Goal: Task Accomplishment & Management: Use online tool/utility

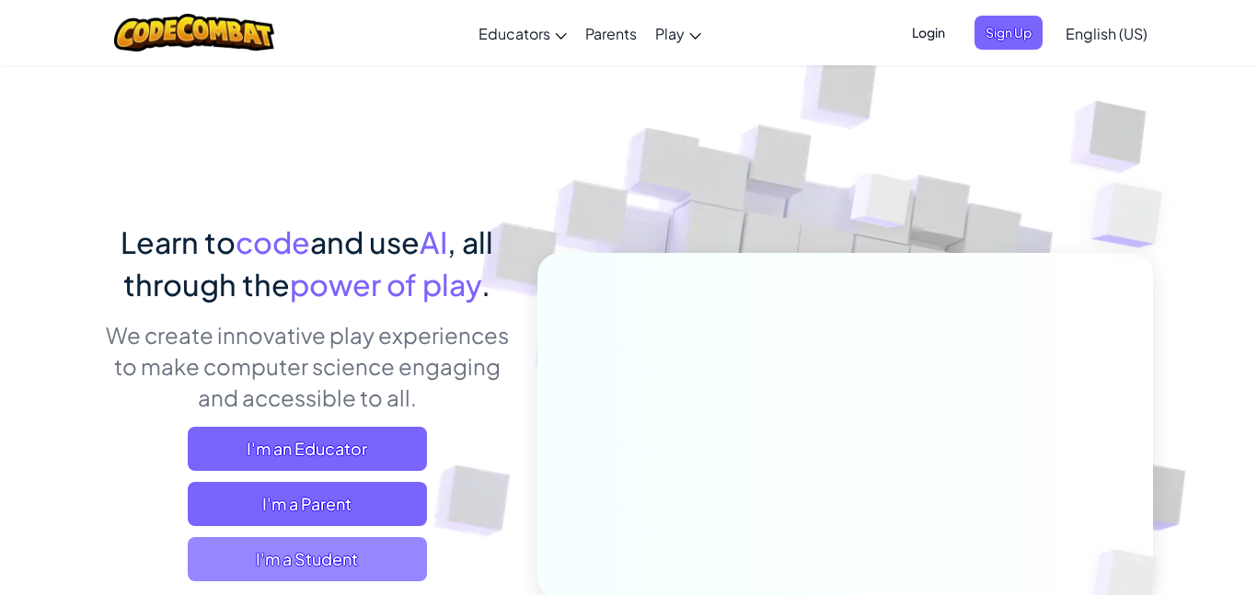
click at [332, 564] on span "I'm a Student" at bounding box center [307, 559] width 239 height 44
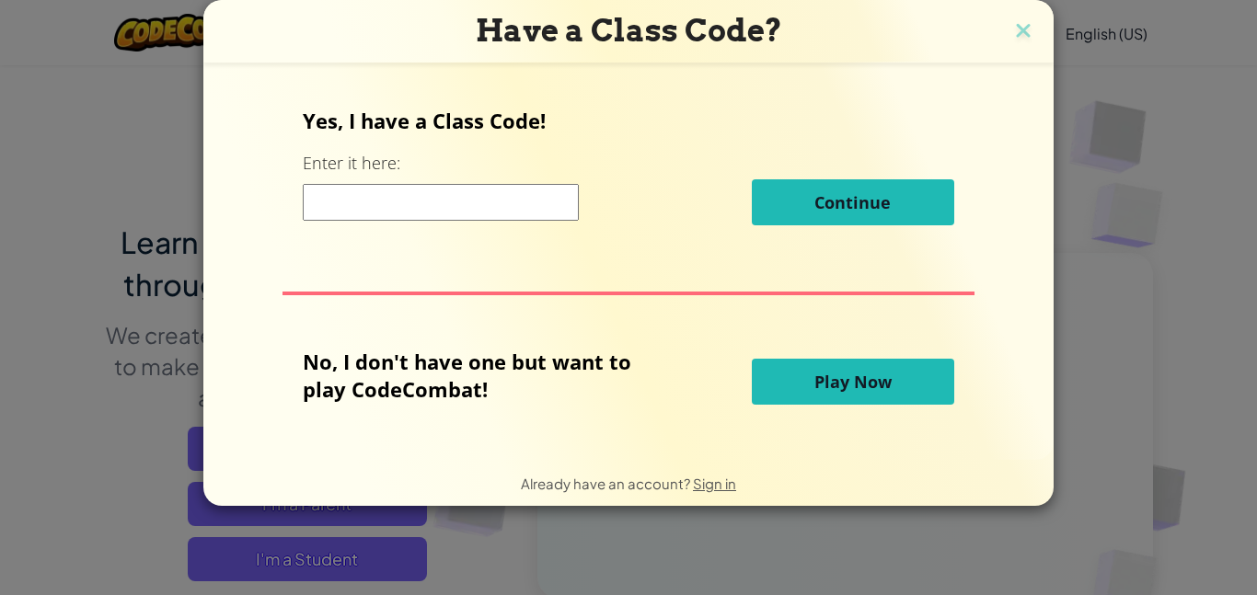
click at [879, 376] on span "Play Now" at bounding box center [852, 382] width 77 height 22
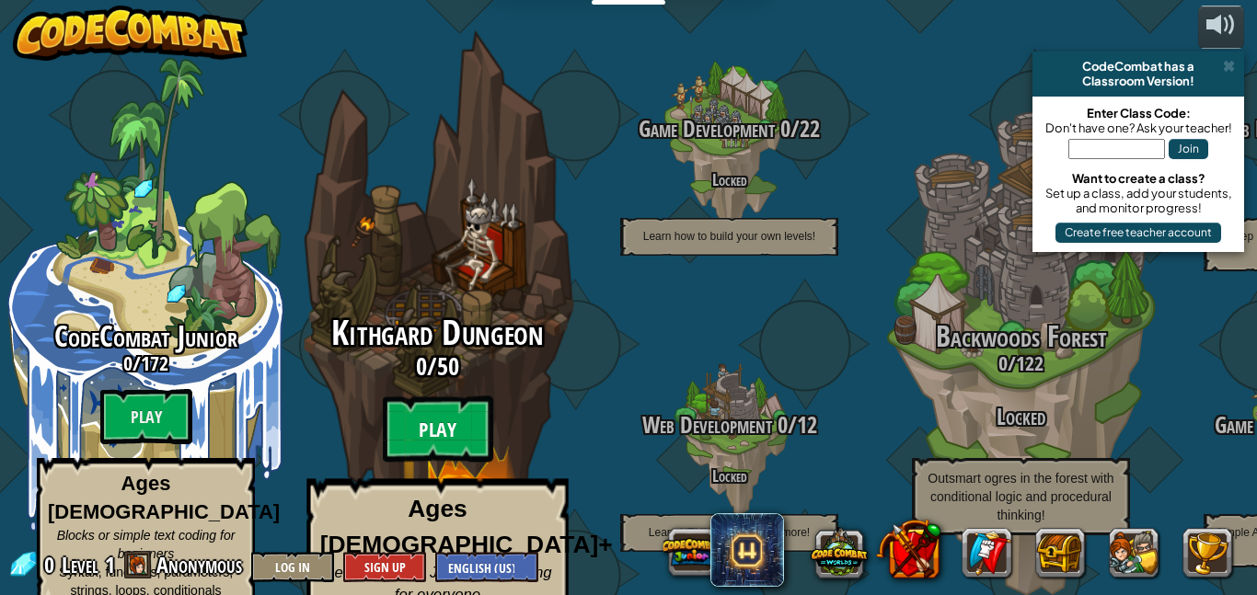
click at [420, 421] on btn "Play" at bounding box center [438, 430] width 110 height 66
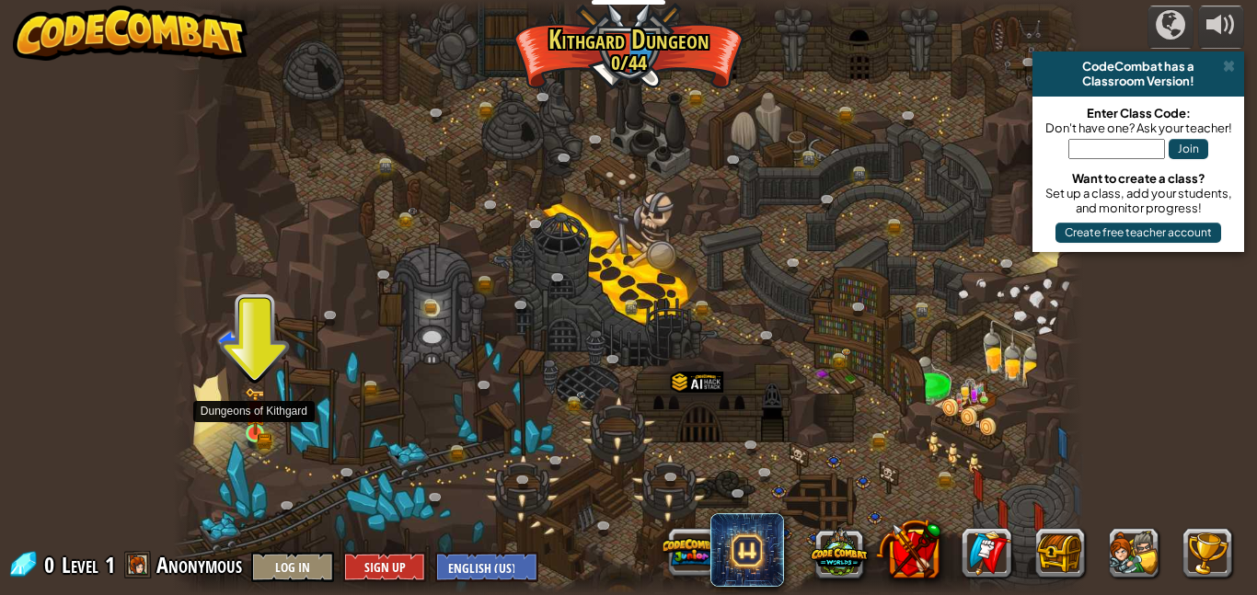
click at [259, 419] on img at bounding box center [254, 412] width 13 height 13
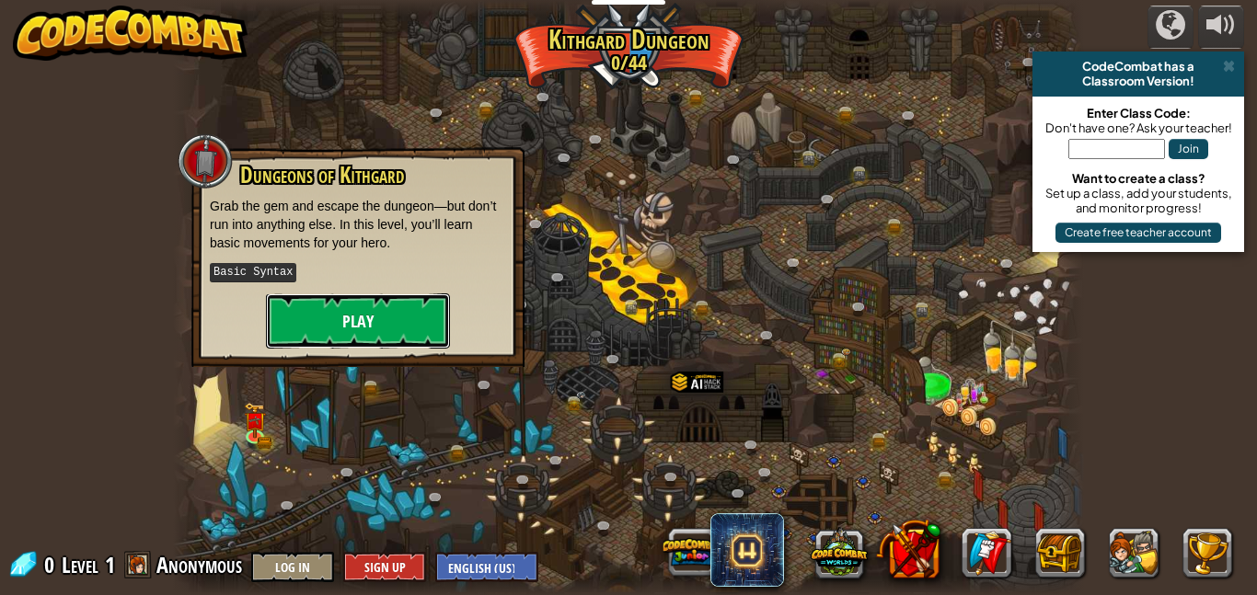
click at [361, 302] on button "Play" at bounding box center [358, 320] width 184 height 55
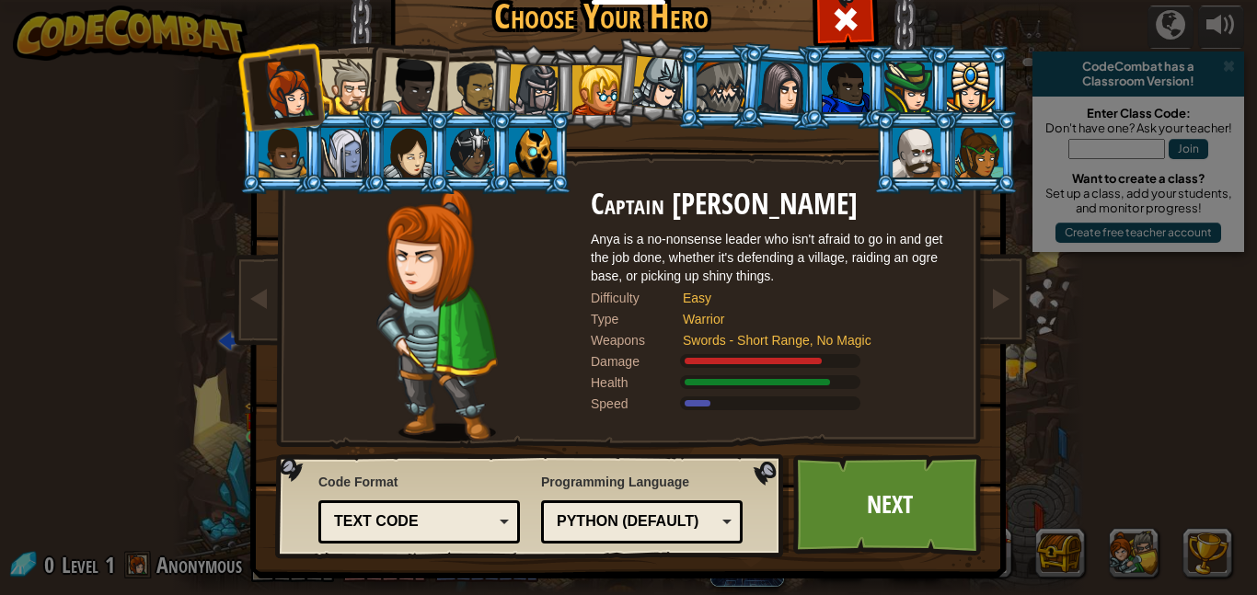
click at [371, 66] on li at bounding box center [406, 84] width 90 height 90
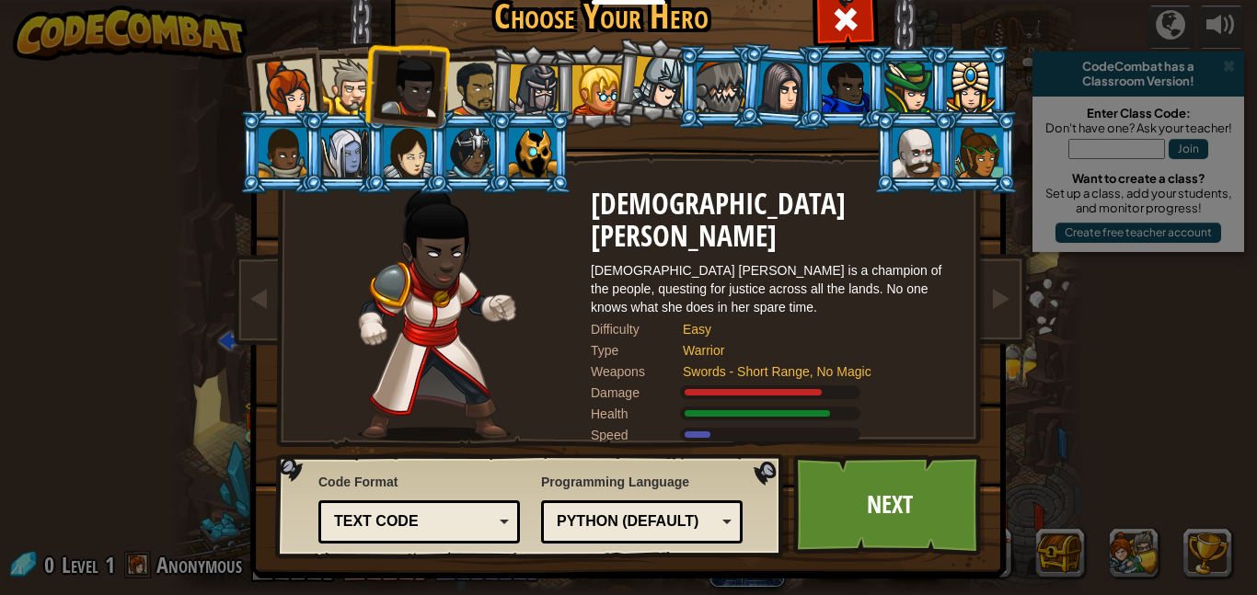
click at [351, 70] on div at bounding box center [349, 87] width 56 height 56
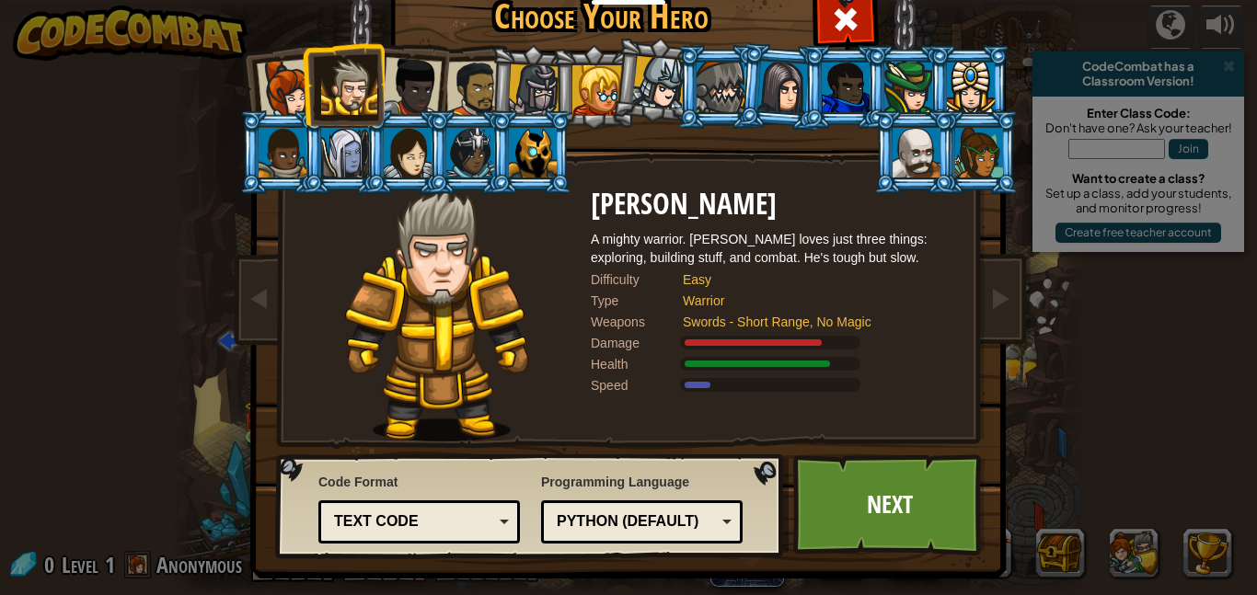
click at [482, 75] on div at bounding box center [474, 89] width 57 height 57
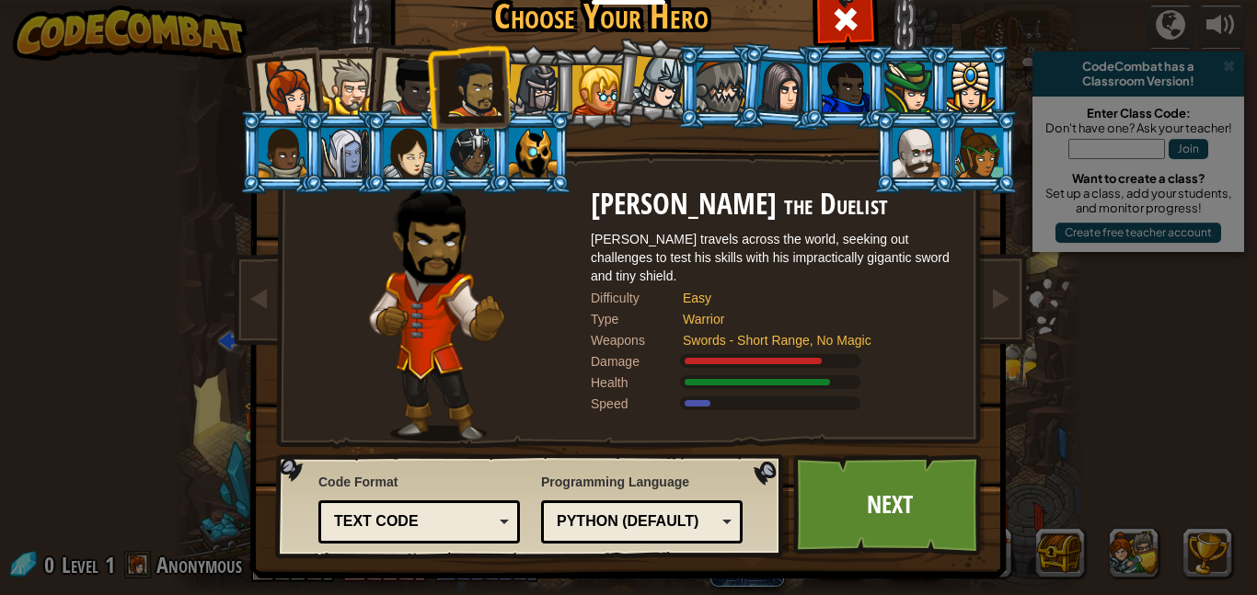
click at [658, 101] on div at bounding box center [659, 83] width 54 height 54
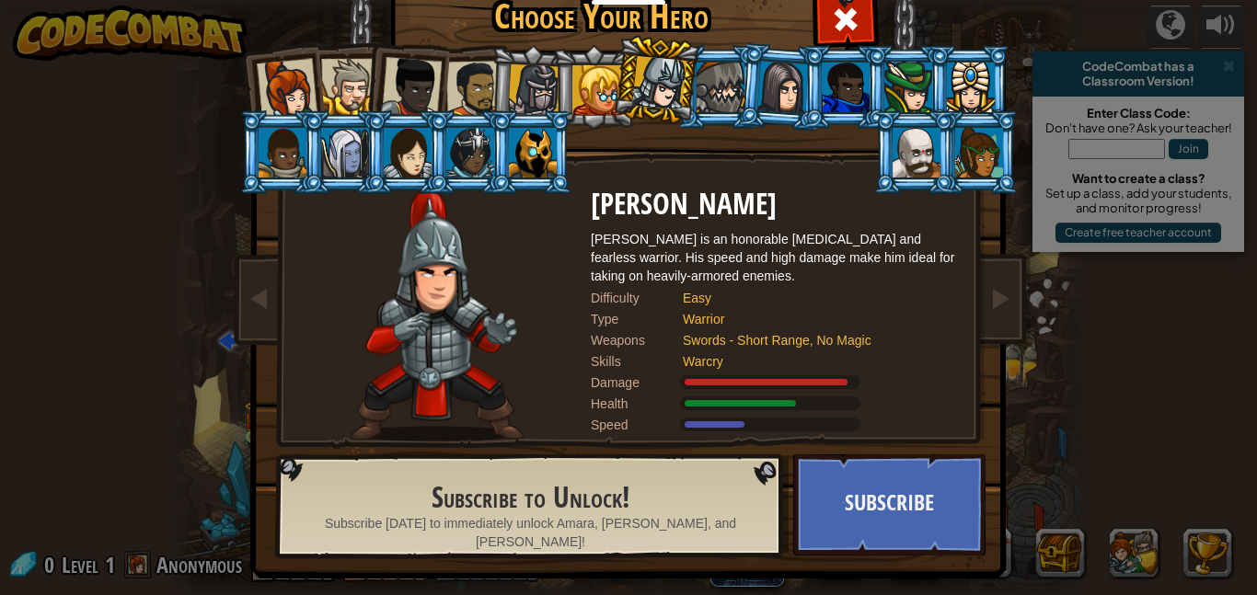
click at [797, 98] on div at bounding box center [783, 87] width 52 height 52
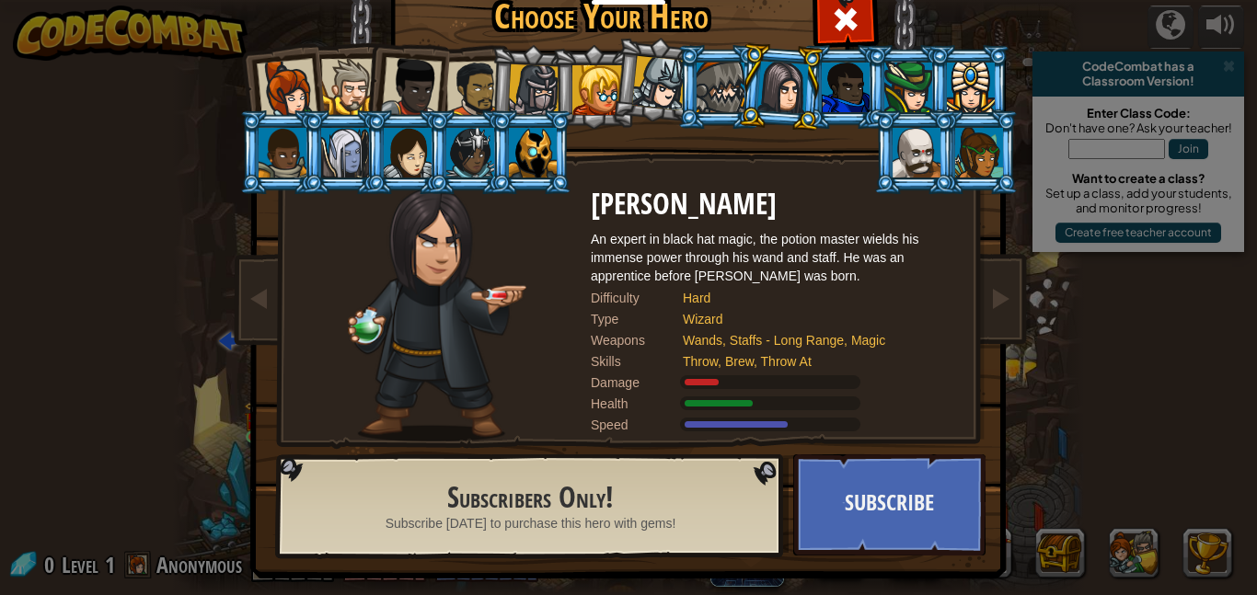
click at [853, 91] on div at bounding box center [846, 88] width 48 height 50
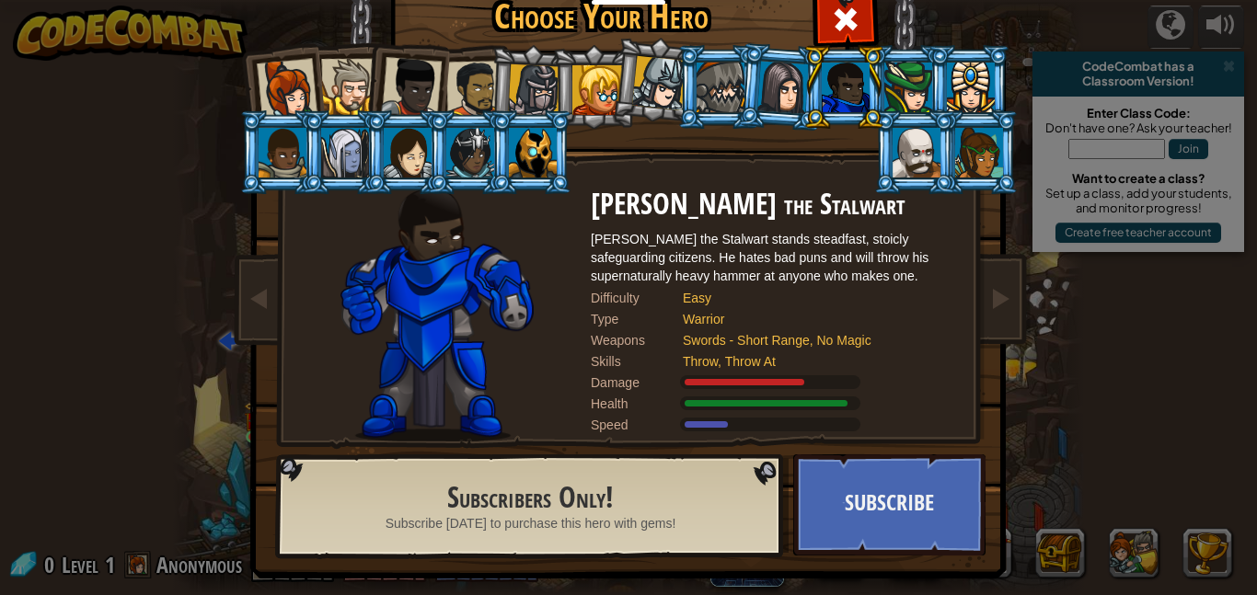
click at [902, 90] on div at bounding box center [908, 88] width 48 height 50
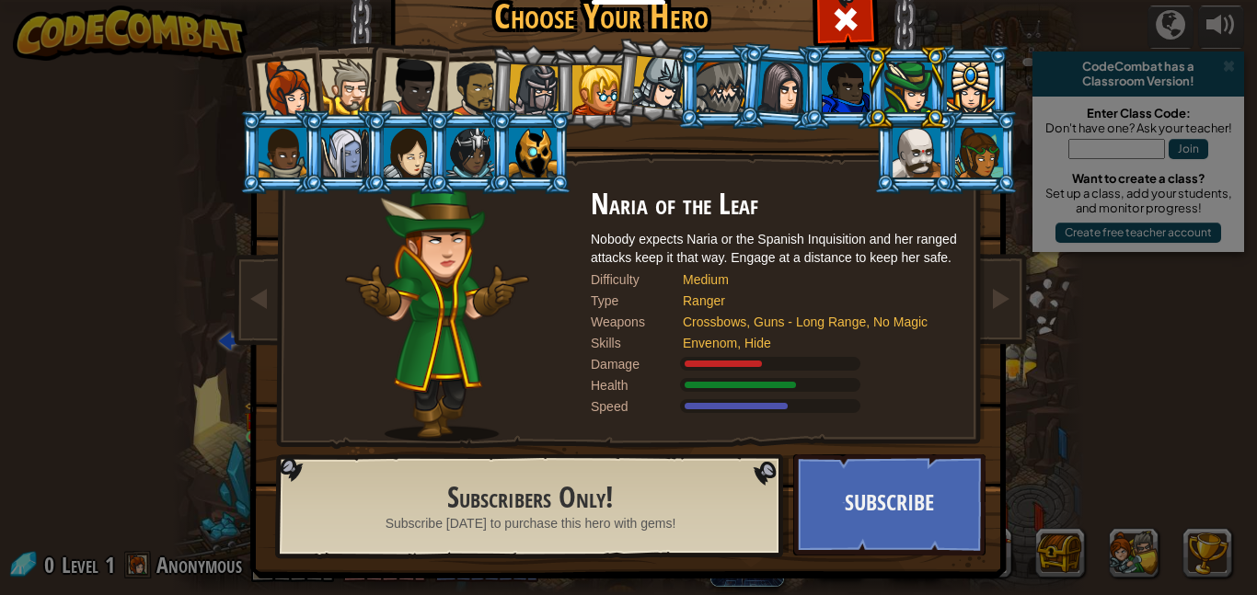
click at [859, 80] on div at bounding box center [846, 88] width 48 height 50
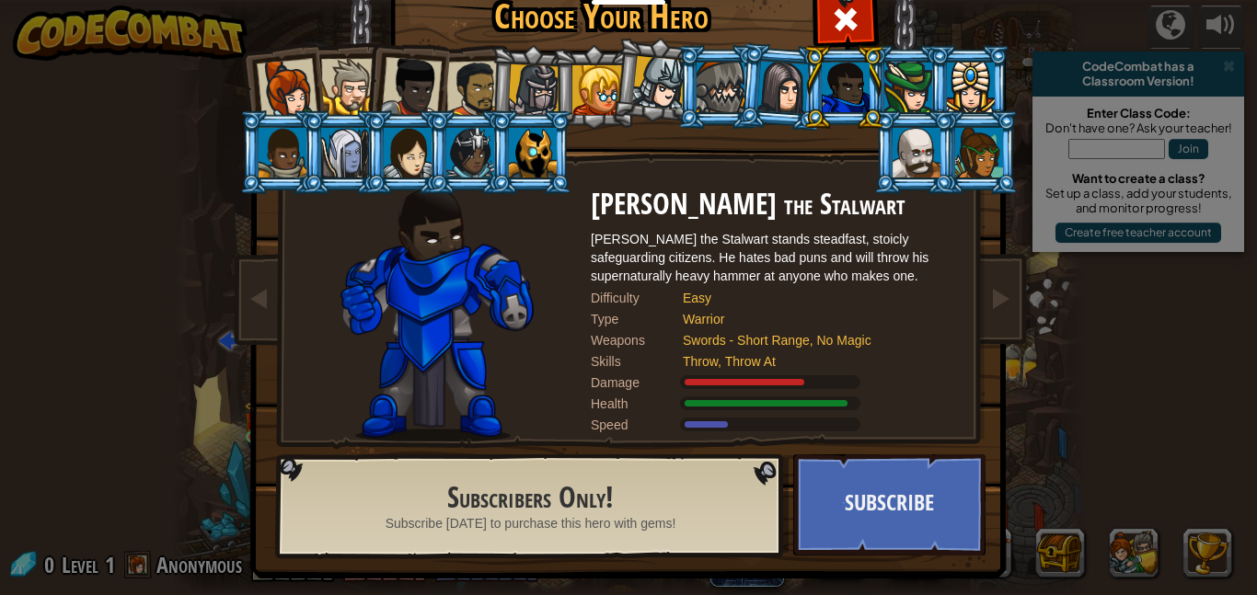
click at [948, 81] on div at bounding box center [971, 88] width 48 height 50
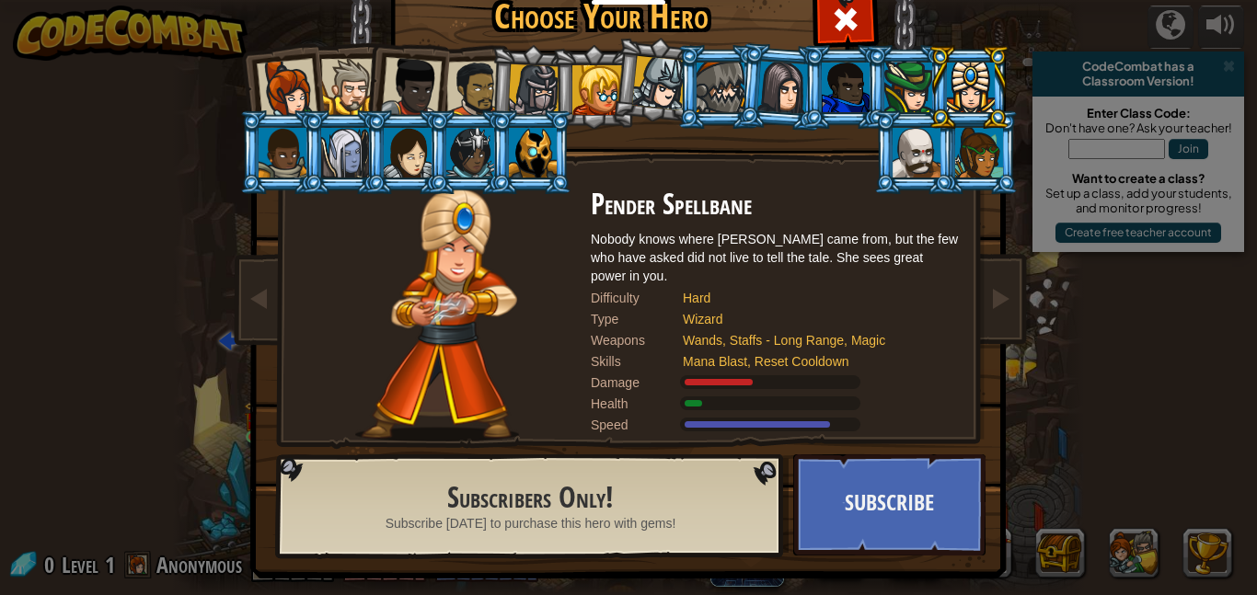
click at [301, 97] on div at bounding box center [287, 89] width 61 height 61
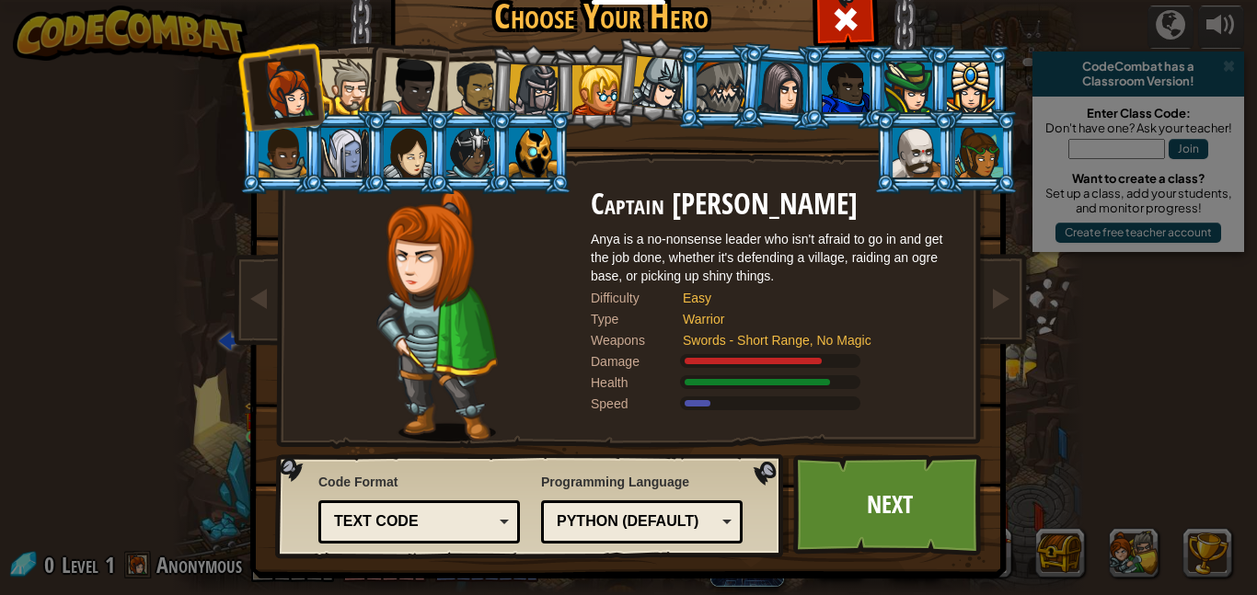
click at [379, 138] on li at bounding box center [405, 152] width 83 height 84
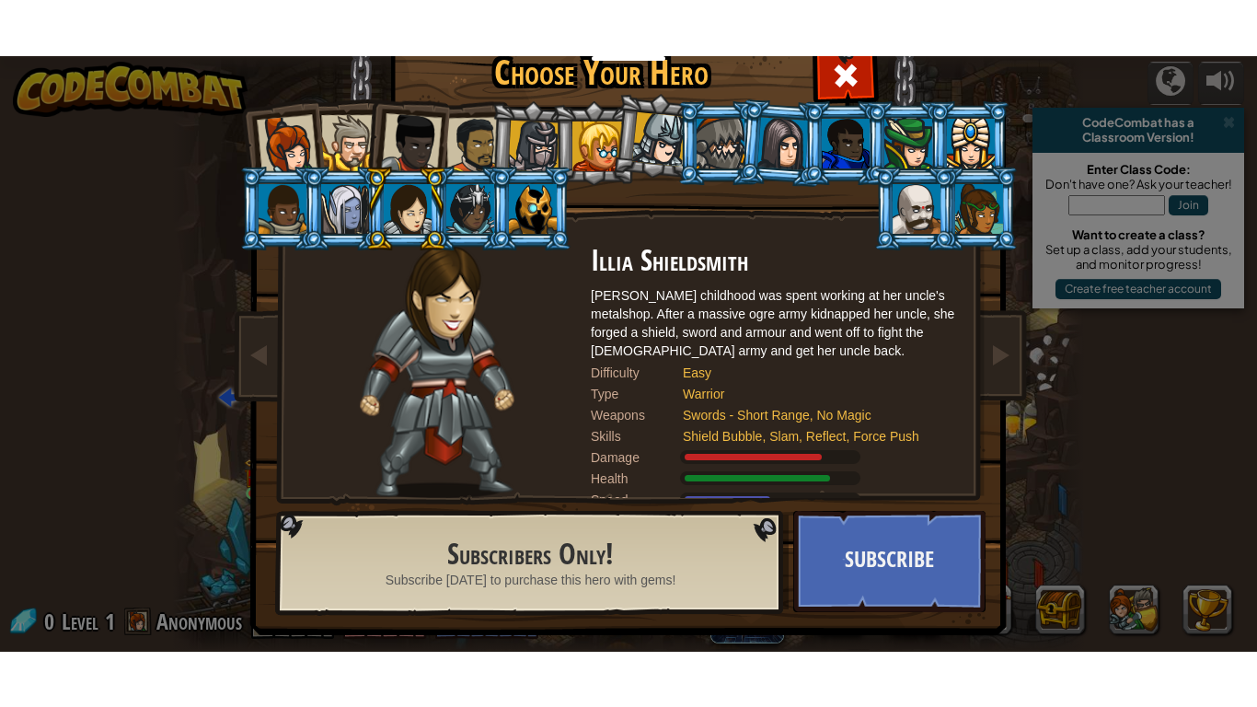
scroll to position [11, 0]
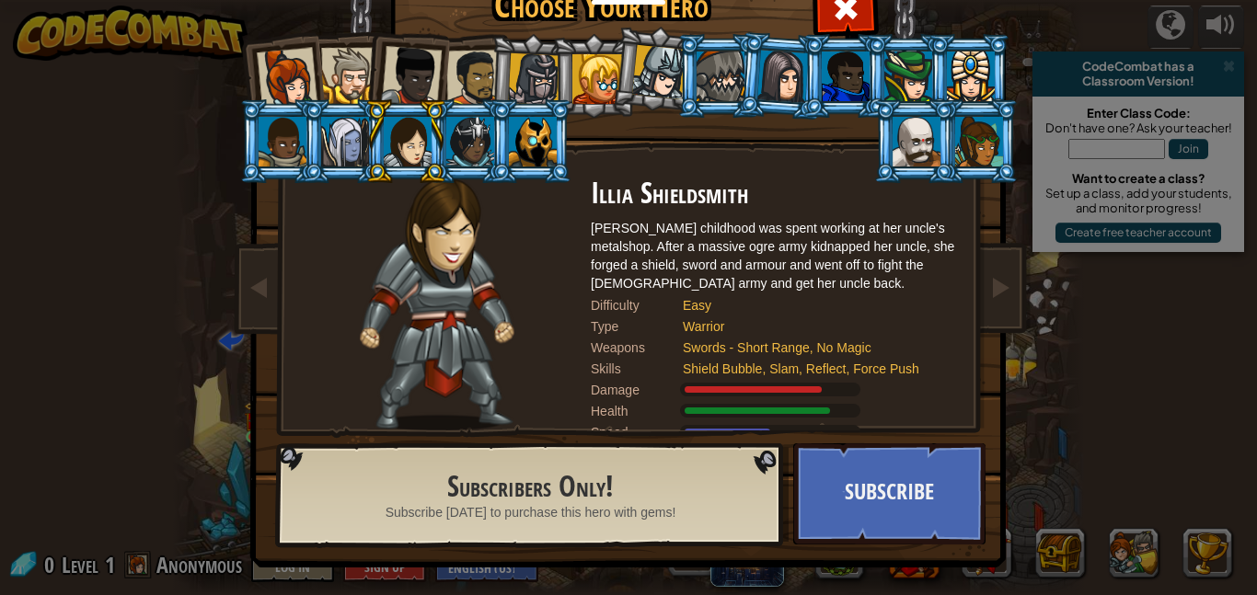
click at [762, 59] on div at bounding box center [783, 76] width 52 height 52
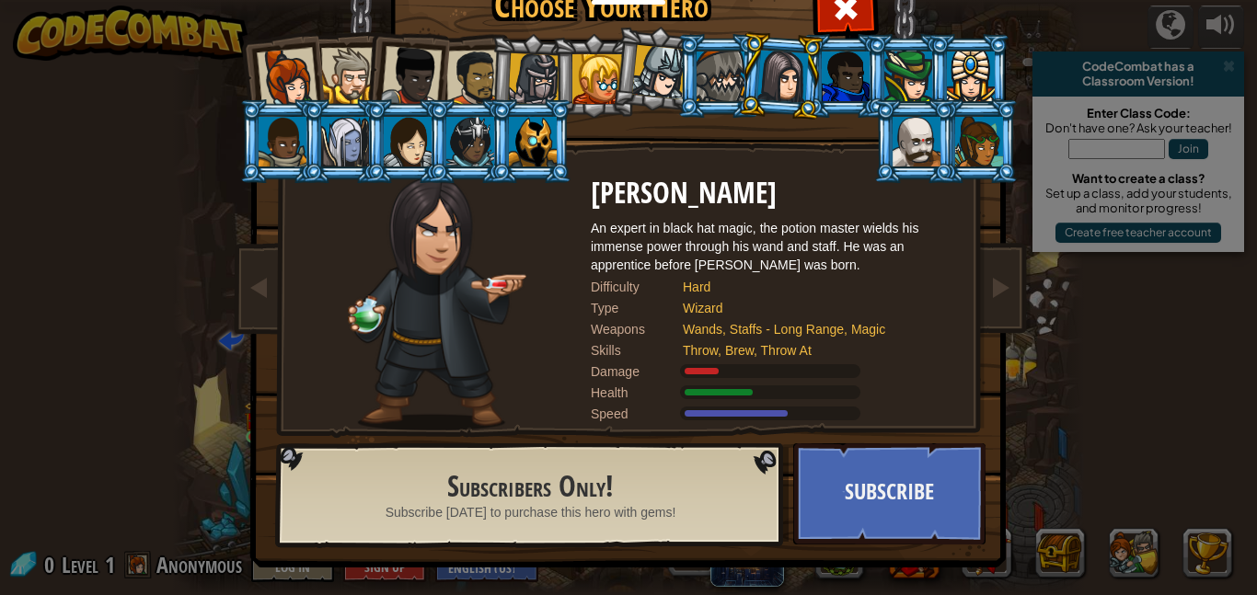
click at [661, 74] on div at bounding box center [659, 72] width 54 height 54
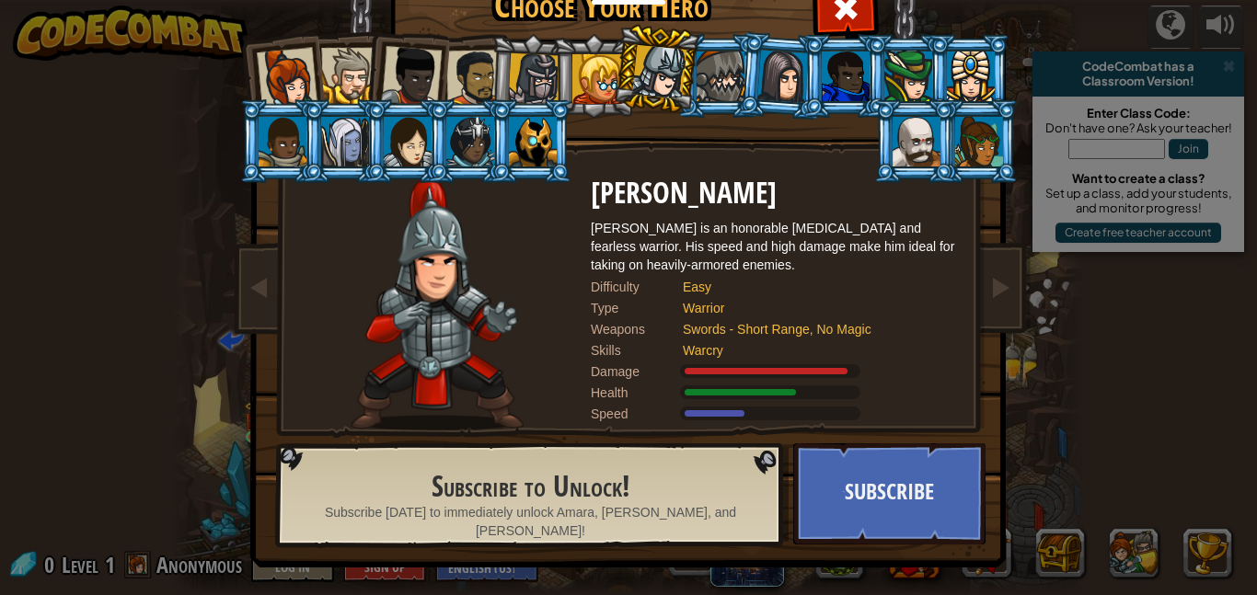
click at [593, 66] on div at bounding box center [597, 79] width 50 height 50
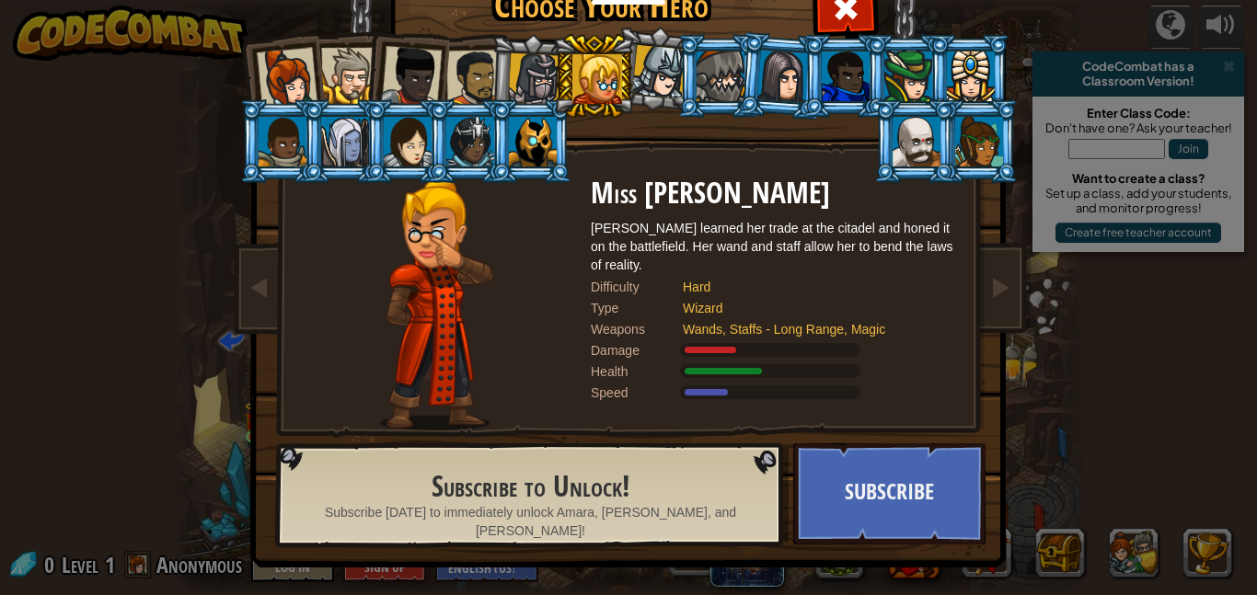
click at [535, 64] on div at bounding box center [534, 79] width 52 height 52
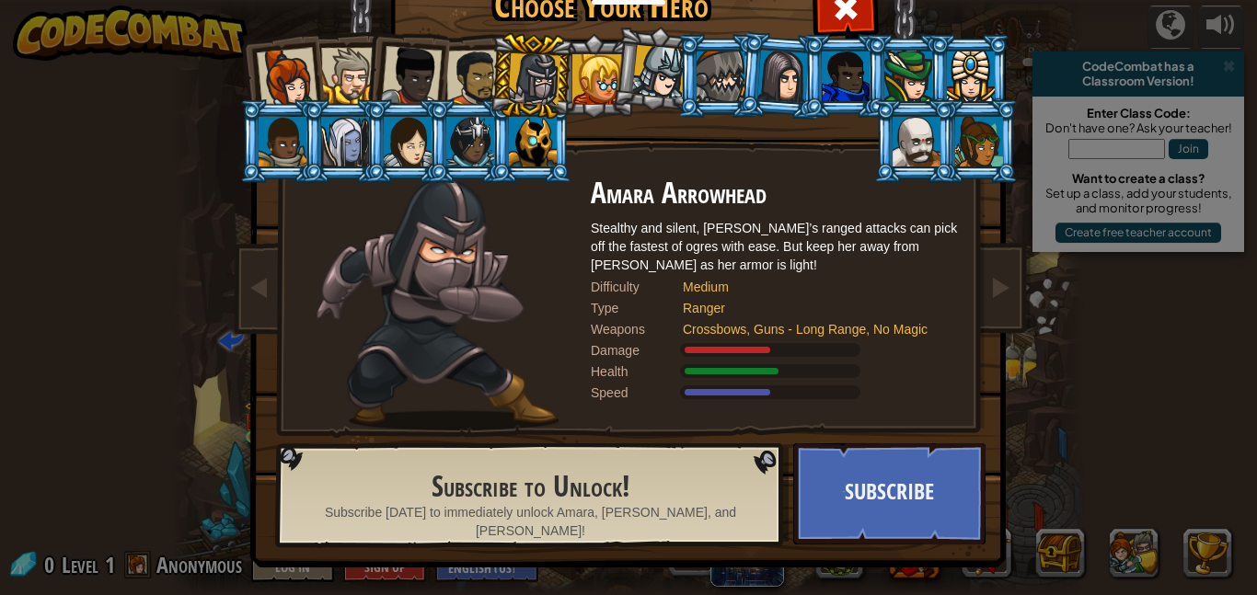
click at [472, 70] on div at bounding box center [474, 78] width 57 height 57
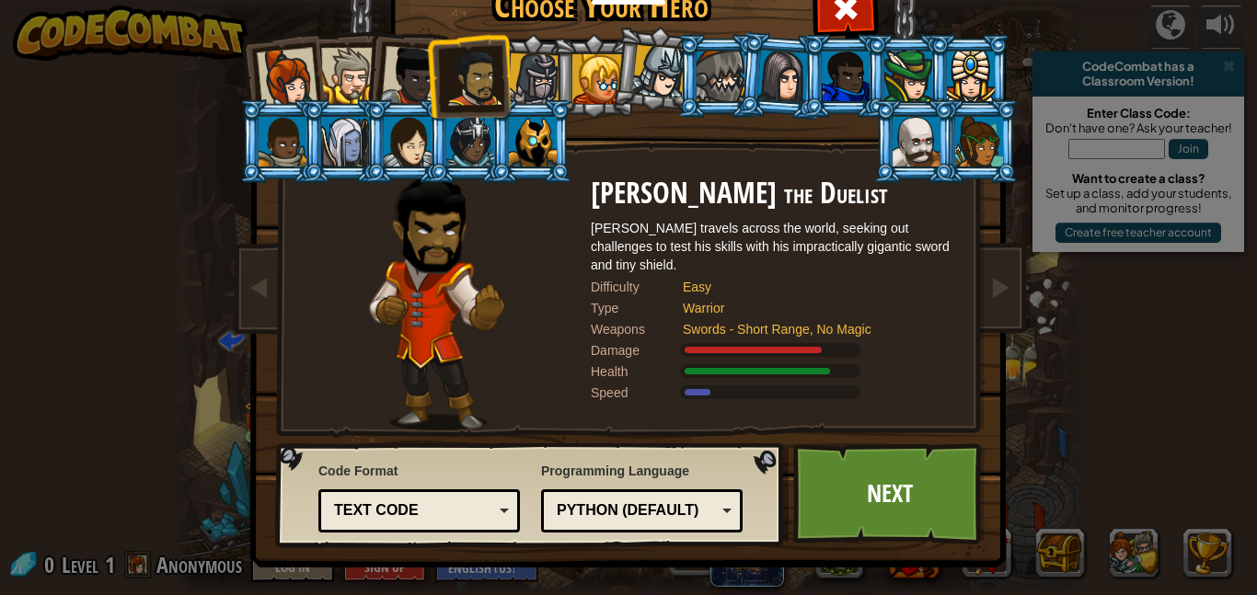
drag, startPoint x: 387, startPoint y: 95, endPoint x: 395, endPoint y: 86, distance: 11.8
click at [395, 86] on div at bounding box center [411, 76] width 61 height 61
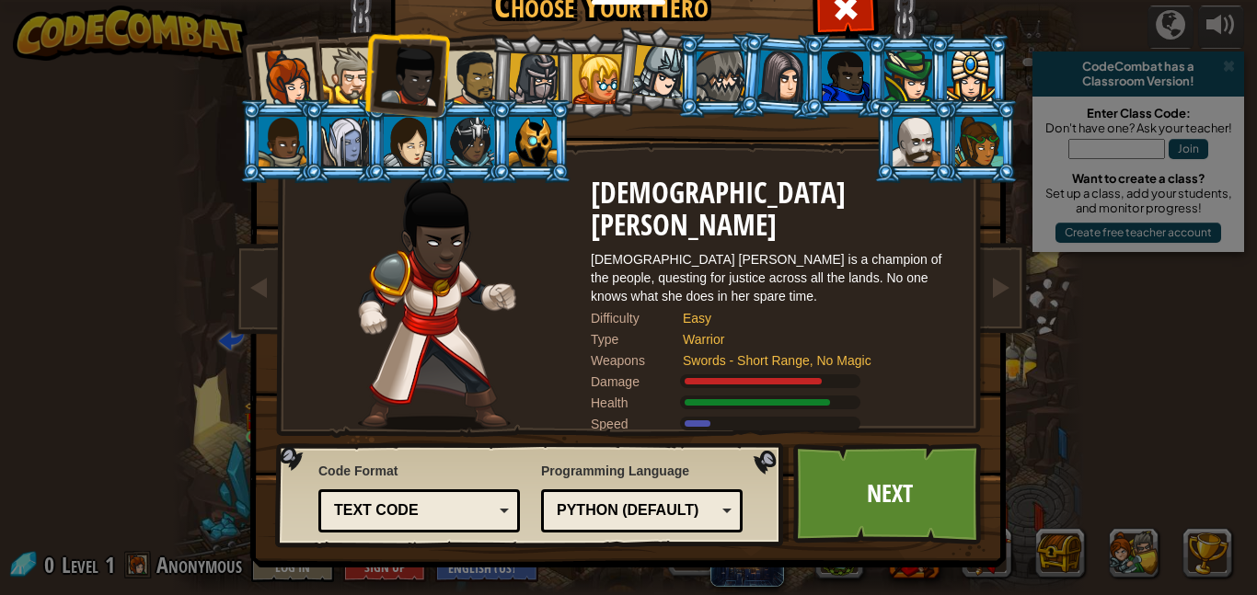
click at [363, 79] on li at bounding box center [406, 73] width 90 height 90
click at [330, 80] on div at bounding box center [349, 76] width 56 height 56
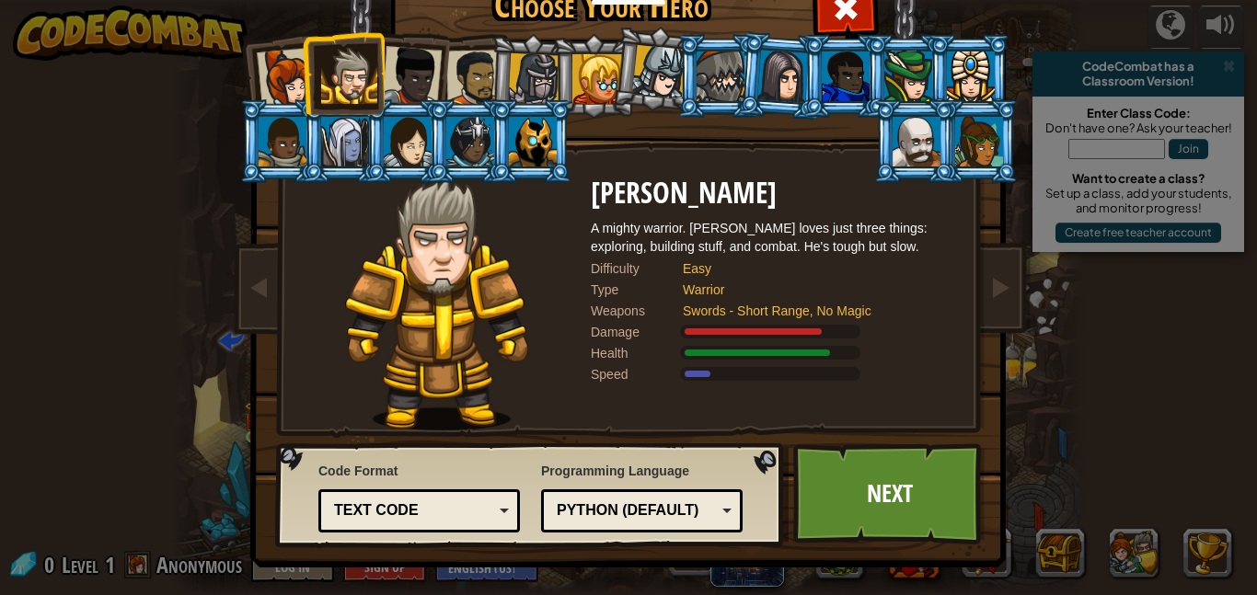
click at [458, 47] on li at bounding box center [468, 76] width 85 height 86
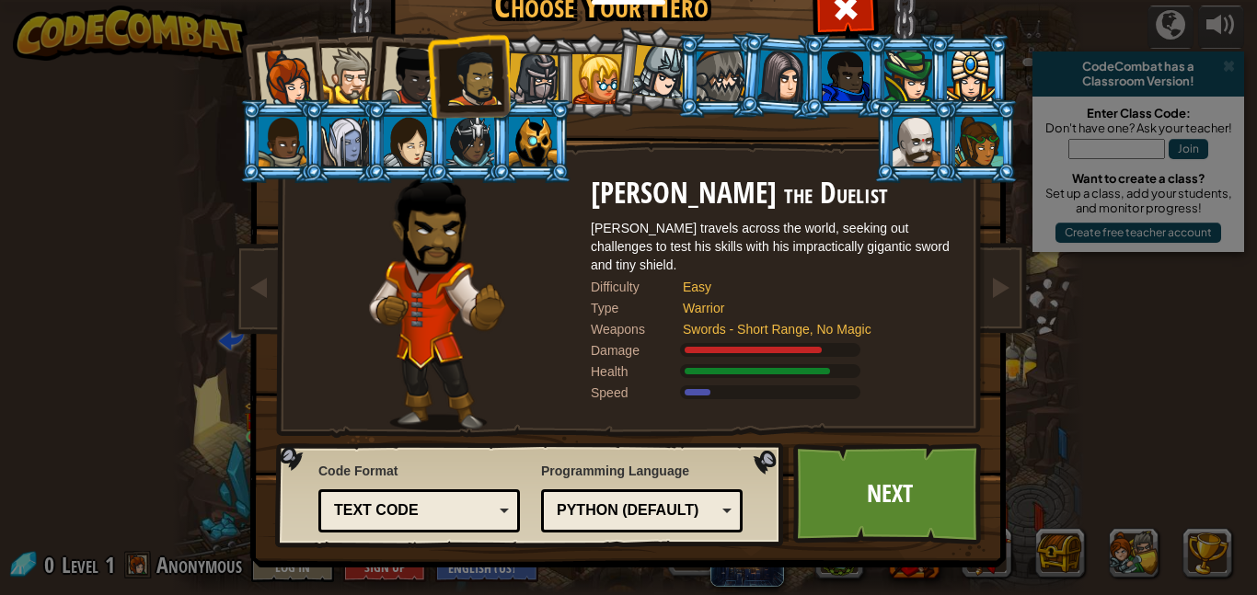
click at [570, 64] on li at bounding box center [593, 76] width 83 height 84
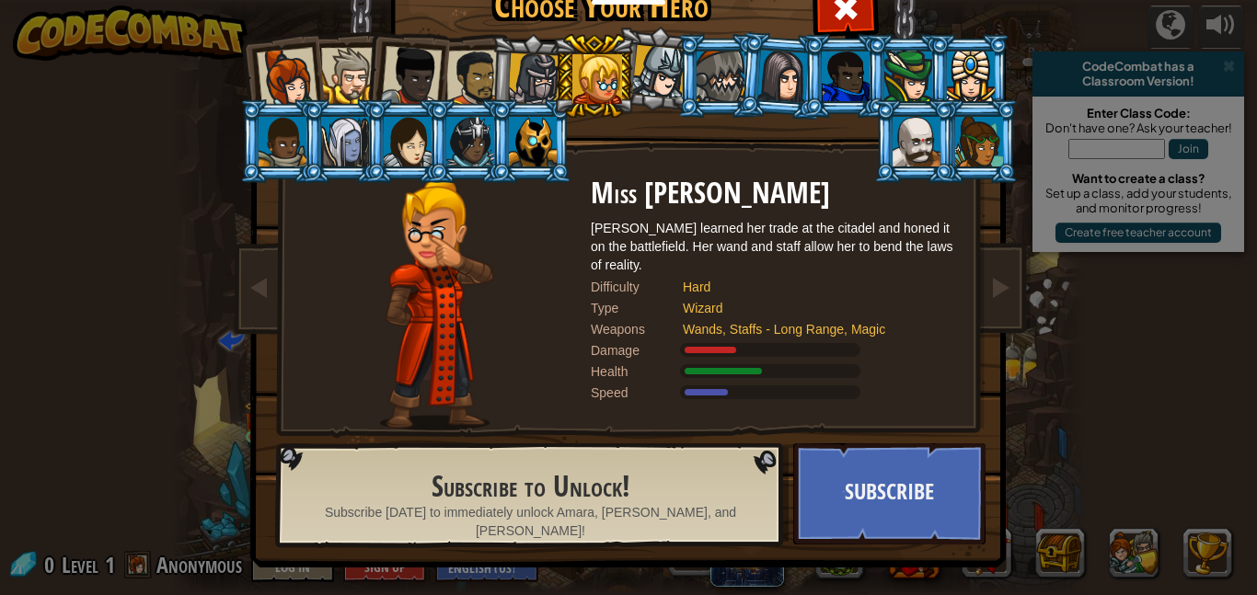
click at [528, 55] on div at bounding box center [534, 79] width 52 height 52
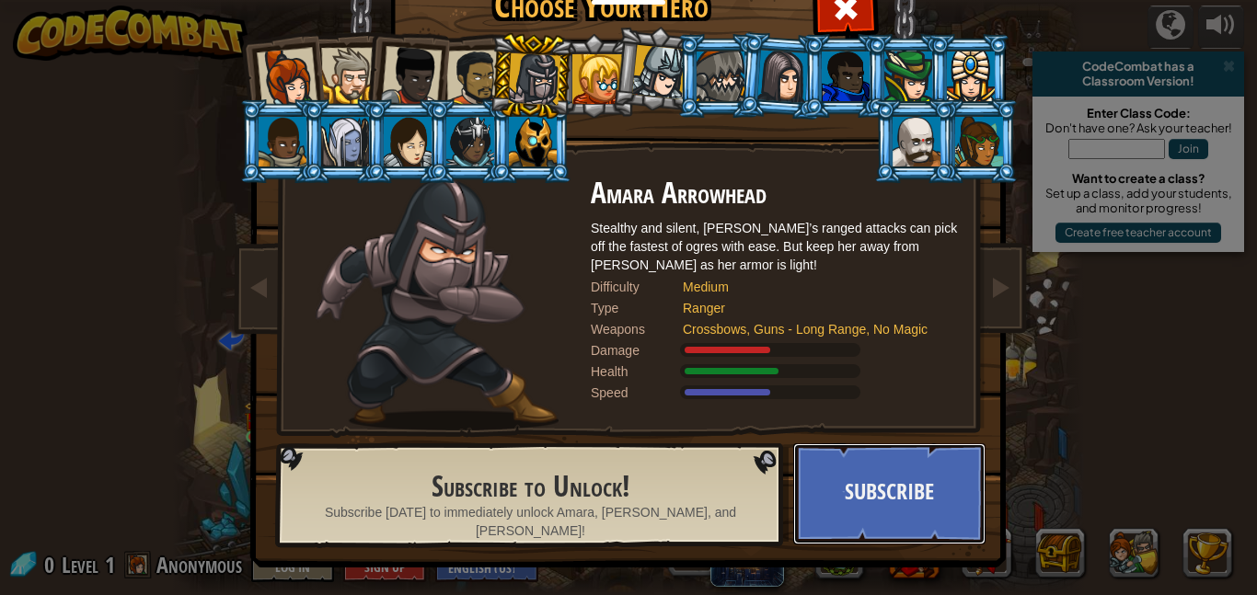
drag, startPoint x: 910, startPoint y: 501, endPoint x: 662, endPoint y: 313, distance: 310.6
click at [576, 88] on div at bounding box center [597, 79] width 50 height 50
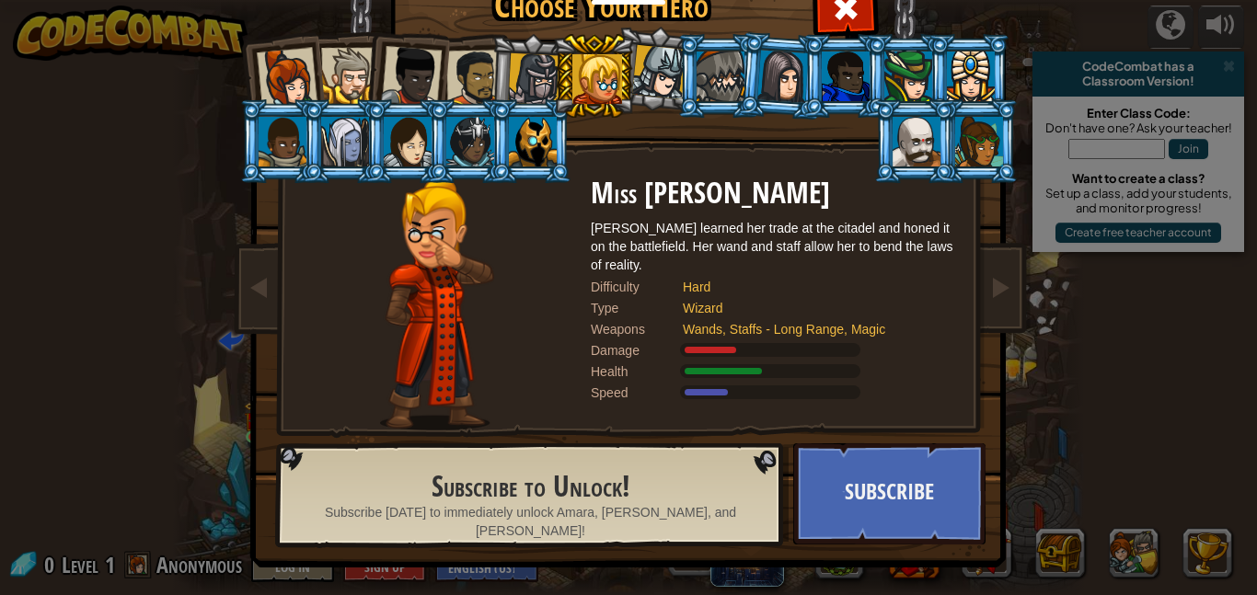
click at [535, 79] on div at bounding box center [534, 79] width 52 height 52
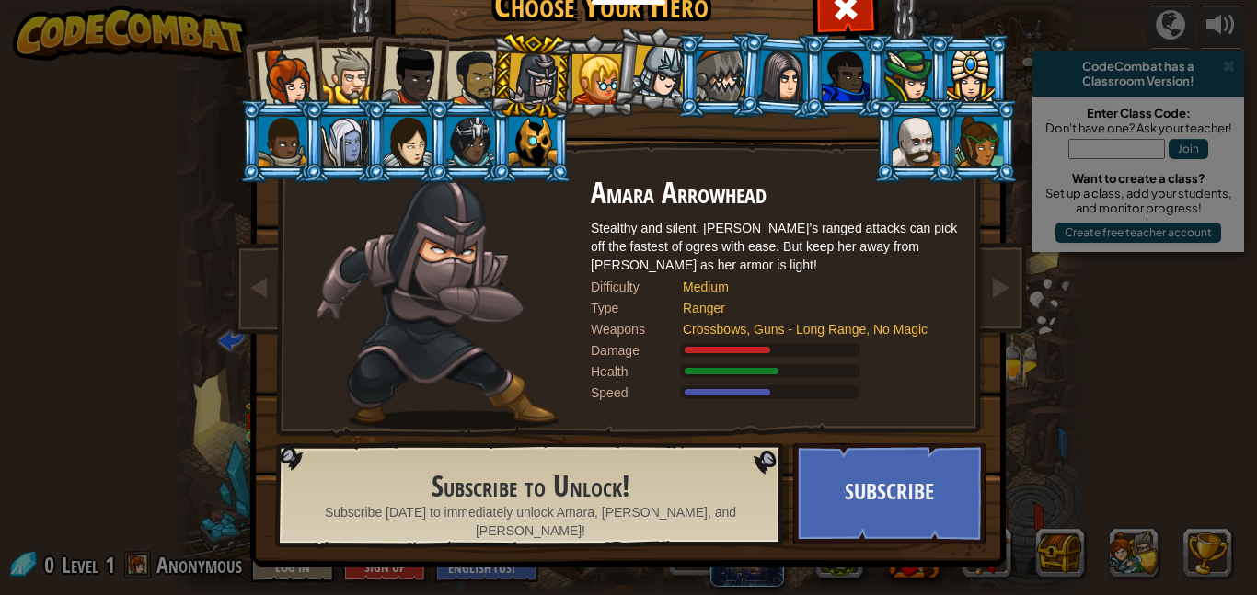
click at [418, 77] on div at bounding box center [411, 76] width 61 height 61
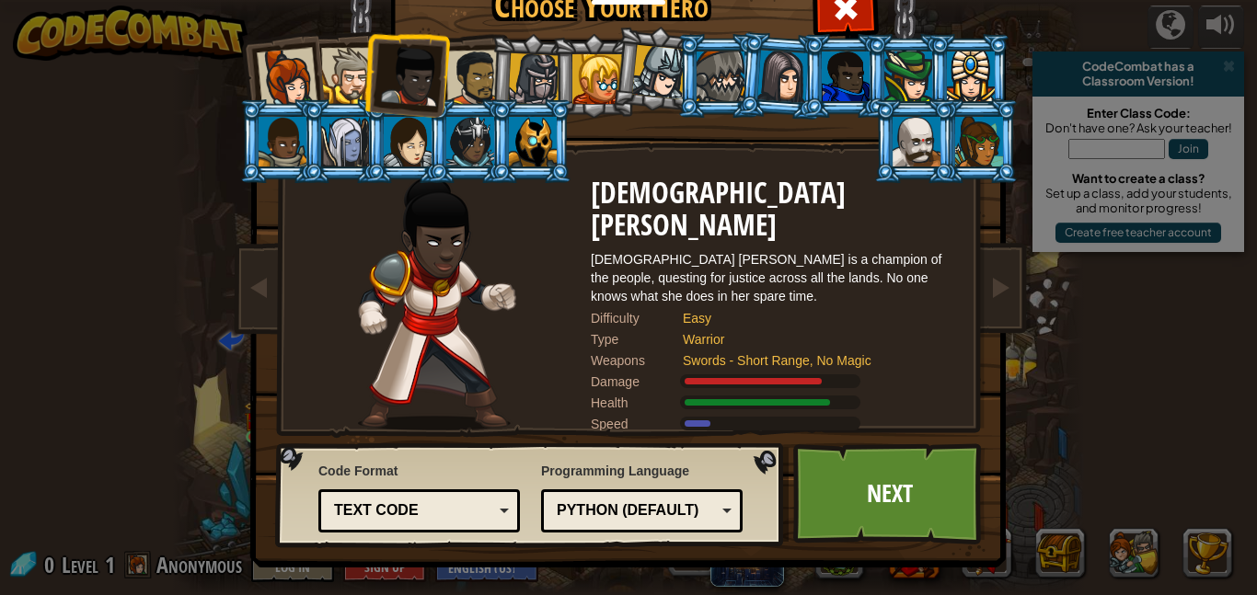
click at [384, 79] on div at bounding box center [411, 76] width 61 height 61
click at [442, 76] on li at bounding box center [406, 73] width 90 height 90
click at [466, 83] on div at bounding box center [474, 78] width 57 height 57
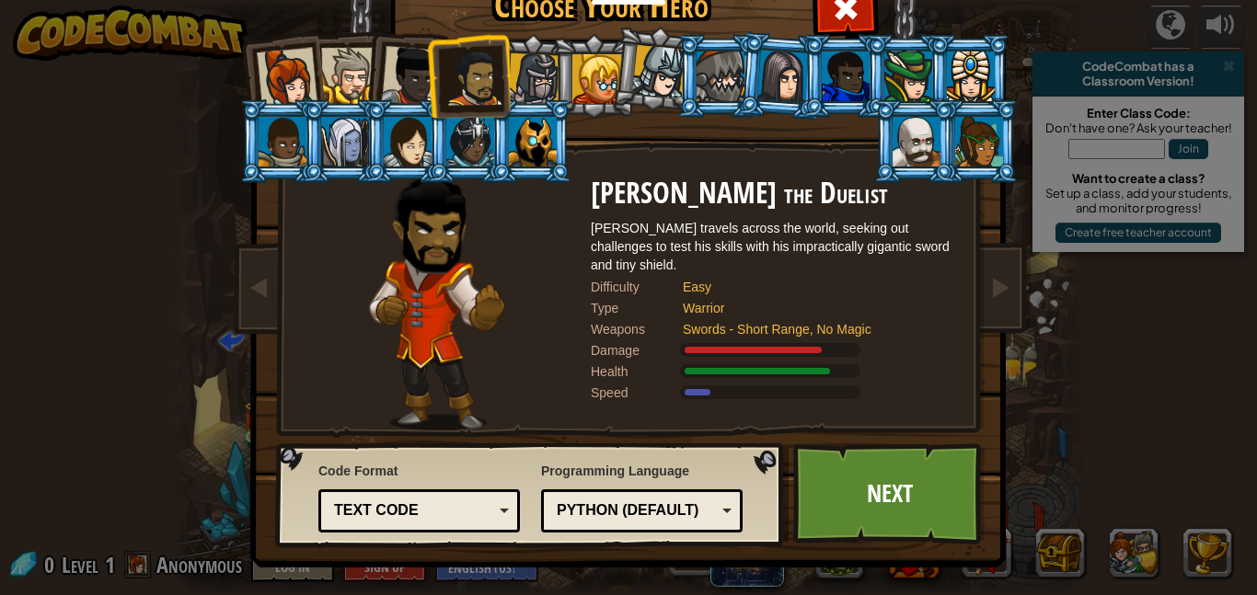
click at [545, 78] on div at bounding box center [534, 79] width 52 height 52
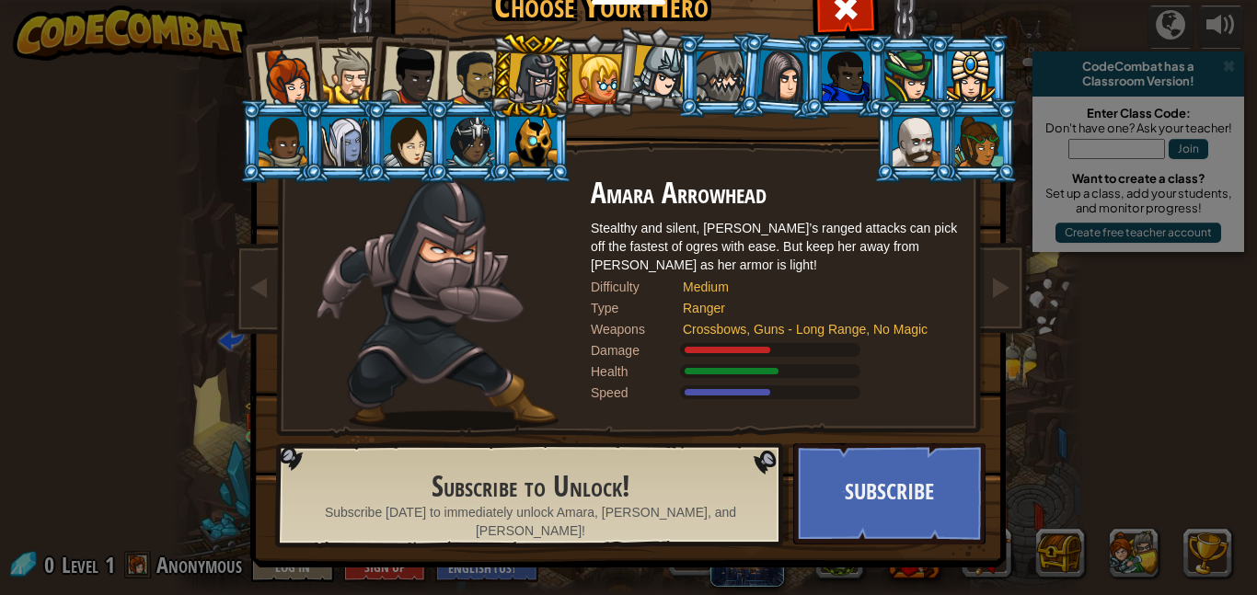
click at [478, 73] on div at bounding box center [474, 78] width 57 height 57
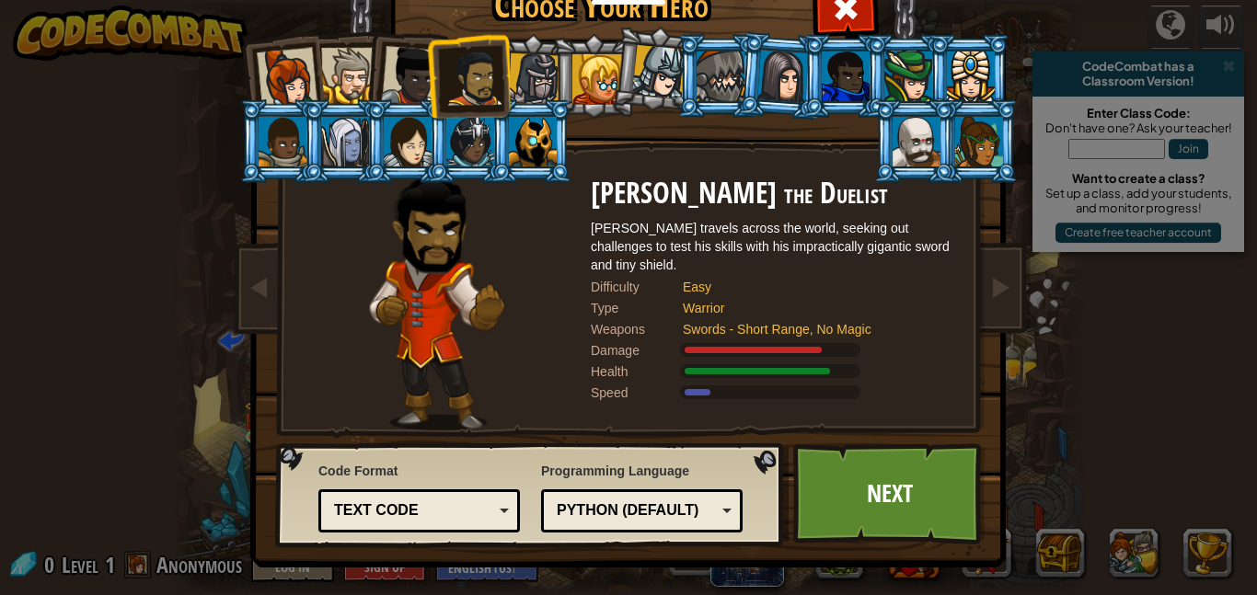
click at [423, 72] on div at bounding box center [411, 76] width 61 height 61
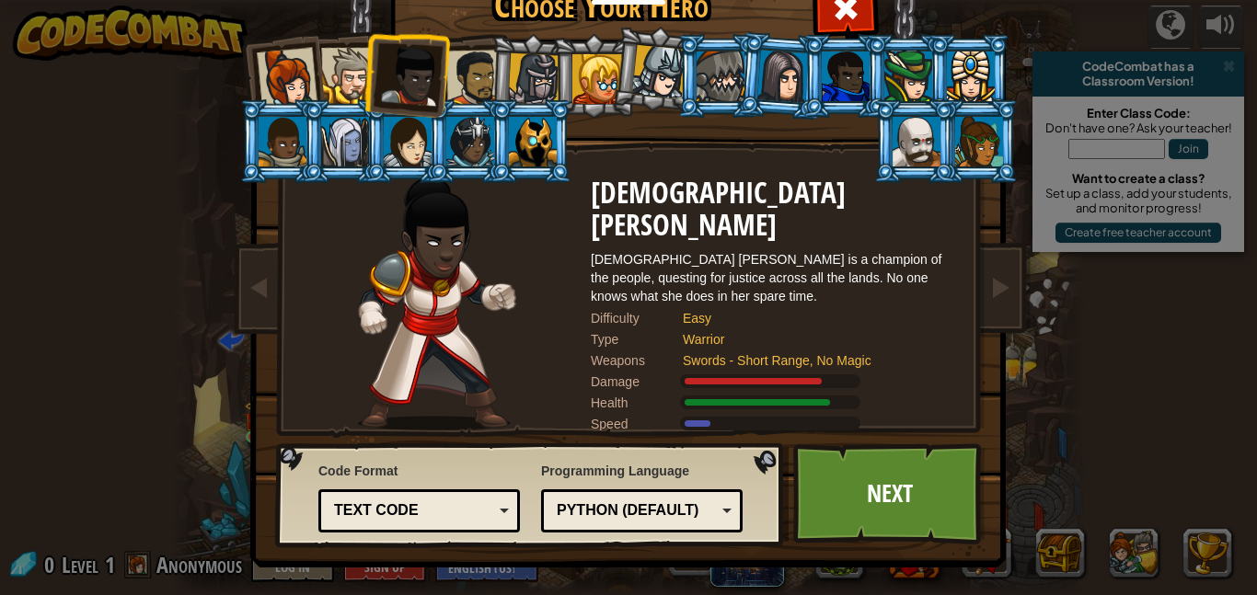
click at [352, 75] on div at bounding box center [349, 76] width 56 height 56
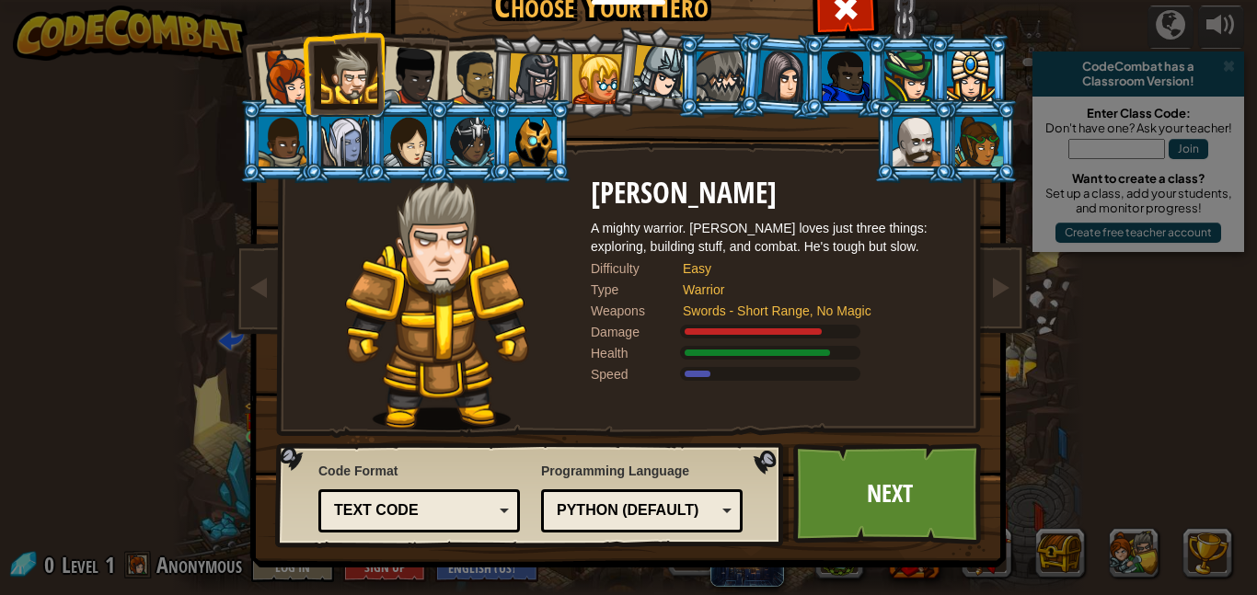
click at [282, 67] on div at bounding box center [287, 78] width 61 height 61
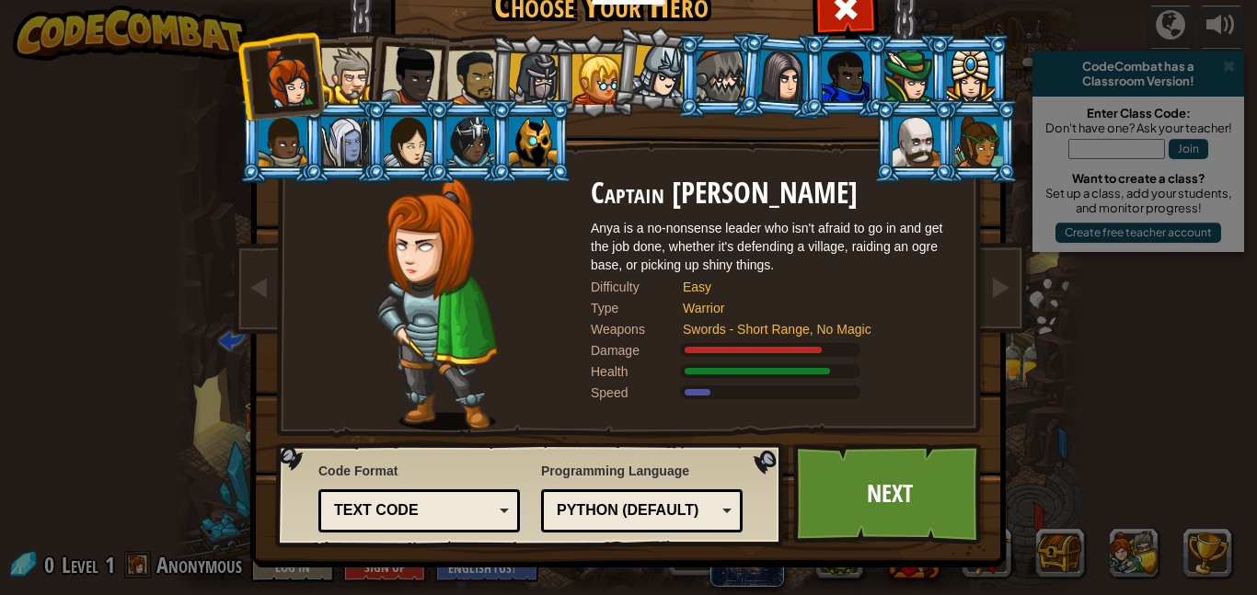
click at [334, 59] on div at bounding box center [349, 76] width 56 height 56
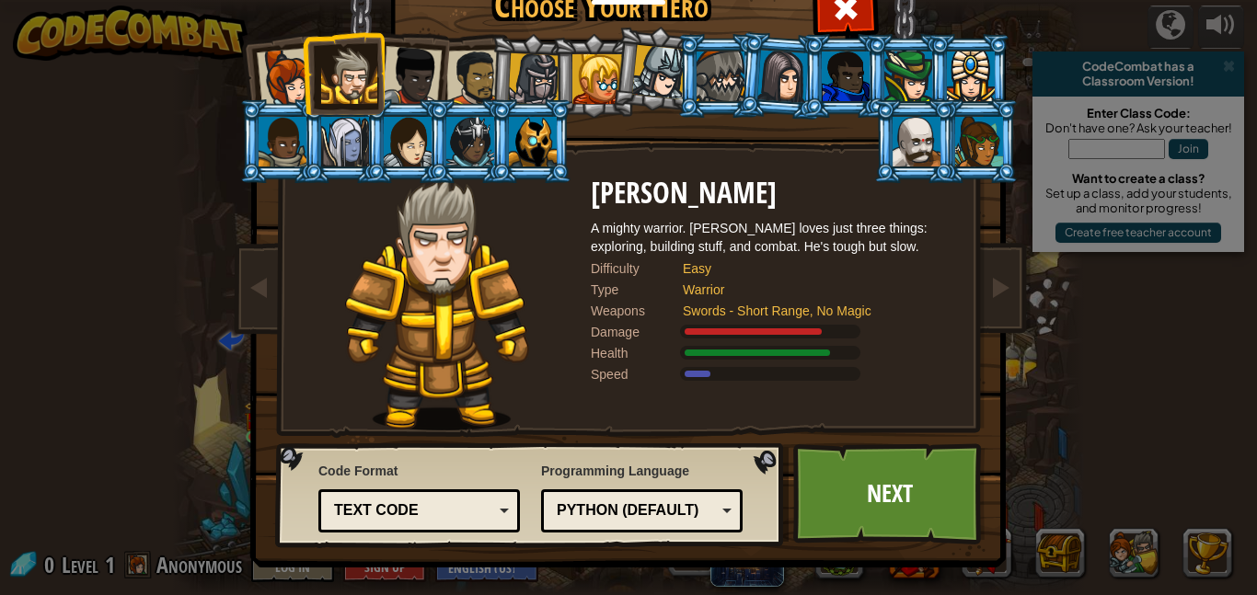
click at [420, 79] on div at bounding box center [411, 76] width 61 height 61
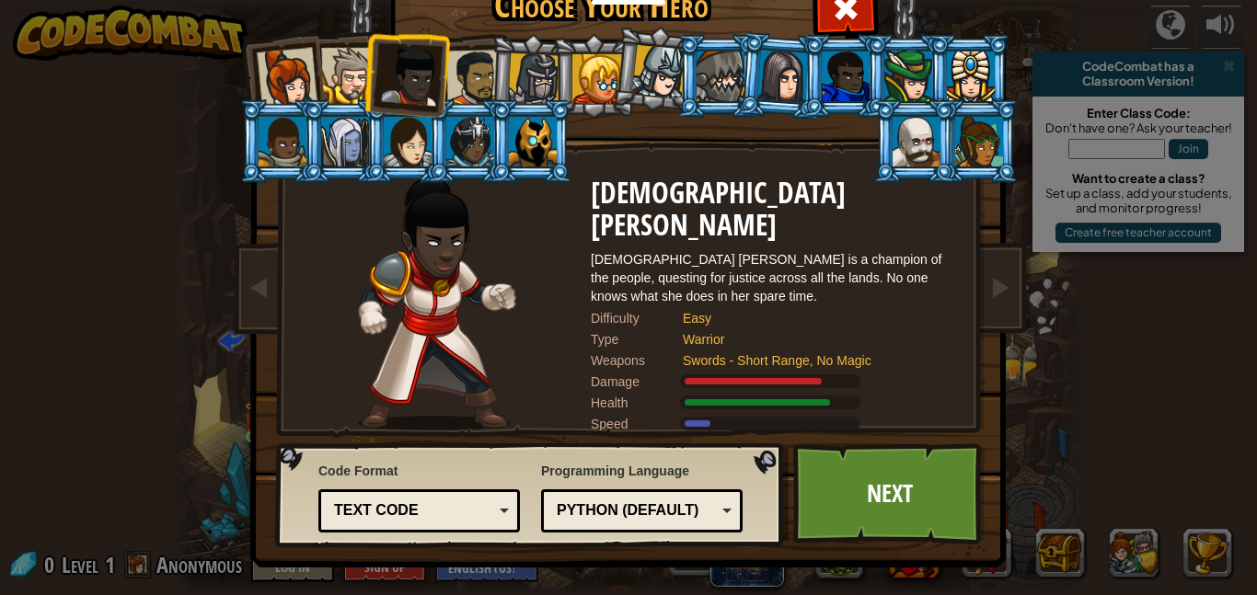
click at [467, 71] on div at bounding box center [474, 78] width 57 height 57
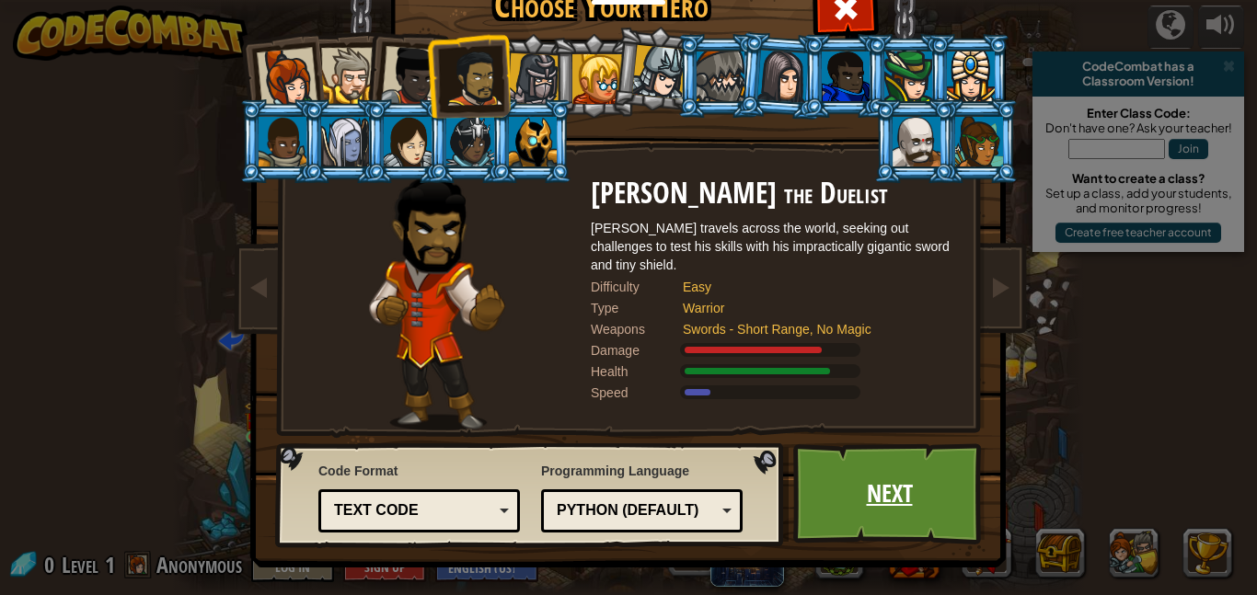
click at [897, 474] on link "Next" at bounding box center [889, 493] width 192 height 101
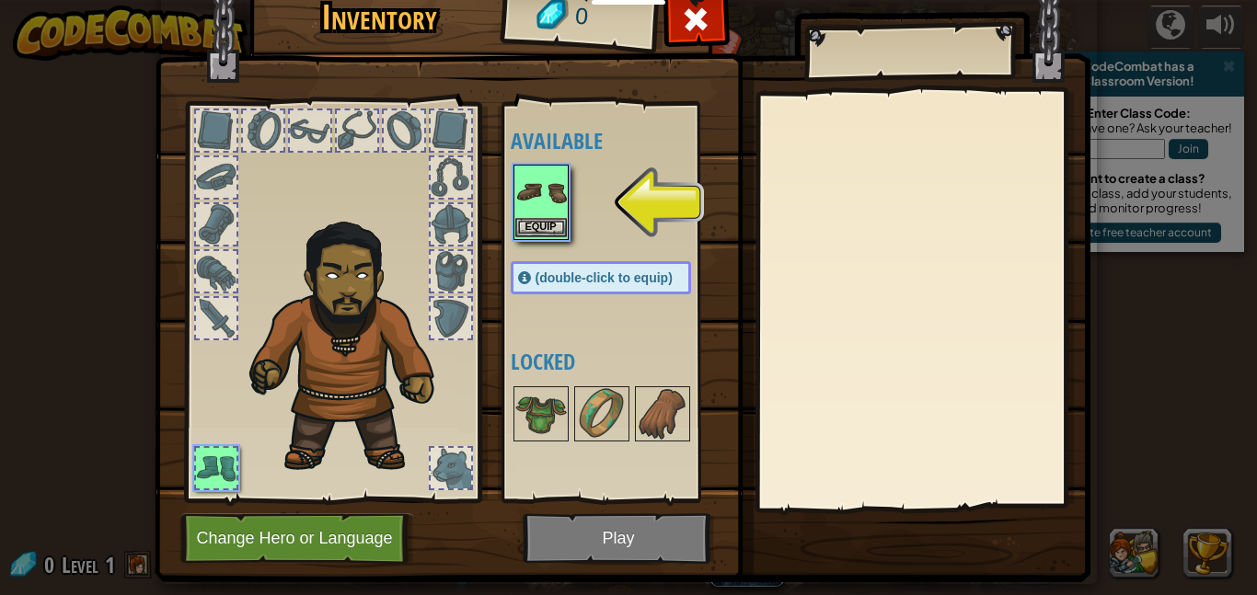
click at [546, 191] on img at bounding box center [541, 193] width 52 height 52
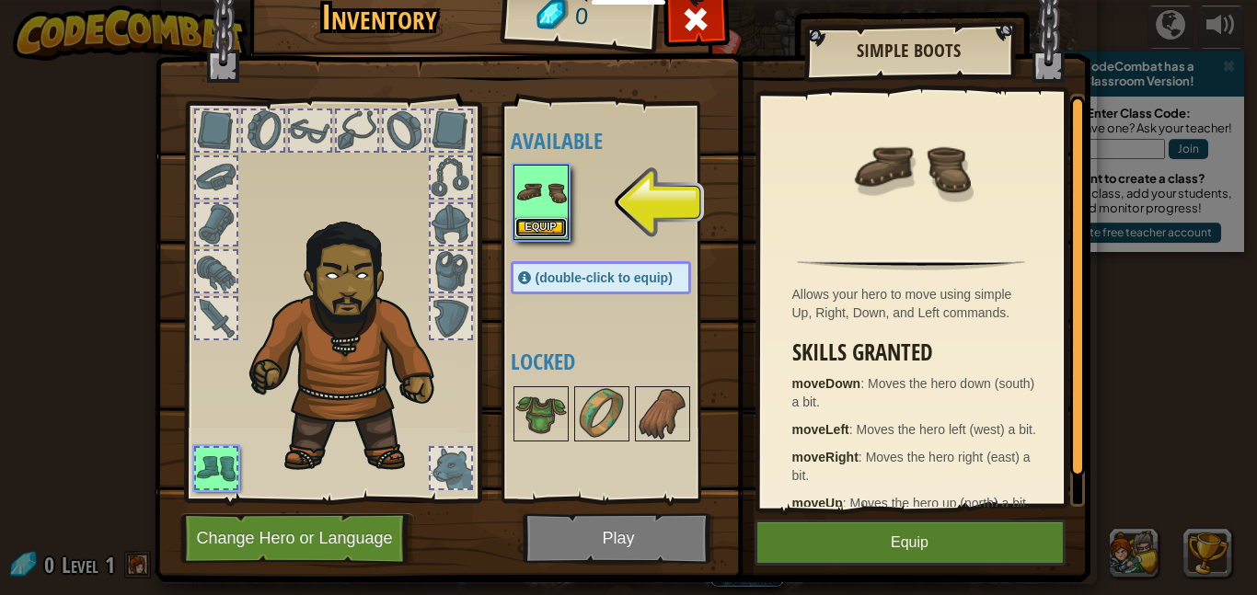
click at [553, 234] on button "Equip" at bounding box center [541, 227] width 52 height 19
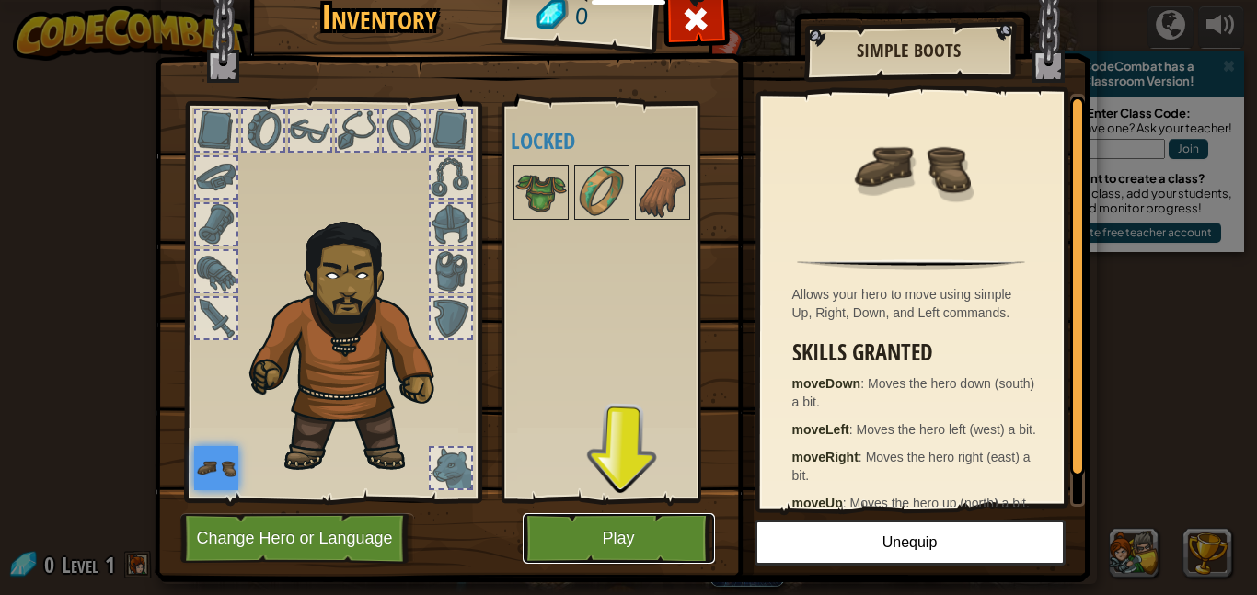
click at [587, 514] on button "Play" at bounding box center [619, 538] width 192 height 51
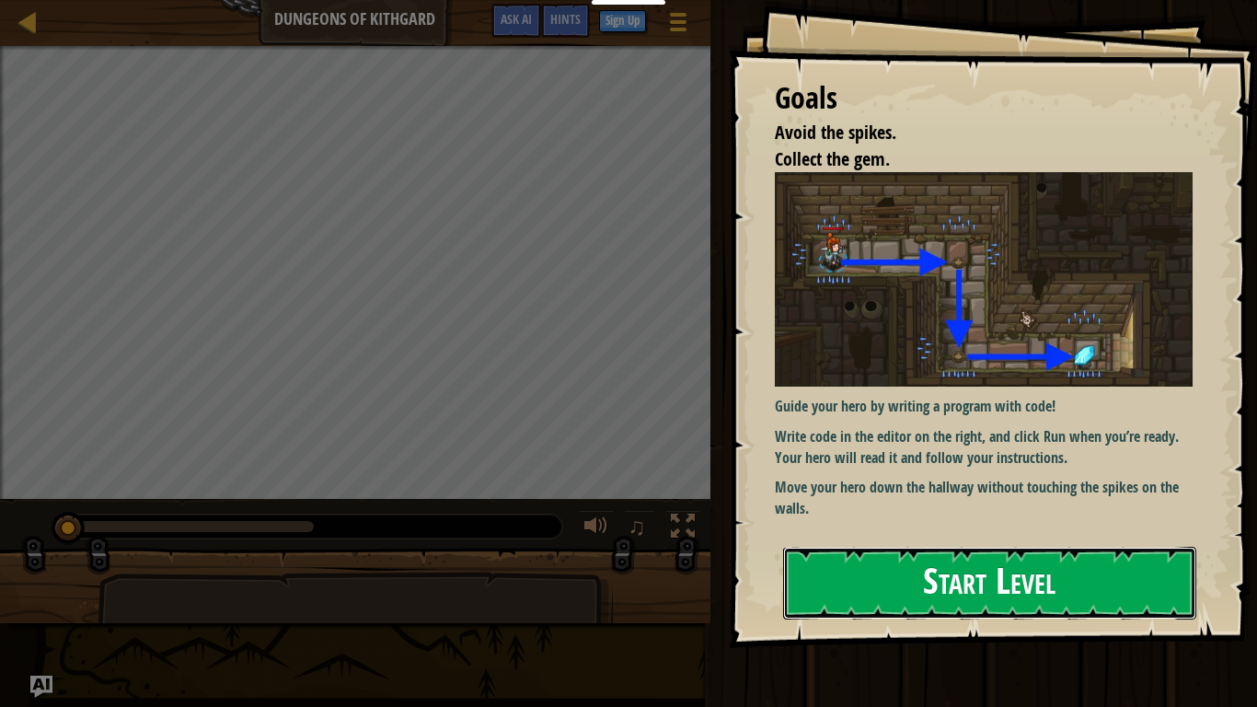
click at [915, 575] on button "Start Level" at bounding box center [989, 583] width 413 height 73
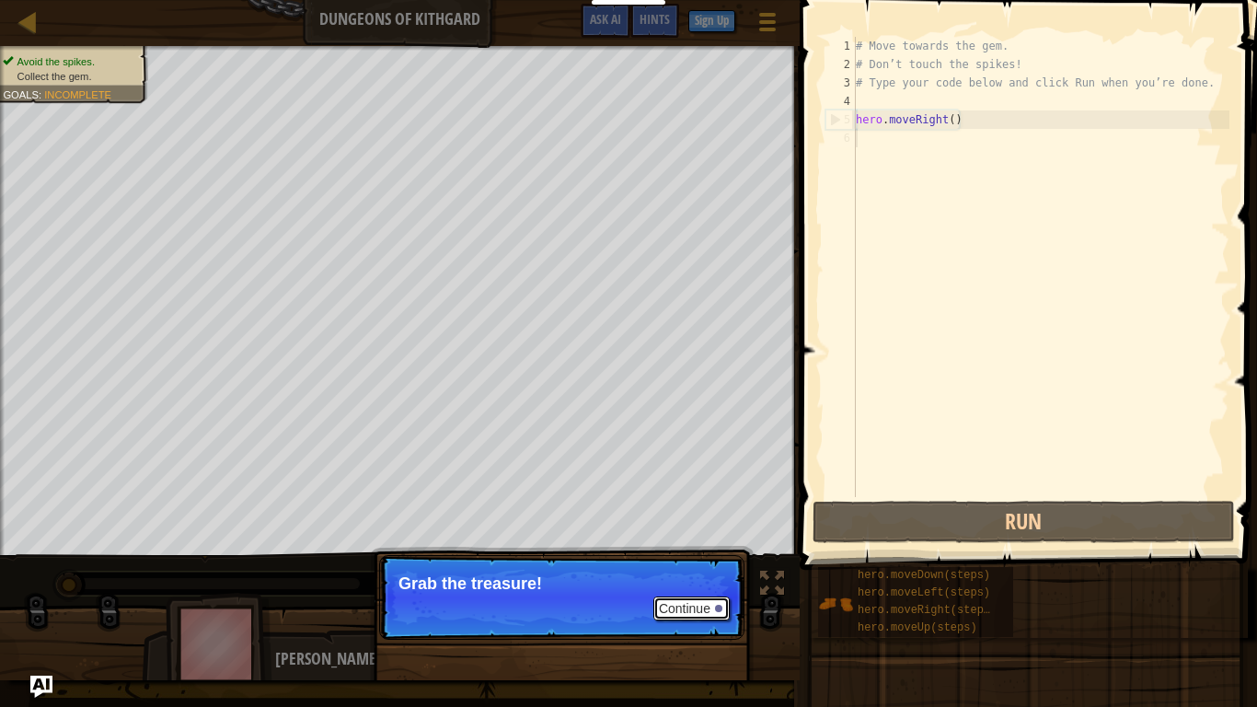
click at [692, 594] on button "Continue" at bounding box center [691, 608] width 76 height 24
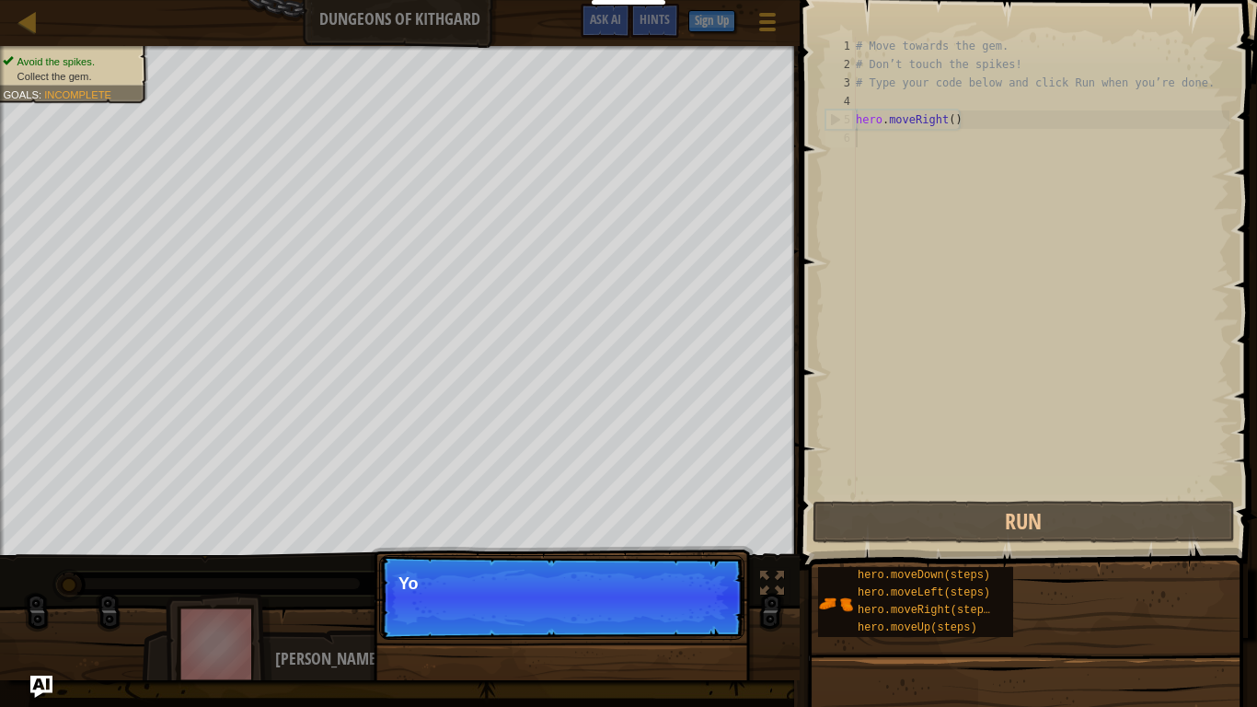
scroll to position [8, 0]
click at [632, 557] on p "Continue You can use these methods." at bounding box center [561, 597] width 365 height 85
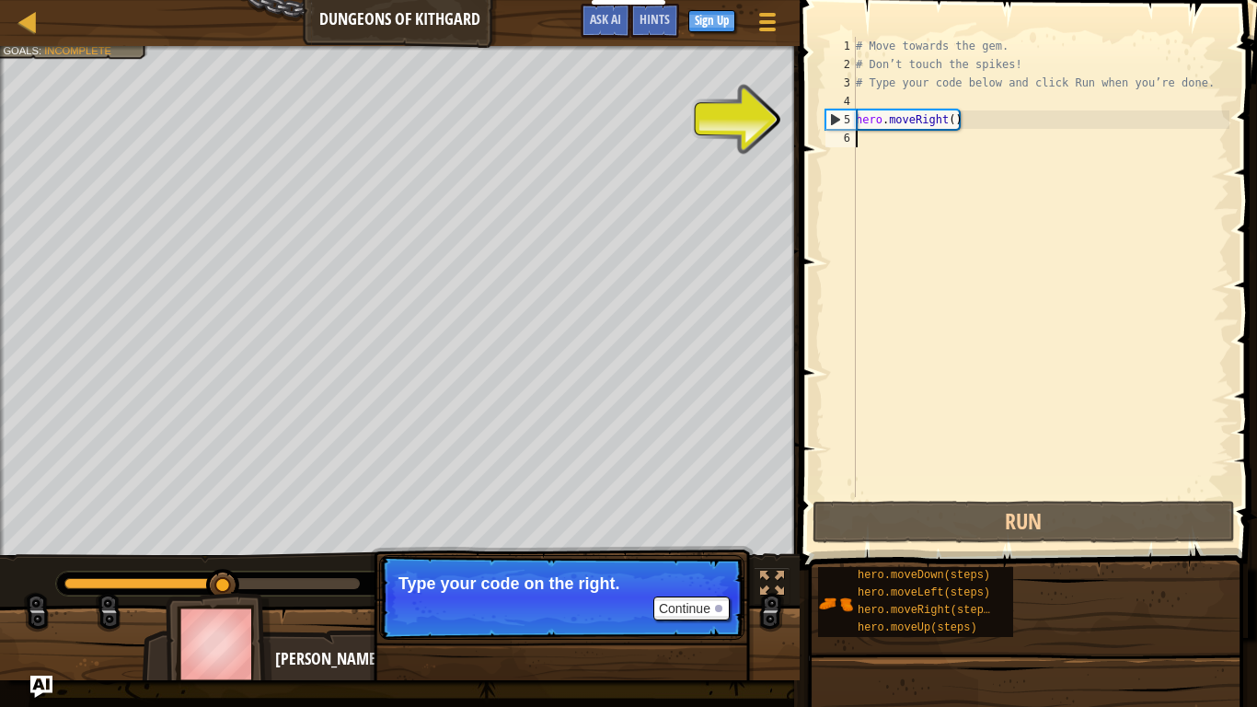
click at [929, 138] on div "# Move towards the gem. # Don’t touch the spikes! # Type your code below and cl…" at bounding box center [1040, 285] width 377 height 497
click at [692, 594] on button "Continue" at bounding box center [691, 608] width 76 height 24
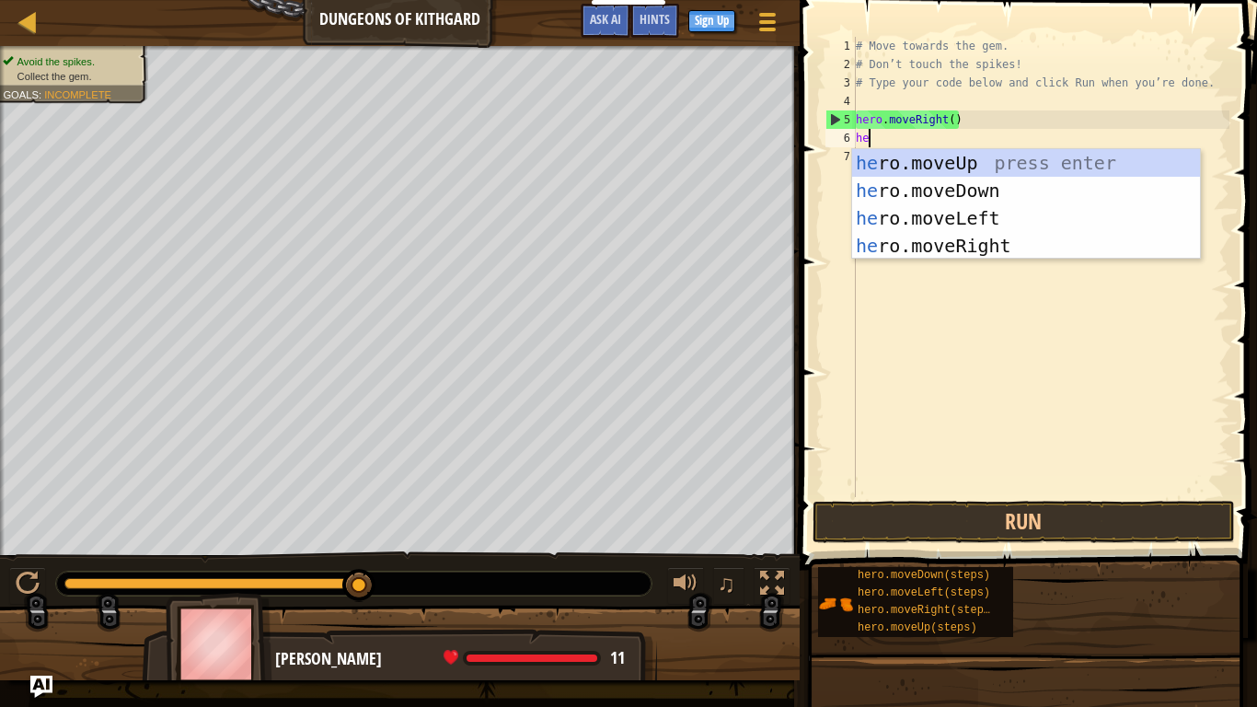
type textarea "hero"
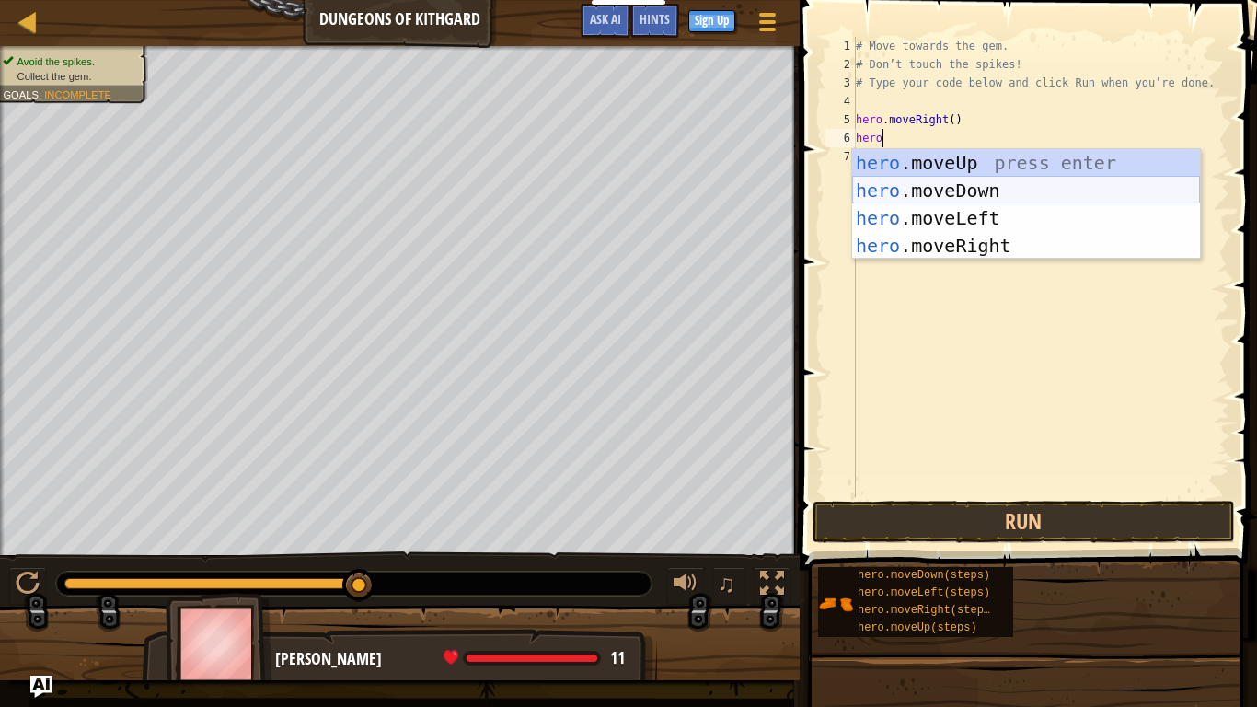
click at [903, 190] on div "hero .moveUp press enter hero .moveDown press enter hero .moveLeft press enter …" at bounding box center [1026, 232] width 348 height 166
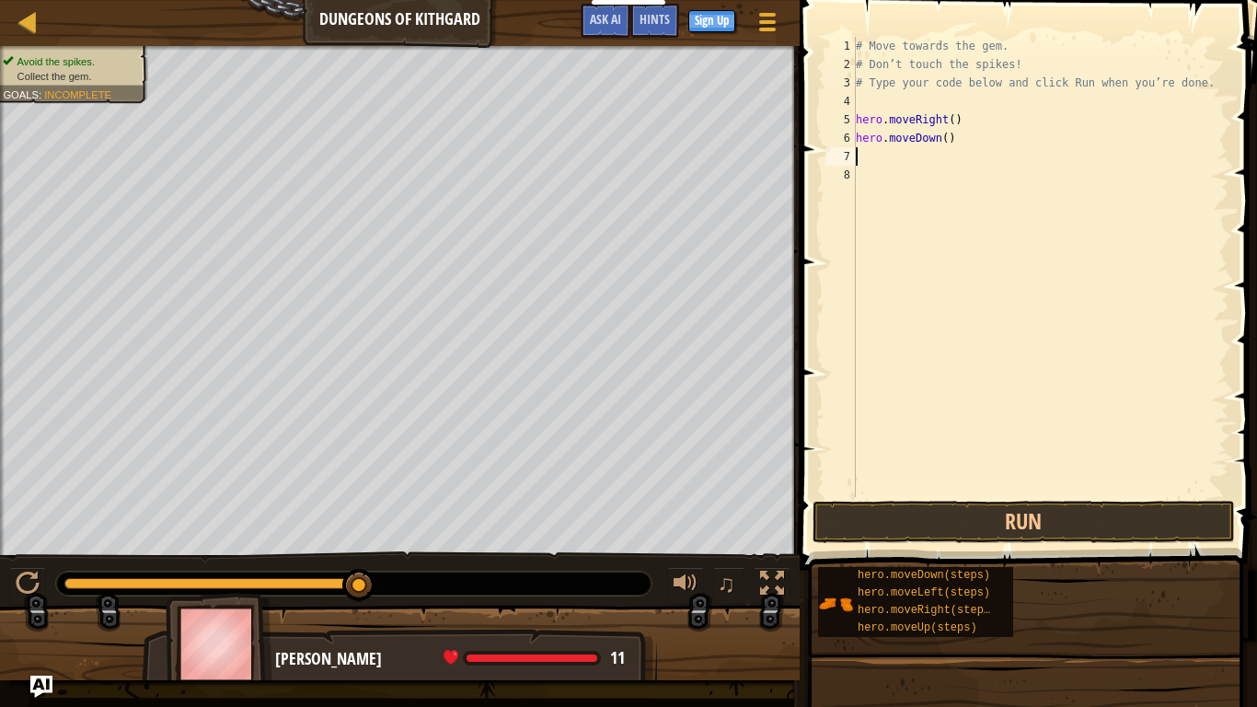
scroll to position [8, 0]
click at [887, 516] on button "Run" at bounding box center [1023, 522] width 422 height 42
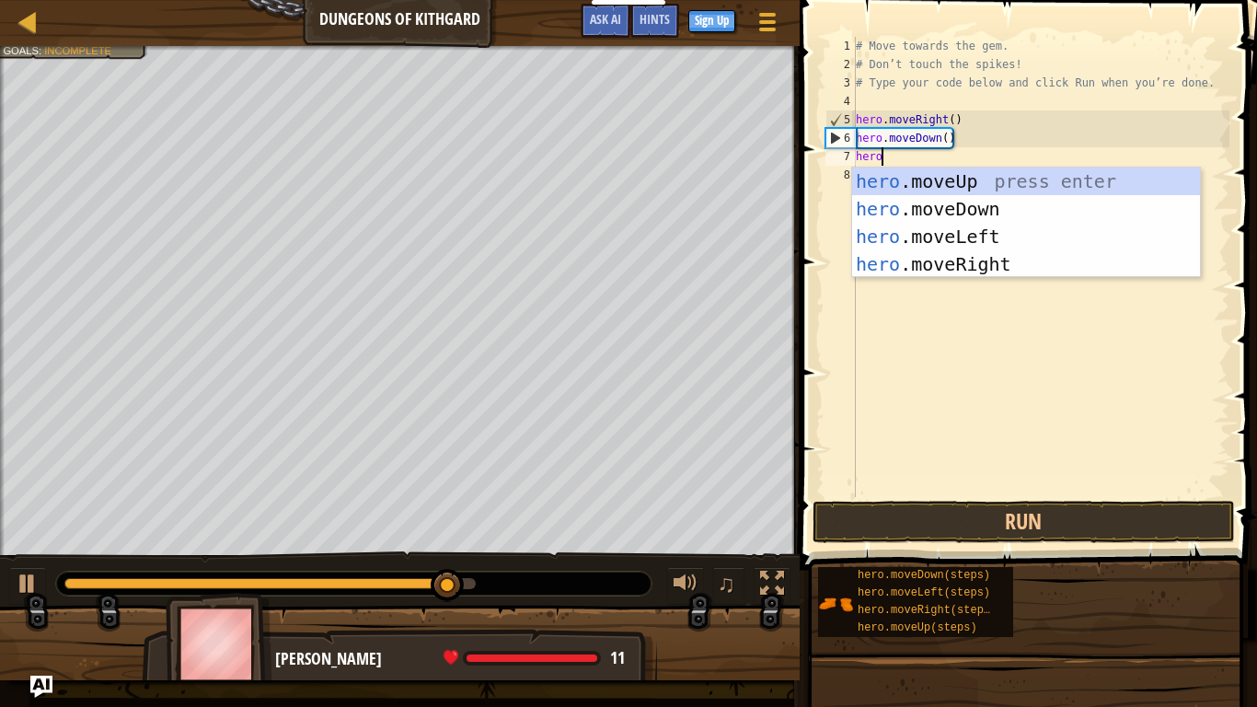
type textarea "hero."
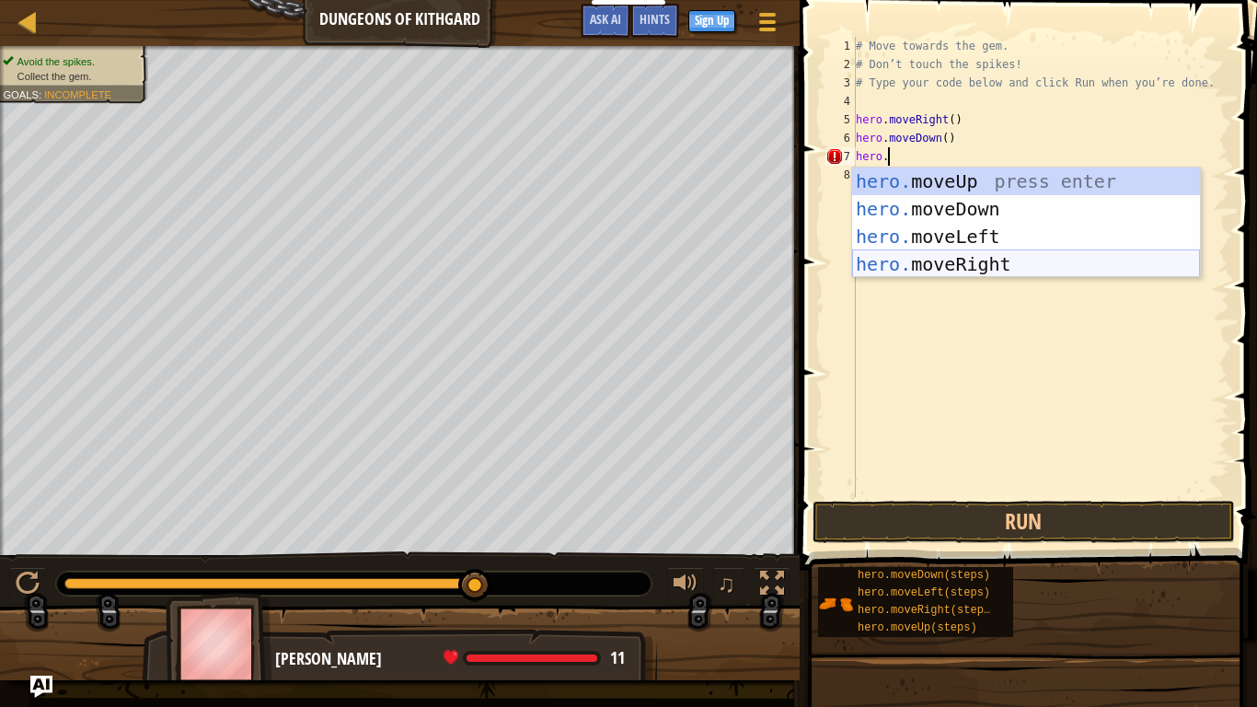
click at [966, 269] on div "hero. moveUp press enter hero. moveDown press enter hero. moveLeft press enter …" at bounding box center [1026, 250] width 348 height 166
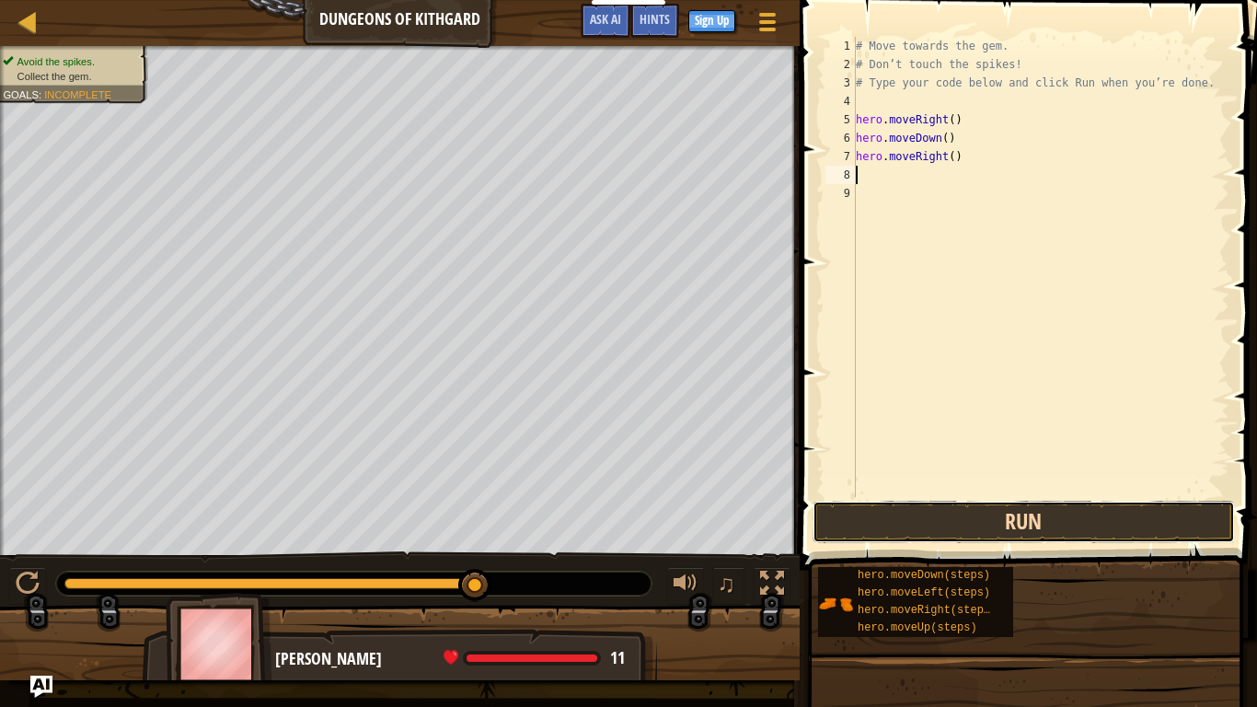
click at [931, 531] on button "Run" at bounding box center [1023, 522] width 422 height 42
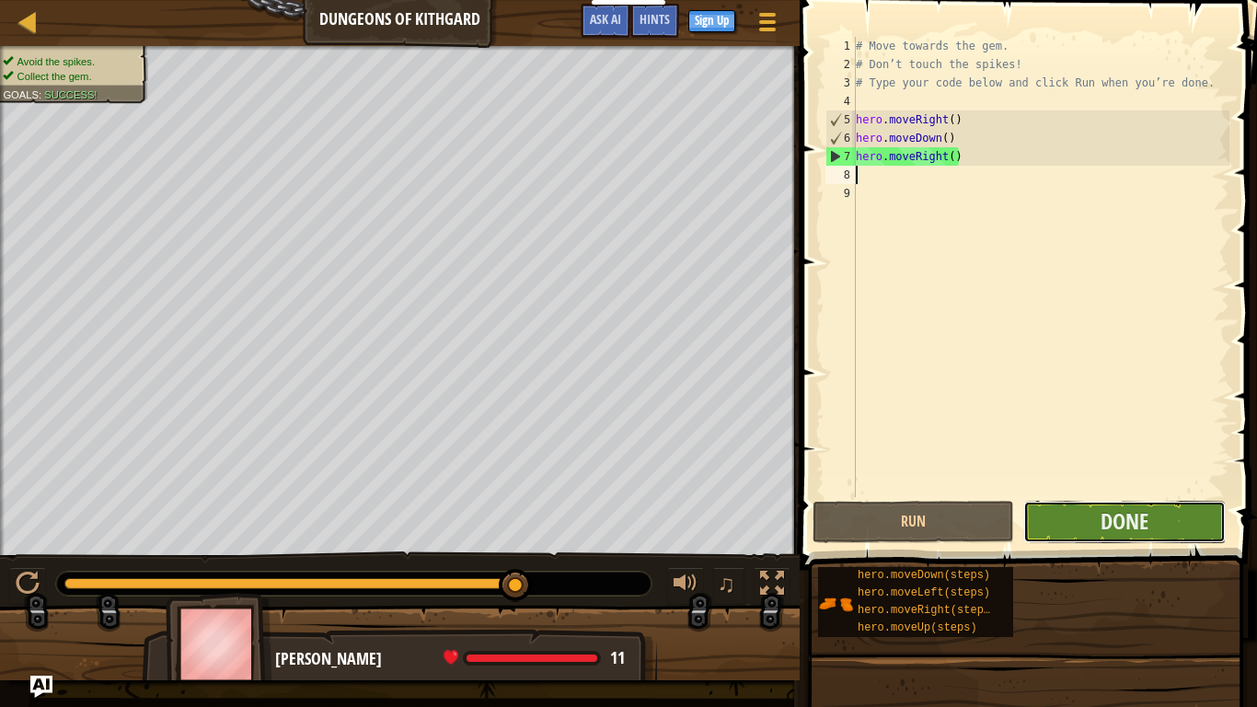
click at [1059, 504] on button "Done" at bounding box center [1123, 522] width 201 height 42
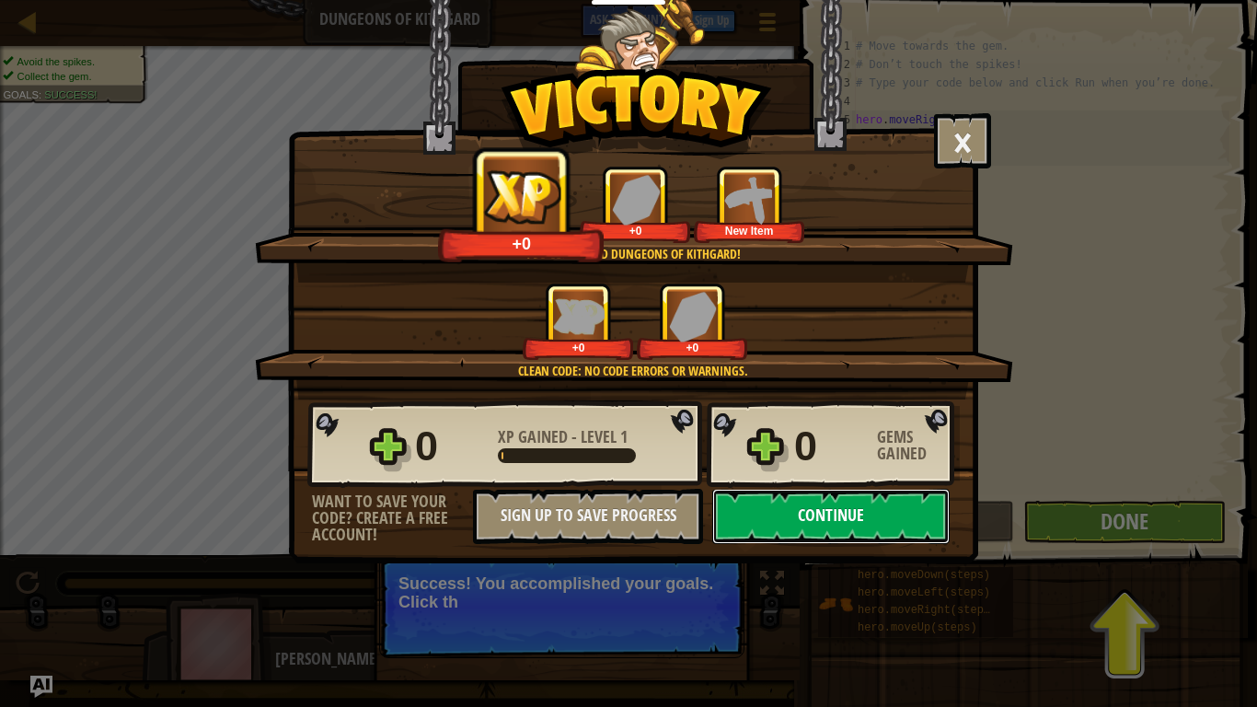
click at [792, 535] on button "Continue" at bounding box center [830, 516] width 237 height 55
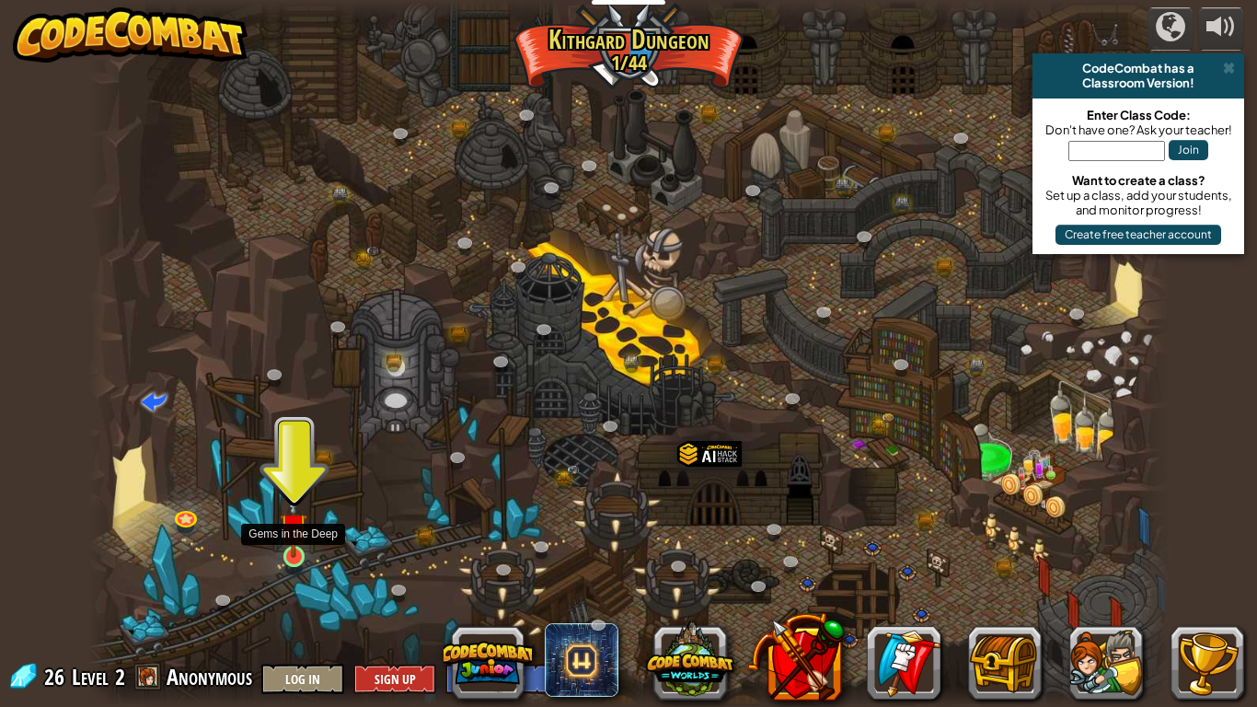
click at [302, 545] on img at bounding box center [294, 526] width 28 height 63
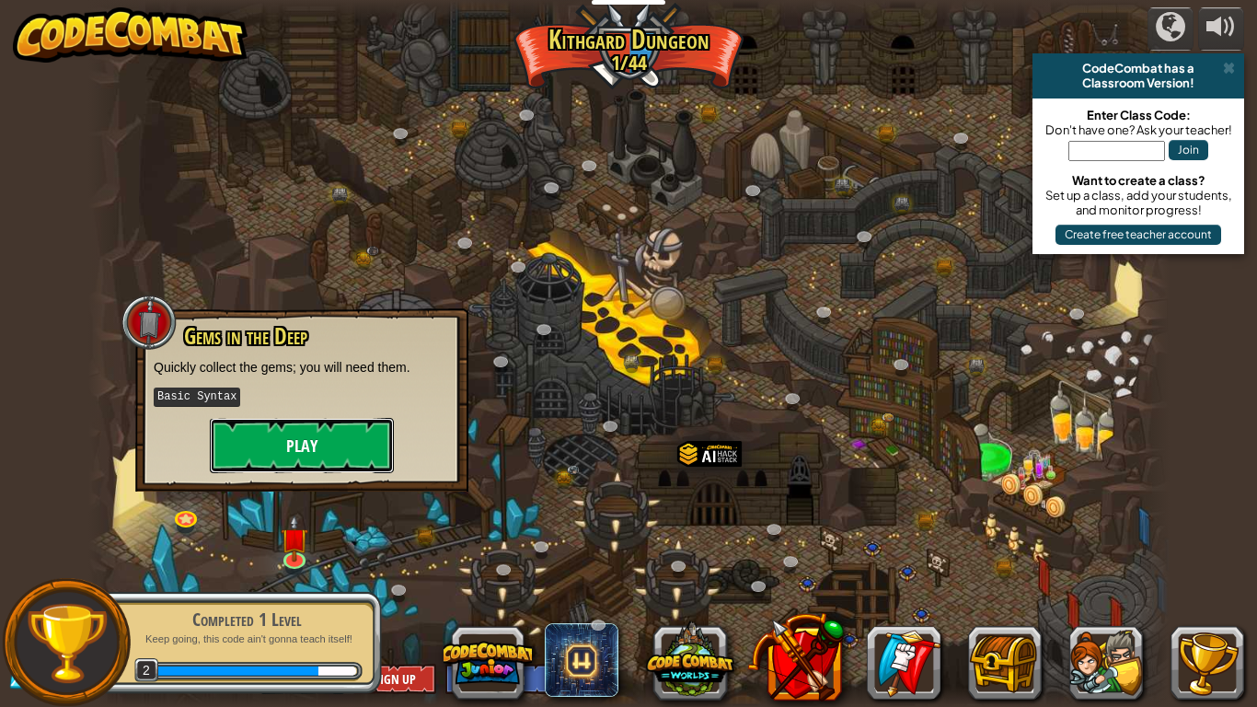
click at [310, 431] on button "Play" at bounding box center [302, 445] width 184 height 55
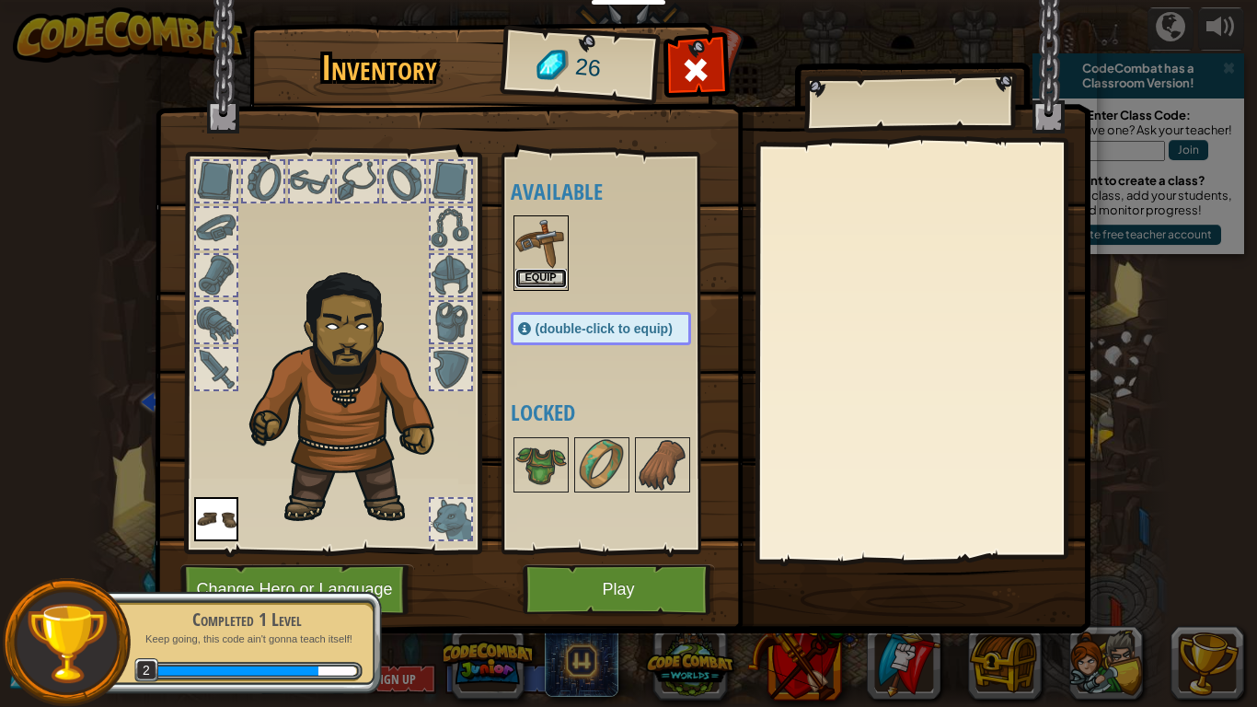
click at [537, 283] on button "Equip" at bounding box center [541, 278] width 52 height 19
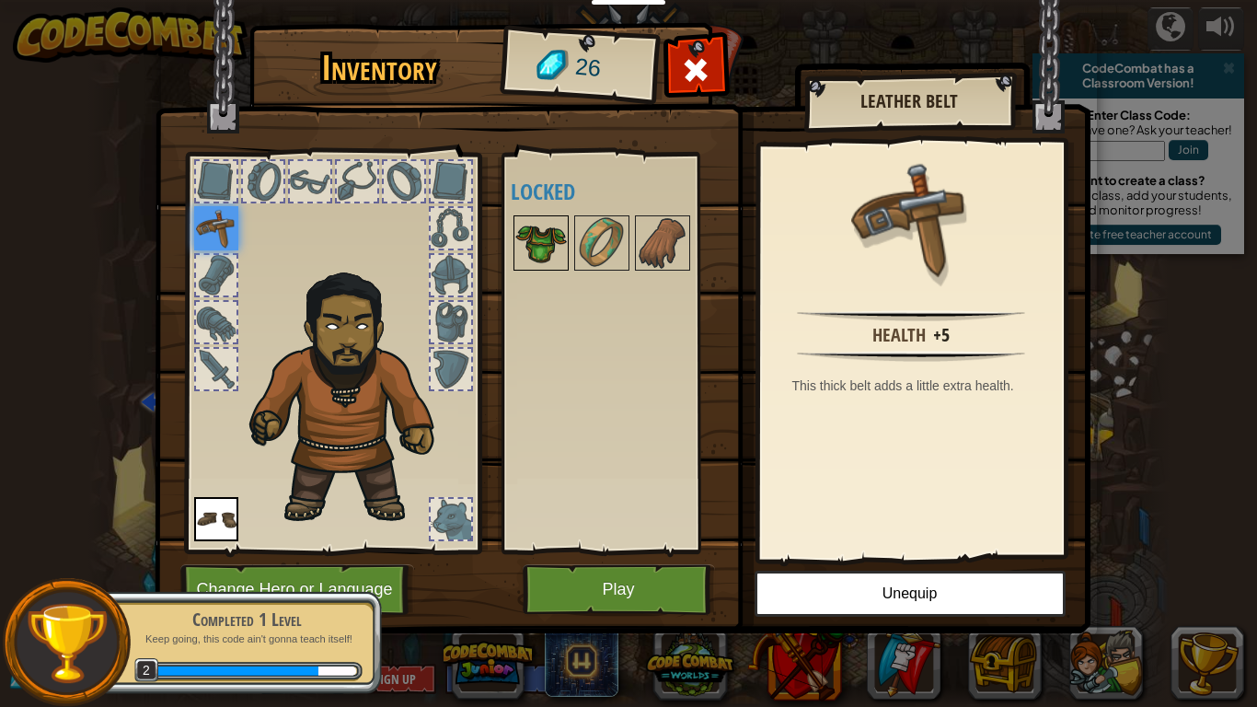
click at [557, 241] on img at bounding box center [541, 243] width 52 height 52
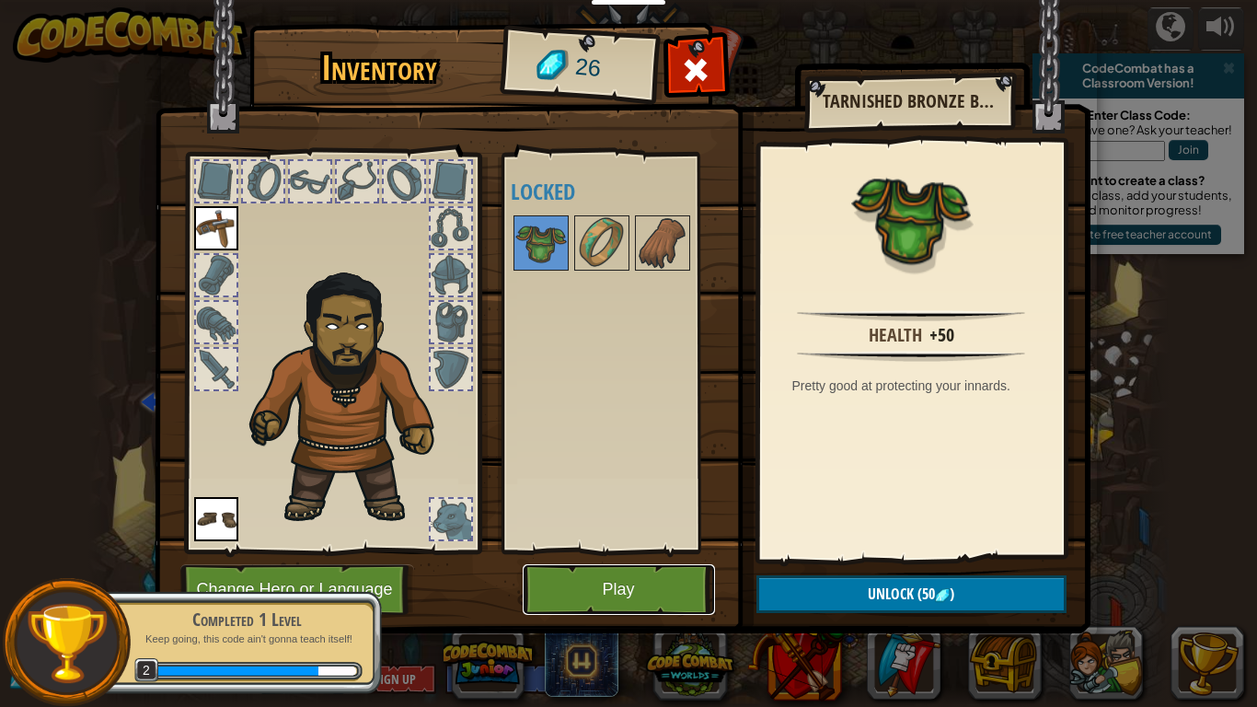
click at [606, 585] on button "Play" at bounding box center [619, 589] width 192 height 51
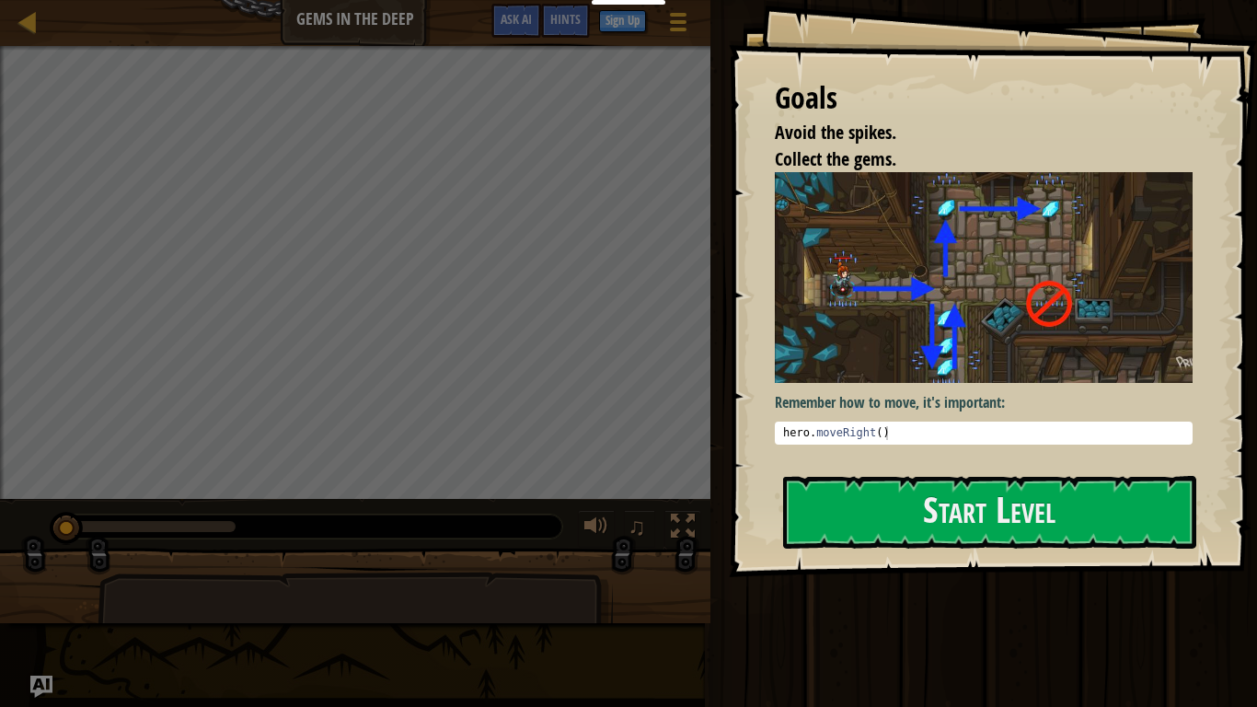
click at [937, 453] on div "Remember how to move, it's important: 1 hero . moveRight ( ) הההההההההההההההההה…" at bounding box center [984, 314] width 418 height 285
click at [957, 487] on button "Start Level" at bounding box center [989, 512] width 413 height 73
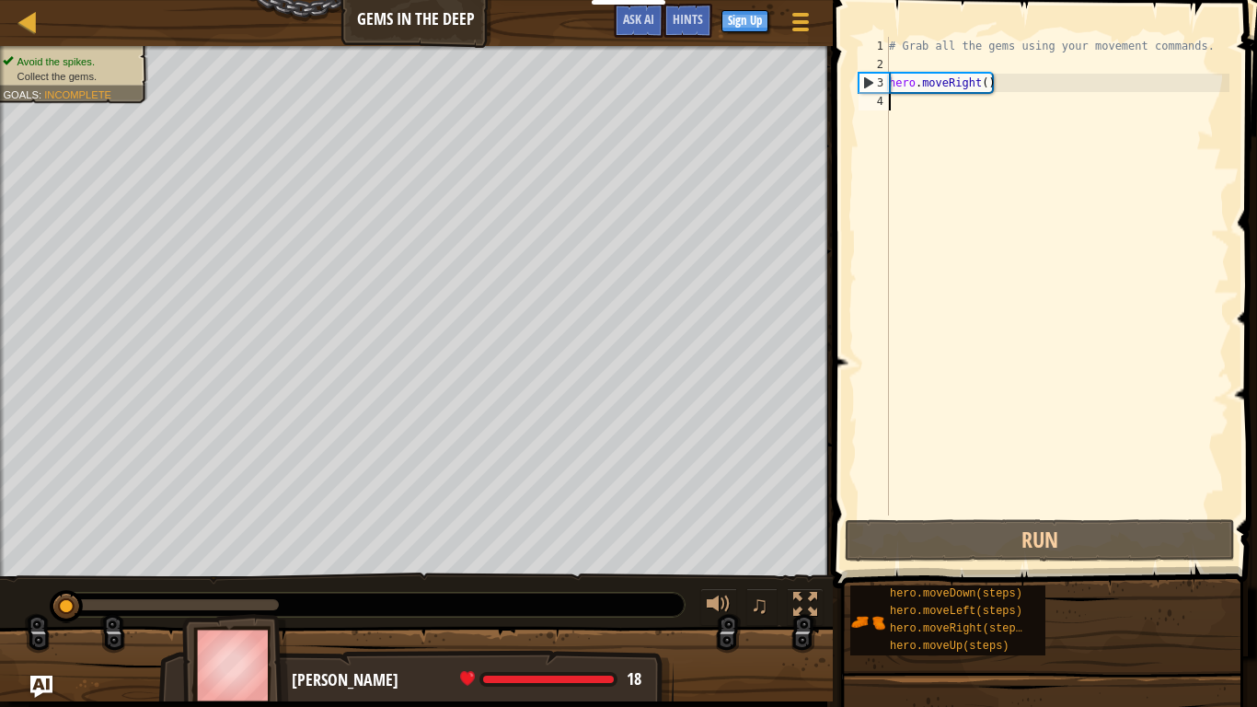
click at [941, 117] on div "# Grab all the gems using your movement commands. hero . moveRight ( )" at bounding box center [1057, 294] width 344 height 515
click at [933, 107] on div "# Grab all the gems using your movement commands. hero . moveRight ( )" at bounding box center [1057, 294] width 344 height 515
click at [865, 85] on div "3" at bounding box center [873, 83] width 29 height 18
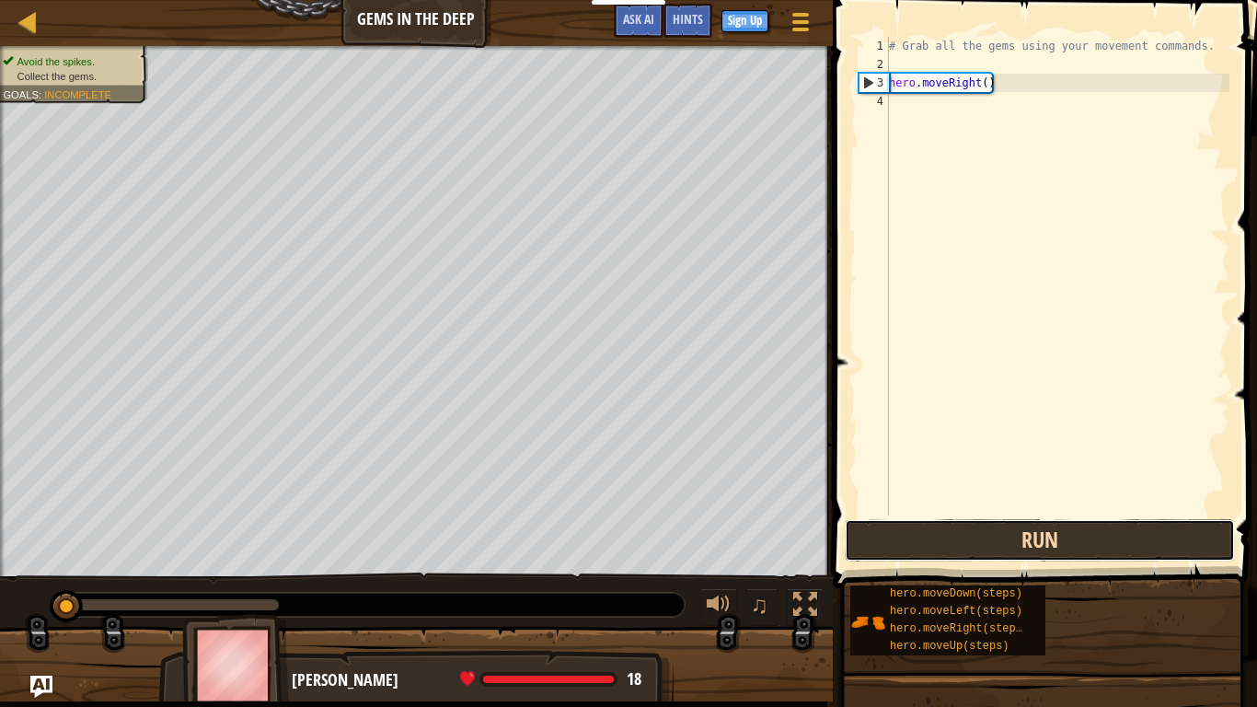
click at [973, 540] on button "Run" at bounding box center [1040, 540] width 390 height 42
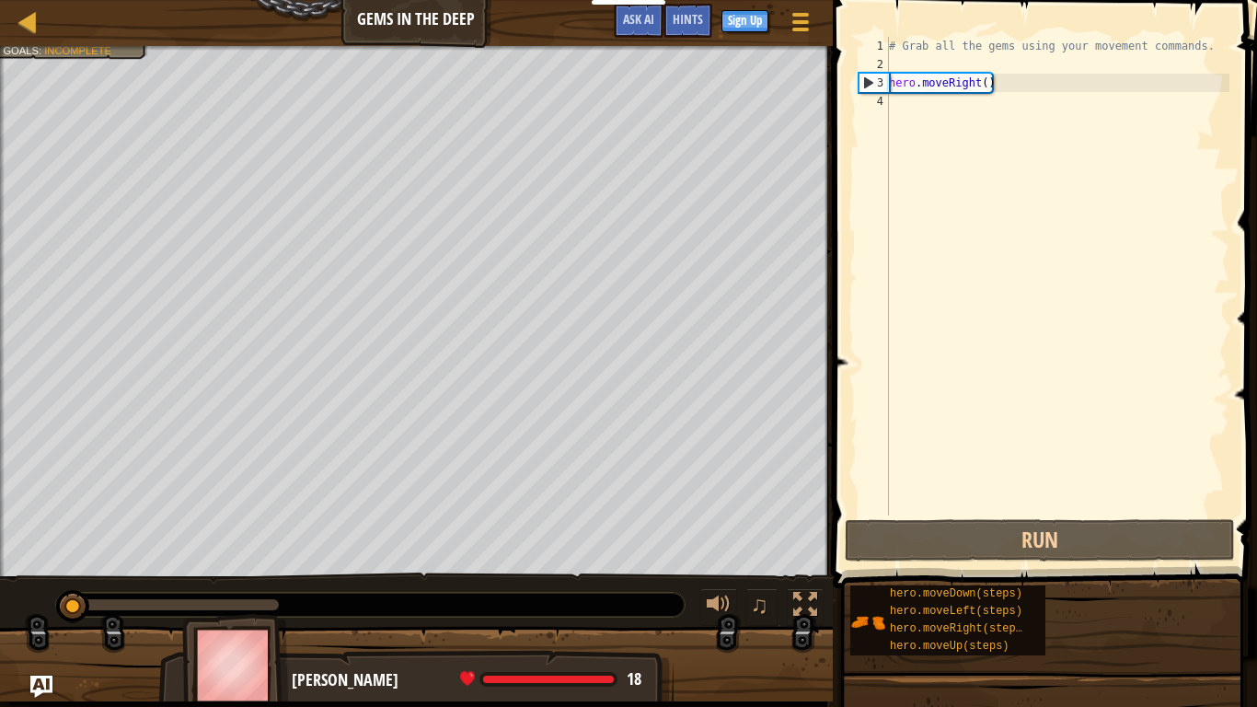
click at [973, 80] on div "# Grab all the gems using your movement commands. hero . moveRight ( )" at bounding box center [1057, 294] width 344 height 515
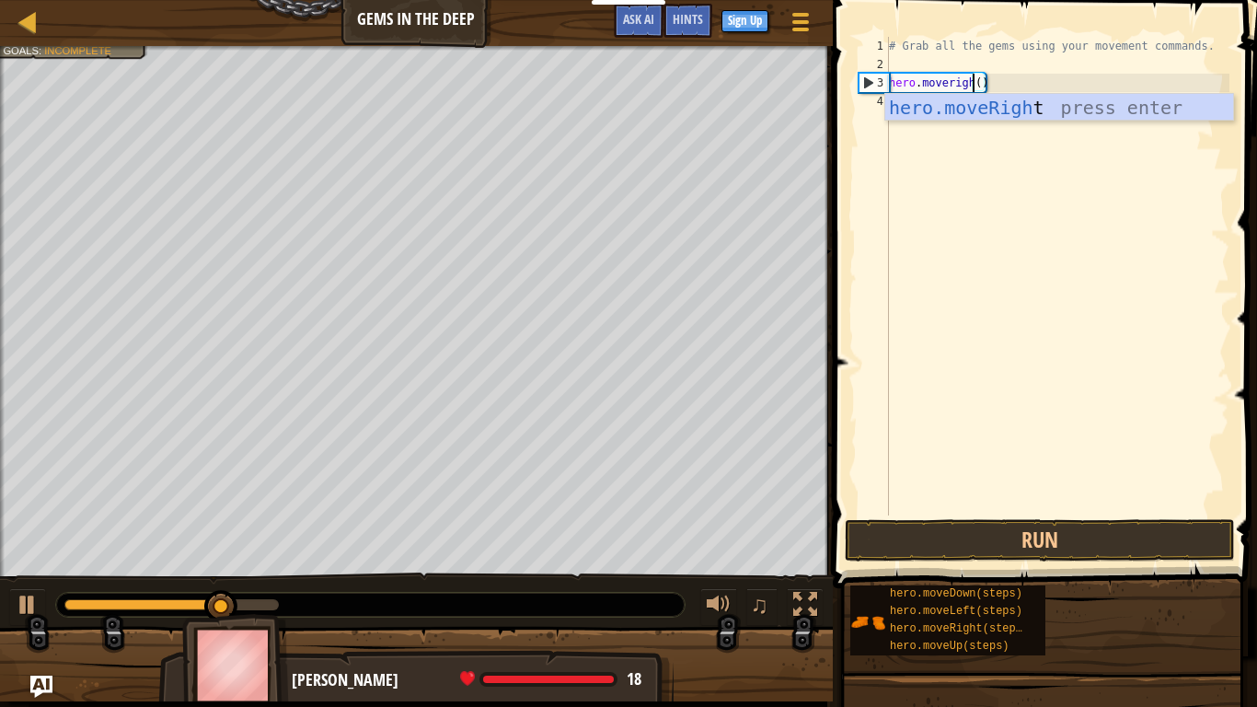
scroll to position [8, 13]
click at [1012, 112] on div "hero.moveRight press enter" at bounding box center [1059, 135] width 348 height 83
type textarea "hero.moveRight"
click at [1012, 112] on div "# Grab all the gems using your movement commands. hero . moveright ( )" at bounding box center [1057, 294] width 344 height 515
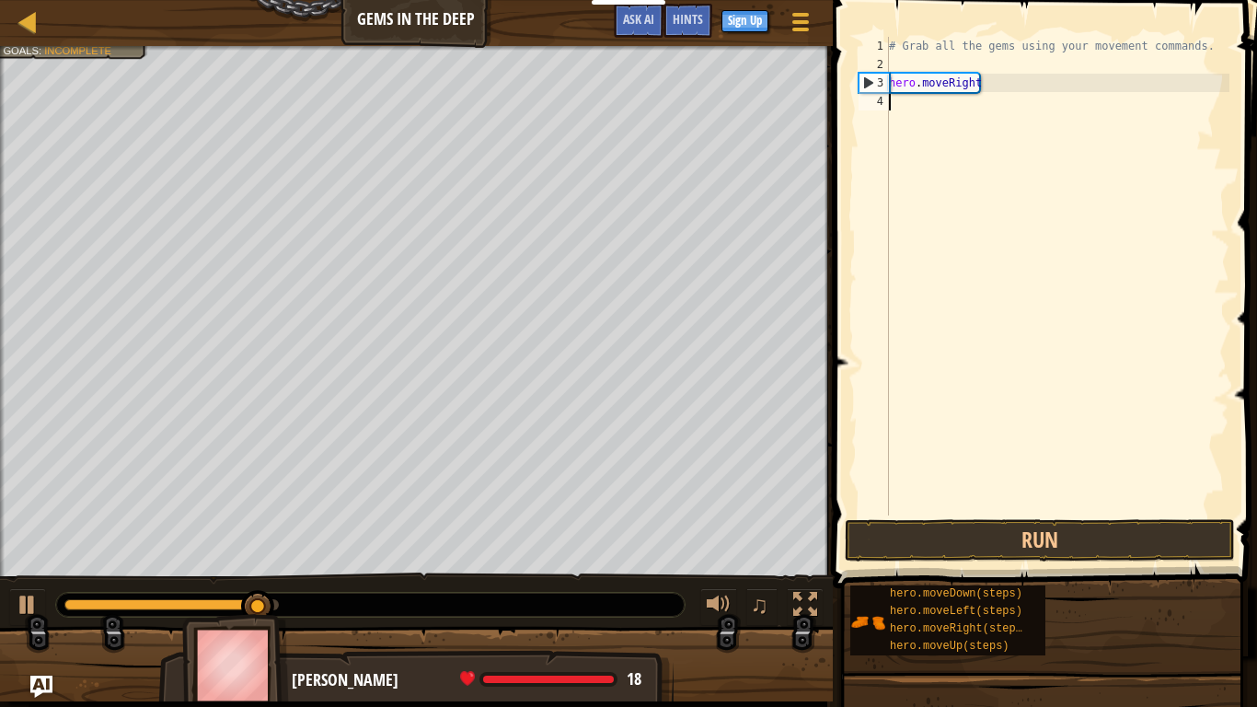
scroll to position [8, 0]
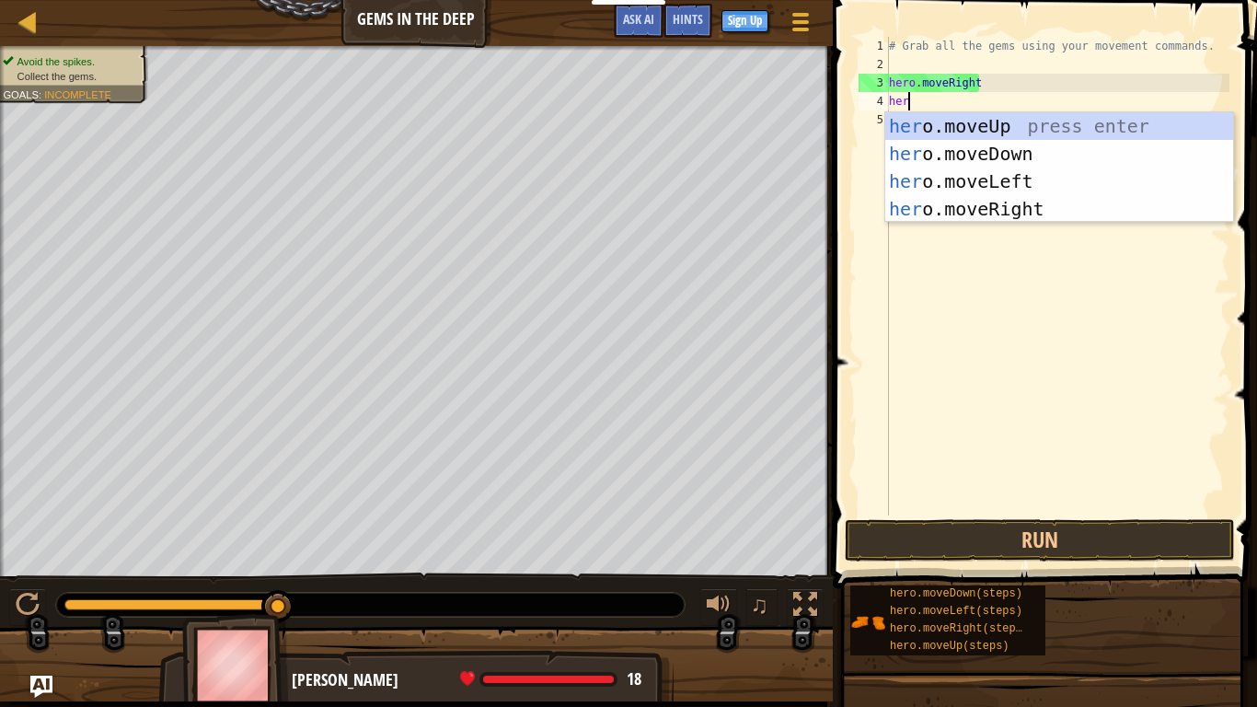
type textarea "hero"
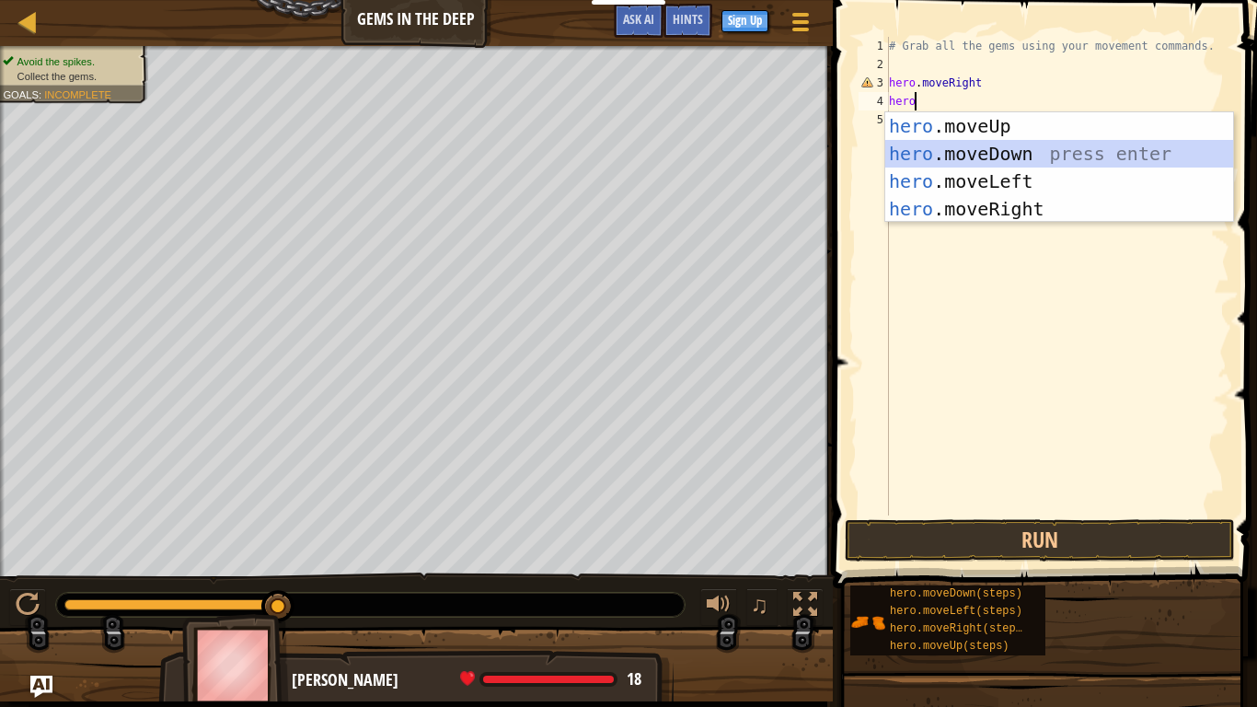
click at [955, 152] on div "hero .moveUp press enter hero .moveDown press enter hero .moveLeft press enter …" at bounding box center [1059, 195] width 348 height 166
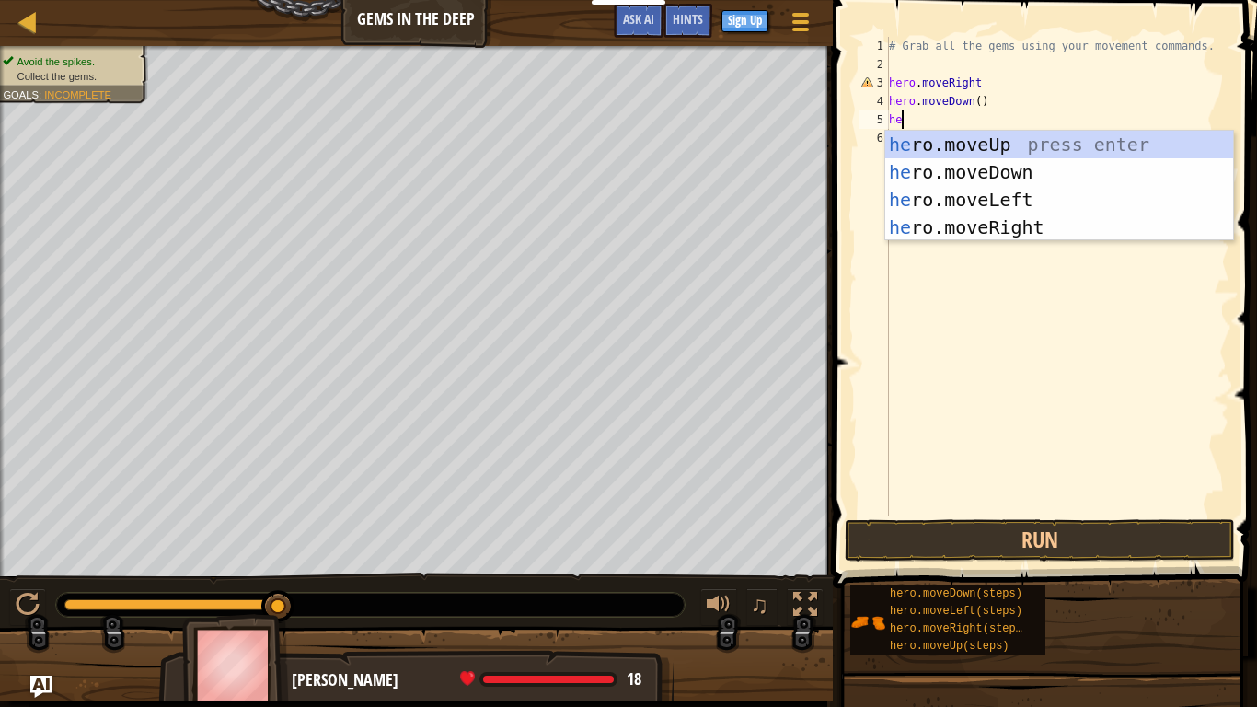
type textarea "hero"
click at [1017, 146] on div "hero .moveUp press enter hero .moveDown press enter hero .moveLeft press enter …" at bounding box center [1059, 214] width 348 height 166
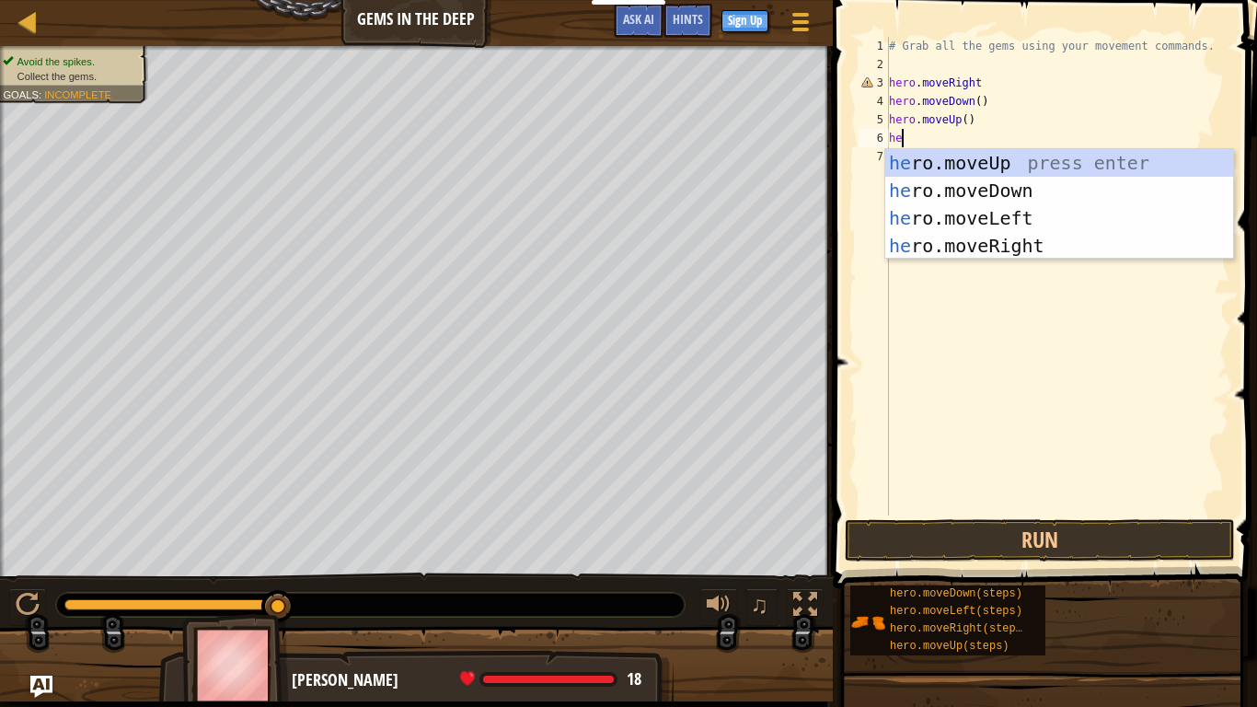
type textarea "hero"
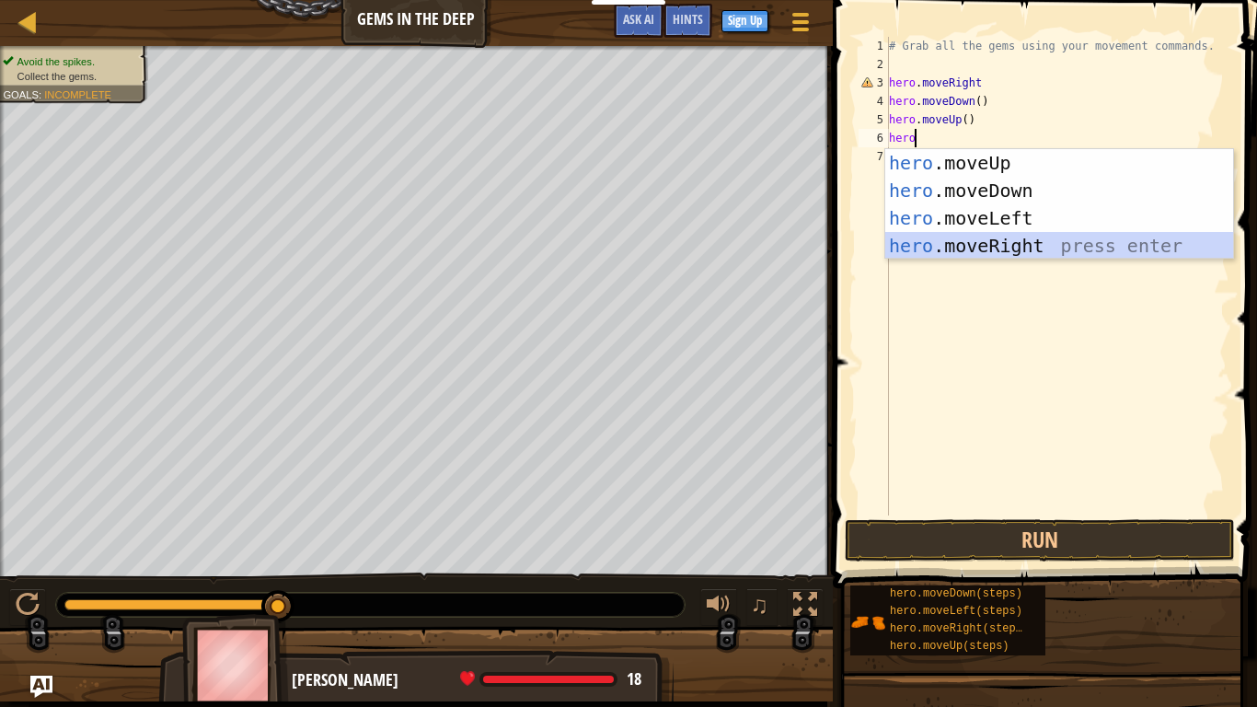
click at [1001, 240] on div "hero .moveUp press enter hero .moveDown press enter hero .moveLeft press enter …" at bounding box center [1059, 232] width 348 height 166
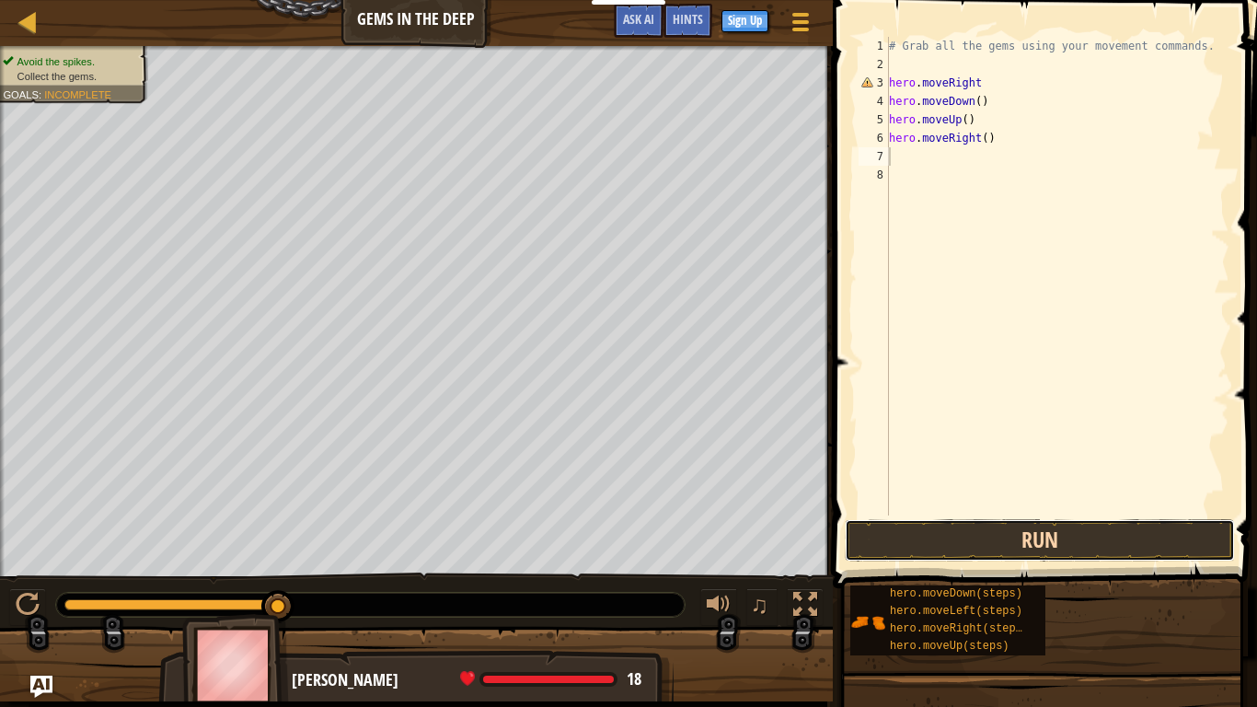
click at [971, 537] on button "Run" at bounding box center [1040, 540] width 390 height 42
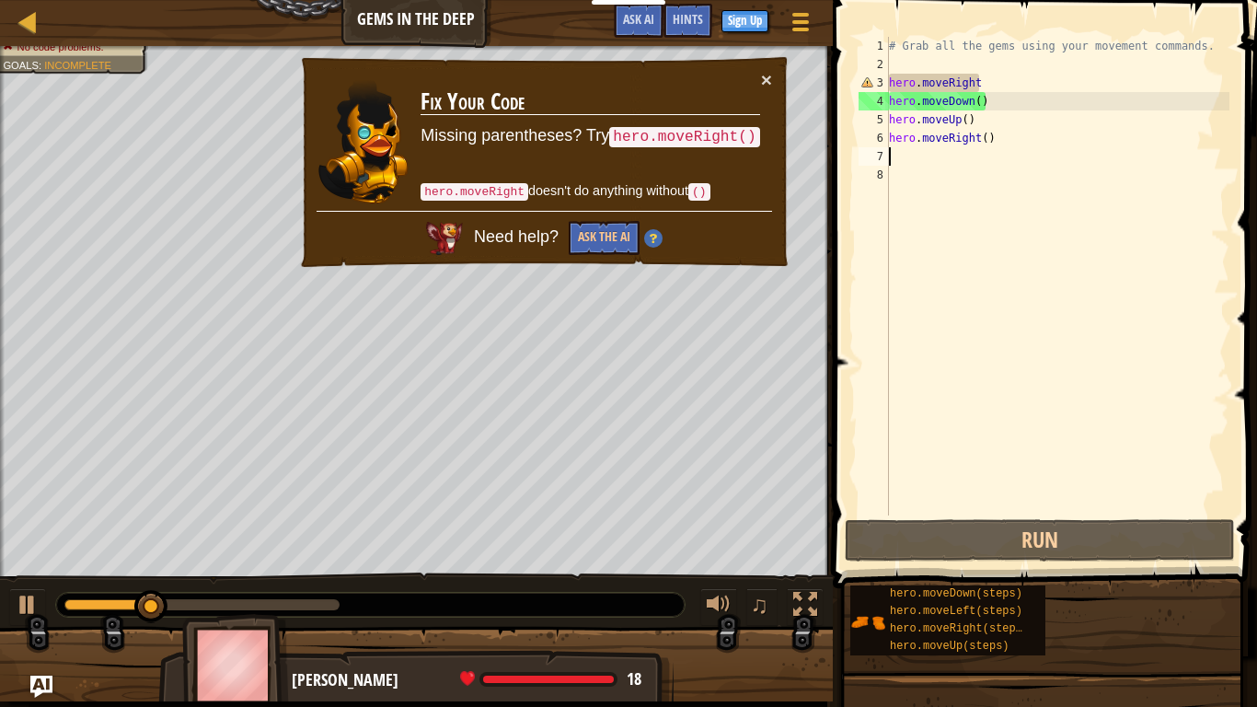
click at [1019, 90] on div "# Grab all the gems using your movement commands. hero . moveRight hero . moveD…" at bounding box center [1057, 294] width 344 height 515
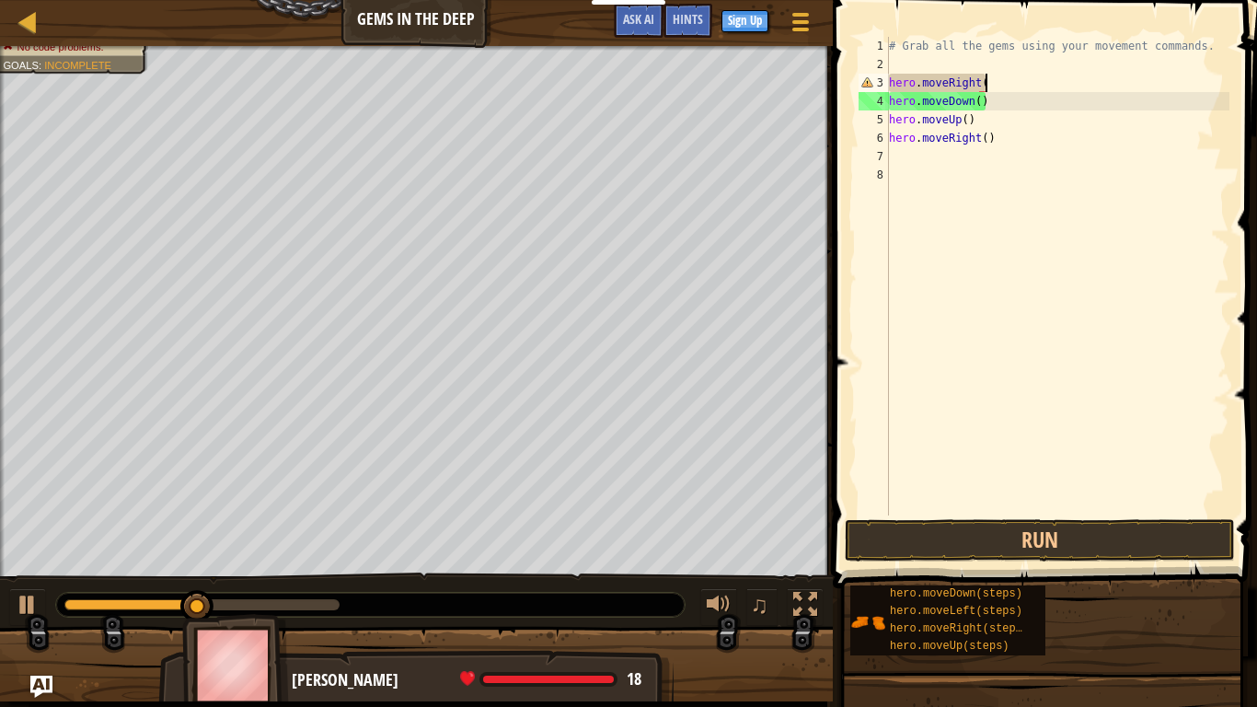
type textarea "hero.moveRight()"
click at [918, 503] on div "# Grab all the gems using your movement commands. hero . moveRight ( ) hero . m…" at bounding box center [1057, 294] width 344 height 515
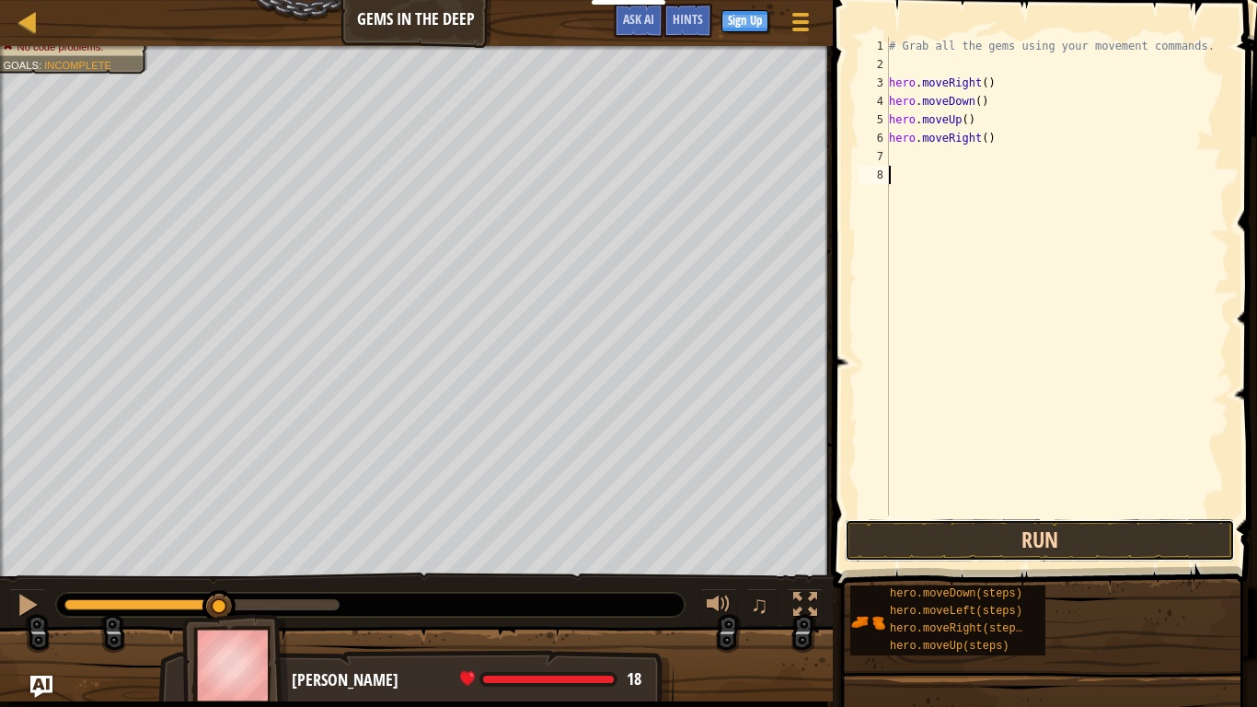
click at [935, 554] on button "Run" at bounding box center [1040, 540] width 390 height 42
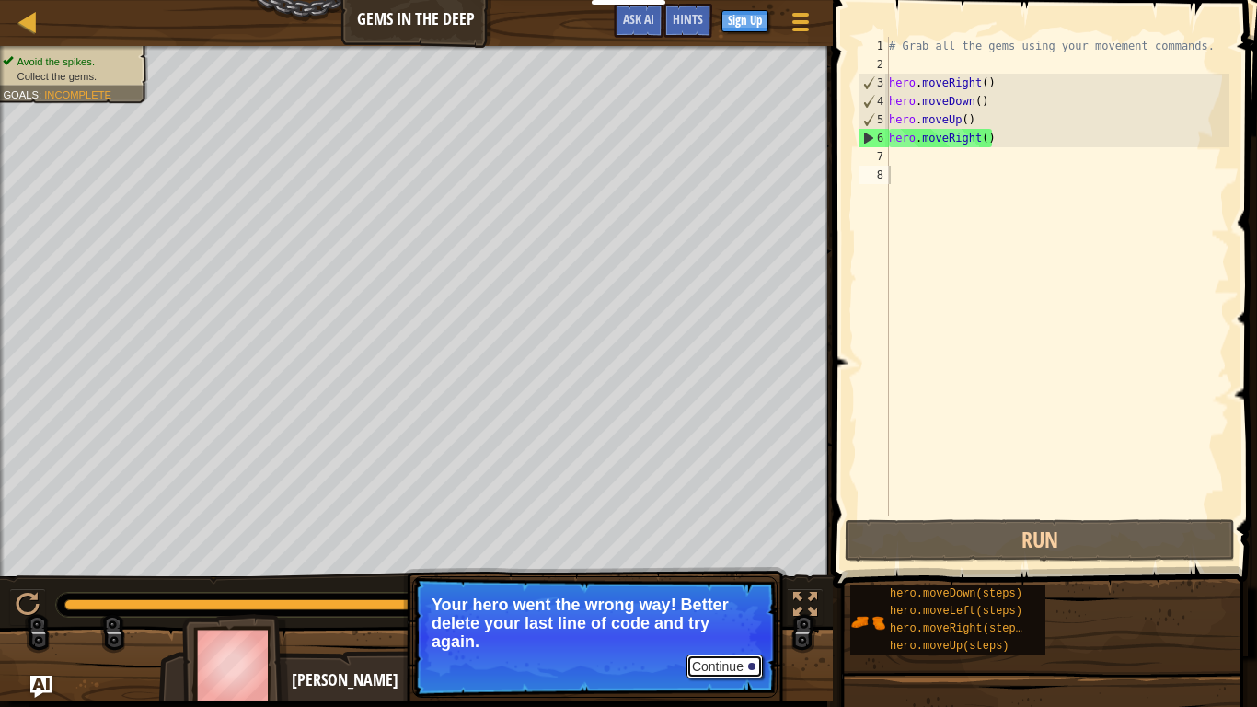
click at [720, 594] on button "Continue" at bounding box center [724, 666] width 76 height 24
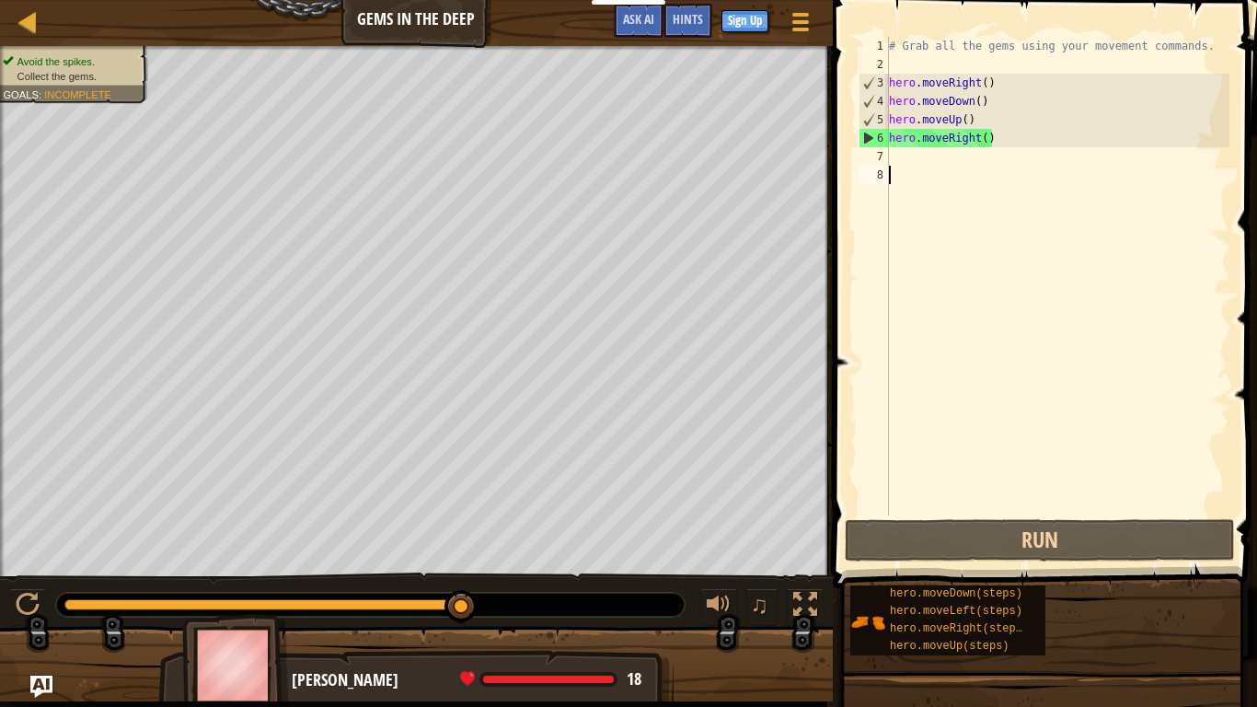
click at [926, 156] on div "# Grab all the gems using your movement commands. hero . moveRight ( ) hero . m…" at bounding box center [1057, 294] width 344 height 515
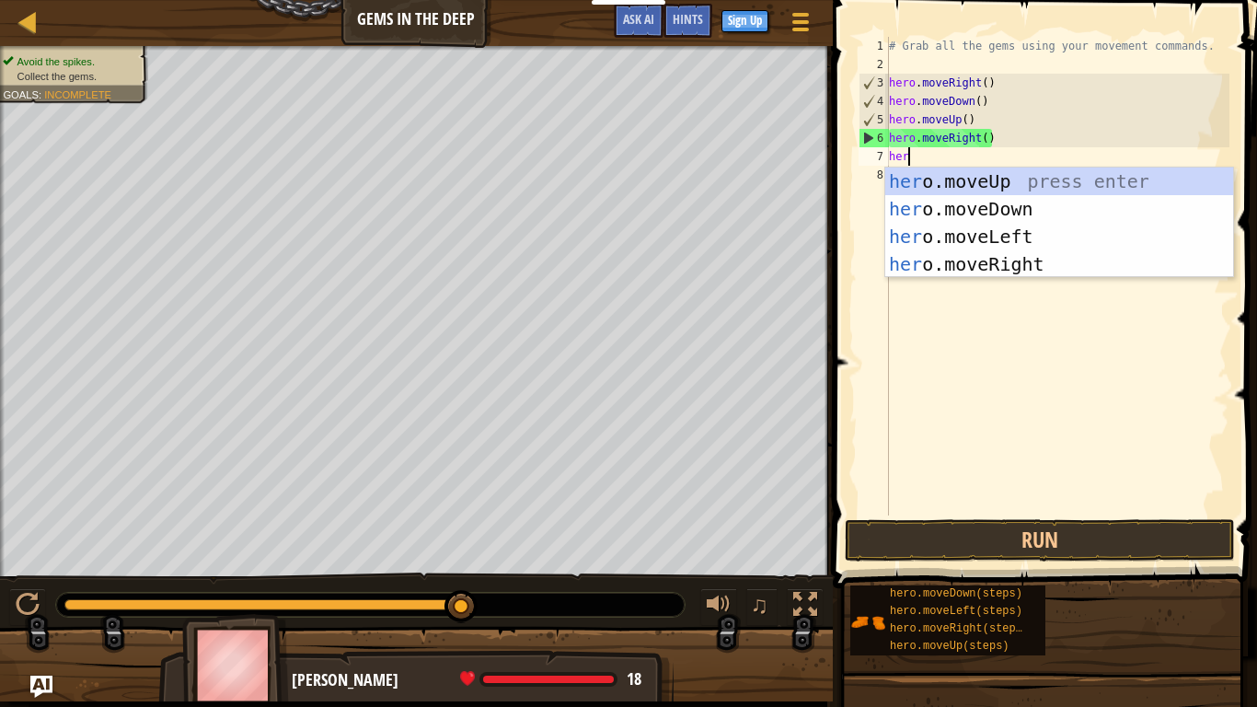
type textarea "hero"
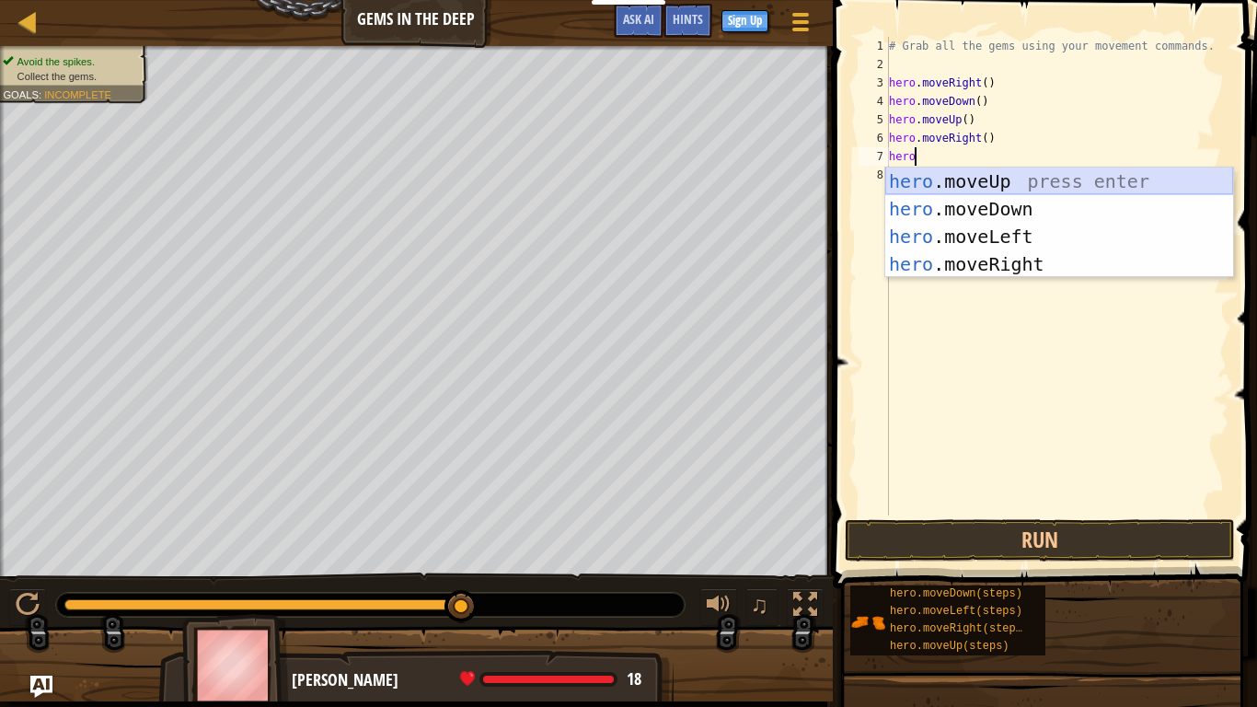
click at [1115, 188] on div "hero .moveUp press enter hero .moveDown press enter hero .moveLeft press enter …" at bounding box center [1059, 250] width 348 height 166
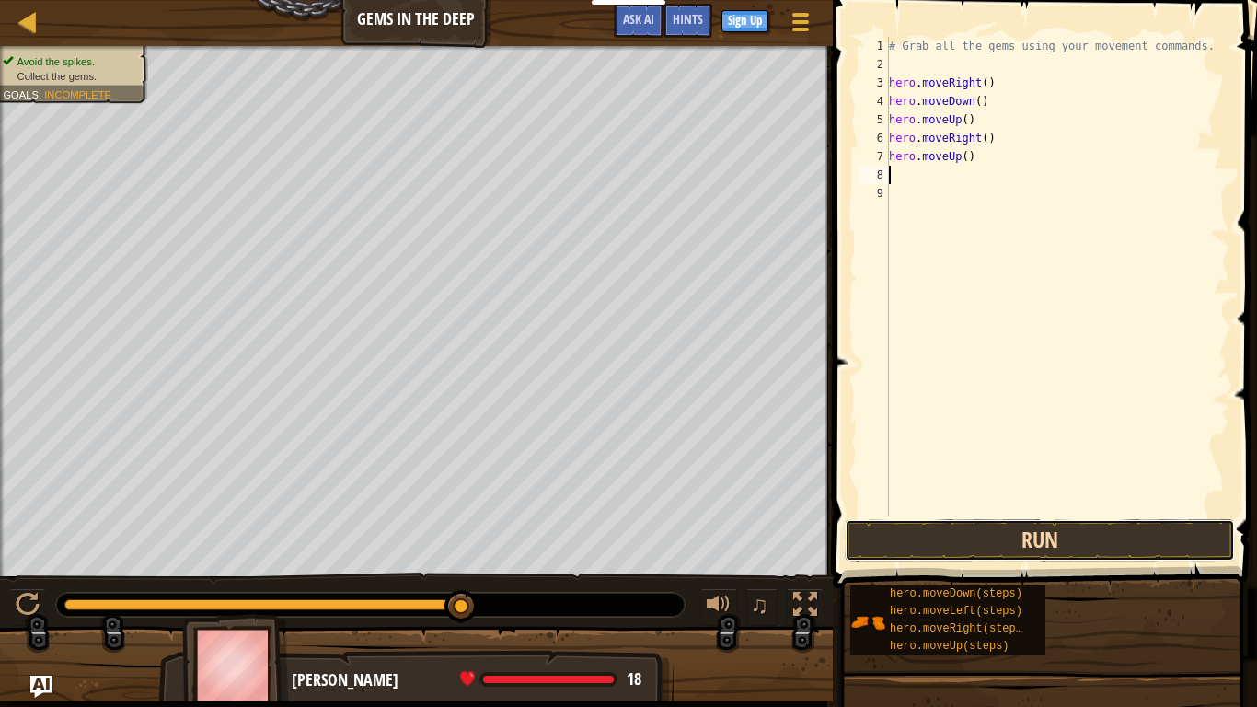
click at [958, 522] on button "Run" at bounding box center [1040, 540] width 390 height 42
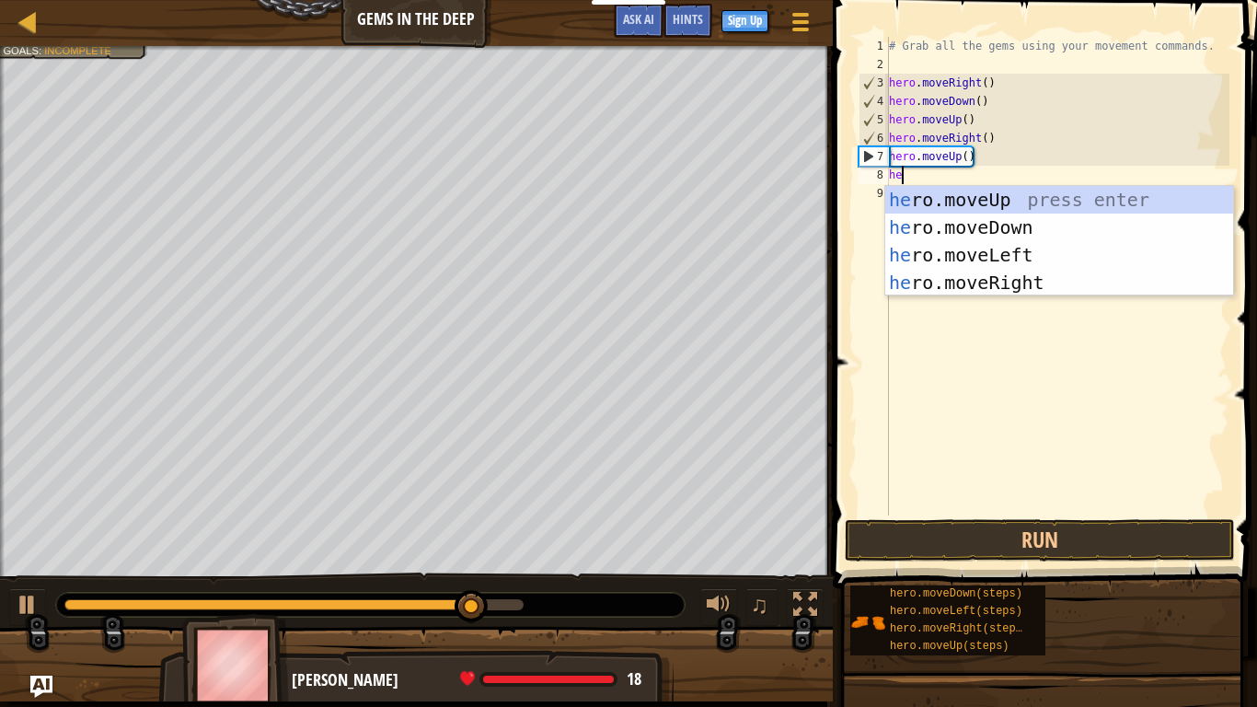
type textarea "hero"
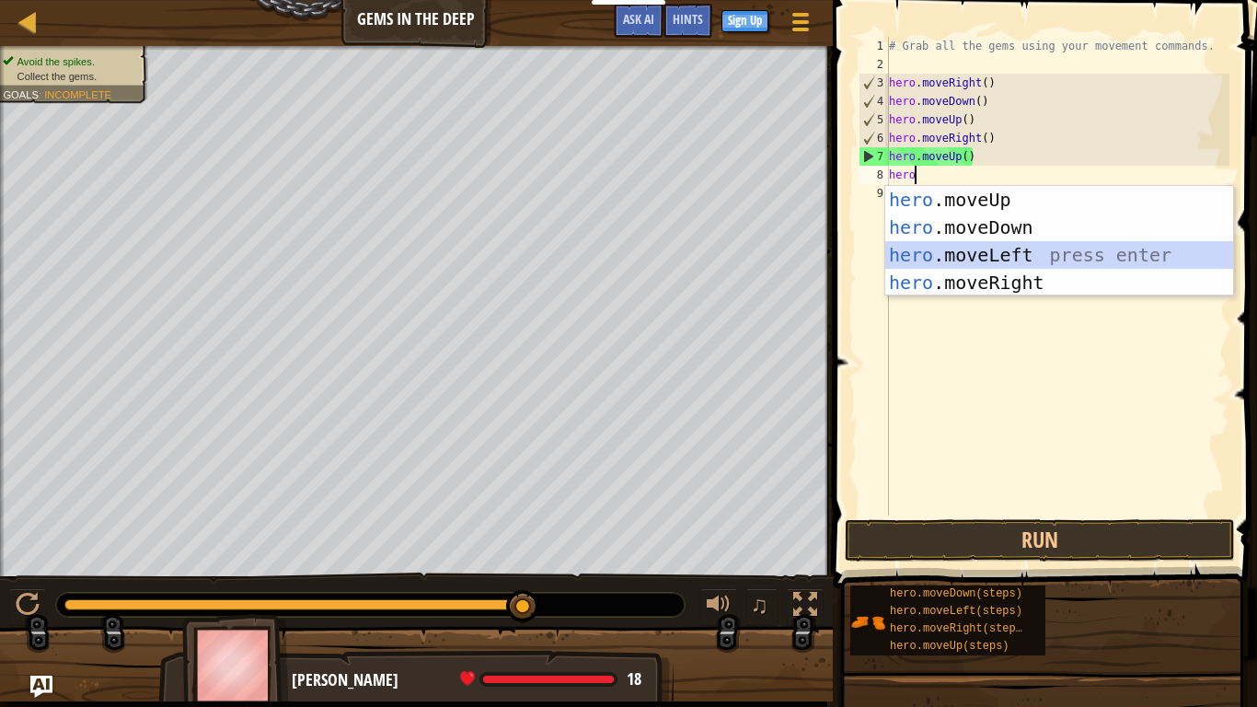
click at [969, 257] on div "hero .moveUp press enter hero .moveDown press enter hero .moveLeft press enter …" at bounding box center [1059, 269] width 348 height 166
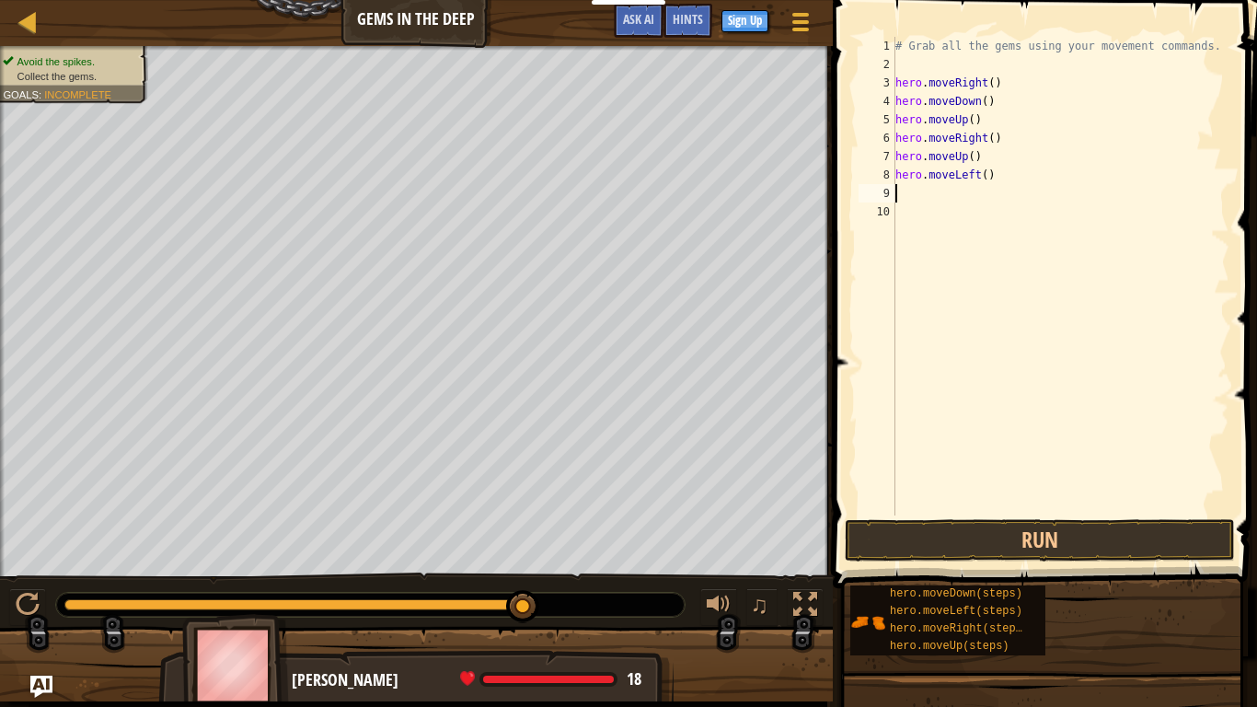
click at [999, 553] on button "Run" at bounding box center [1040, 540] width 390 height 42
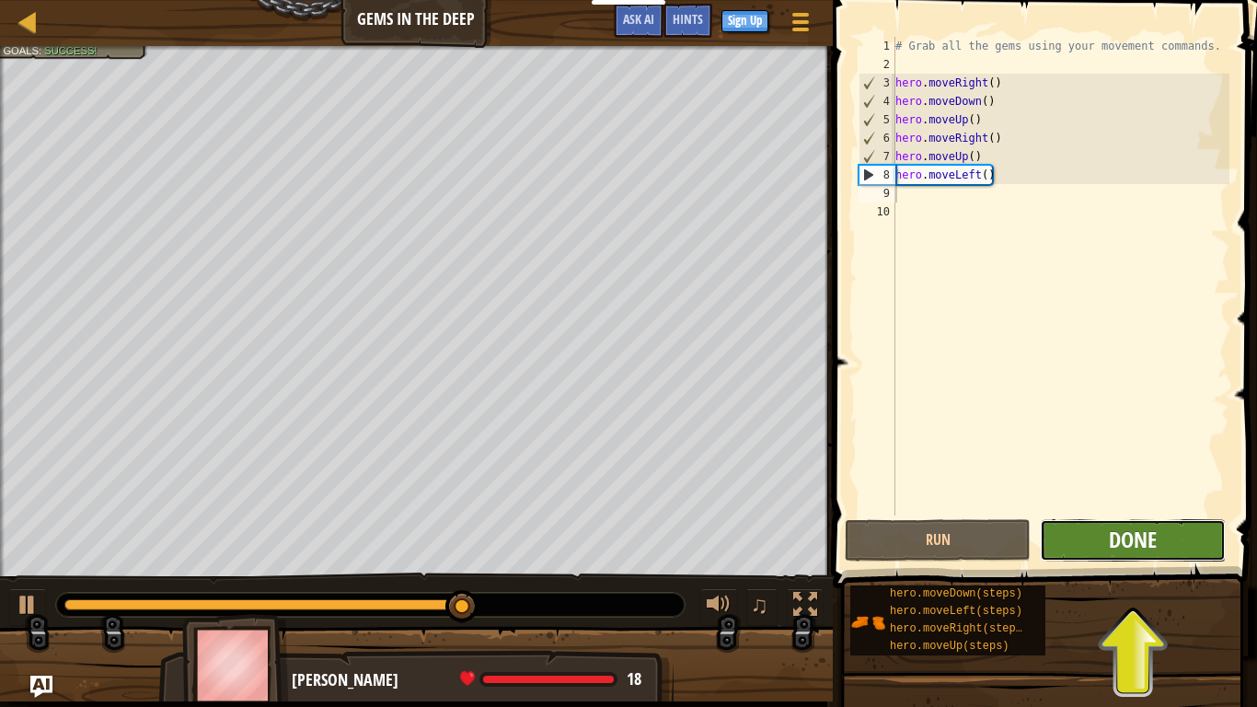
click at [1123, 544] on span "Done" at bounding box center [1133, 538] width 48 height 29
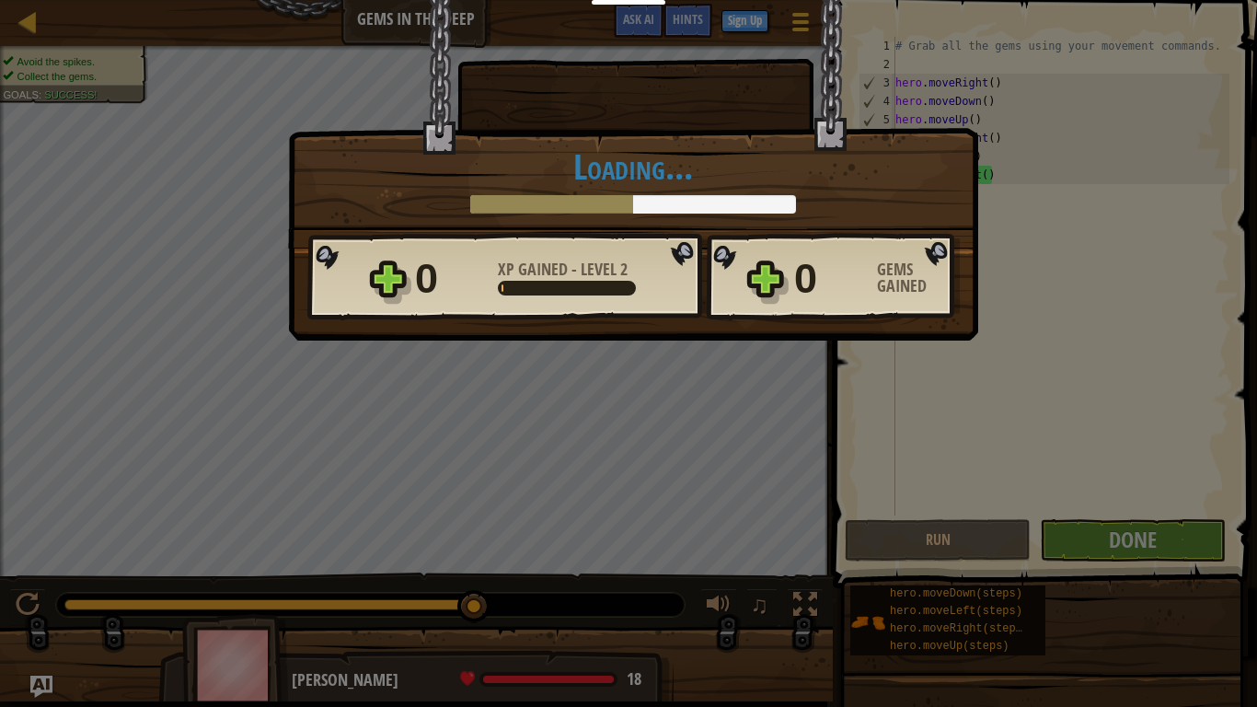
click at [949, 580] on div "× You will find a use for these gems soon. How fun was this level? Loading... R…" at bounding box center [628, 353] width 1257 height 707
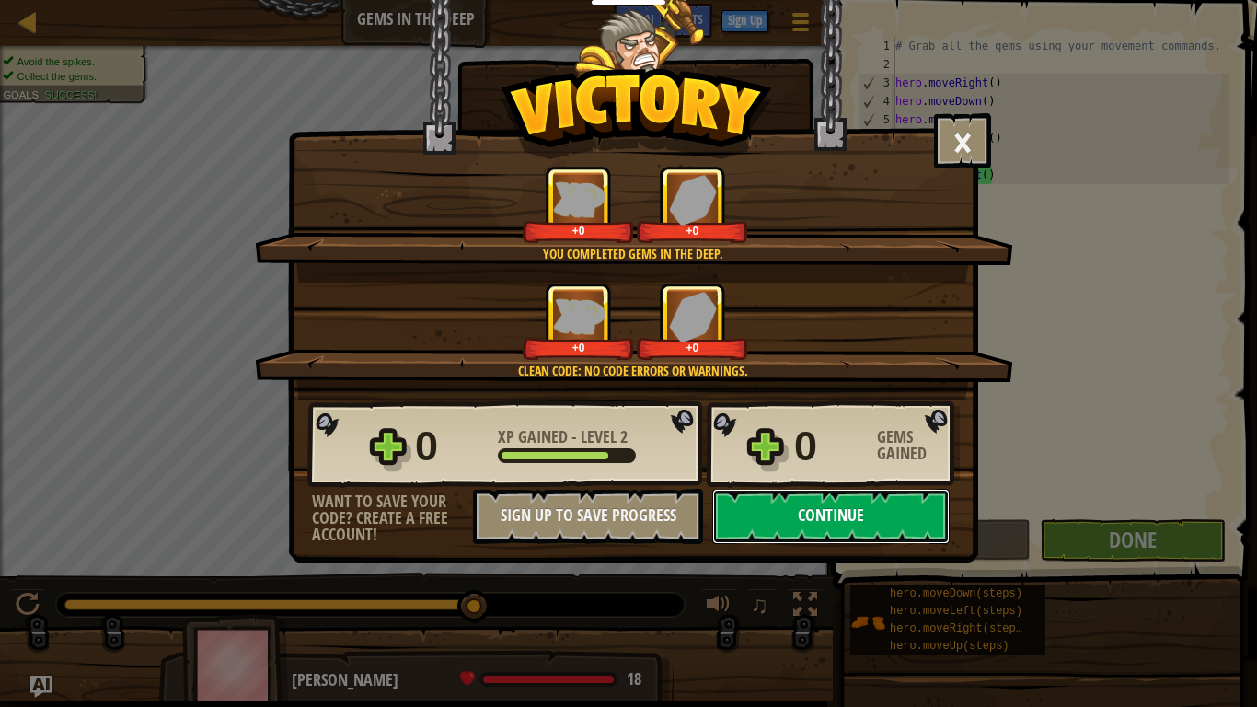
click at [782, 502] on button "Continue" at bounding box center [830, 516] width 237 height 55
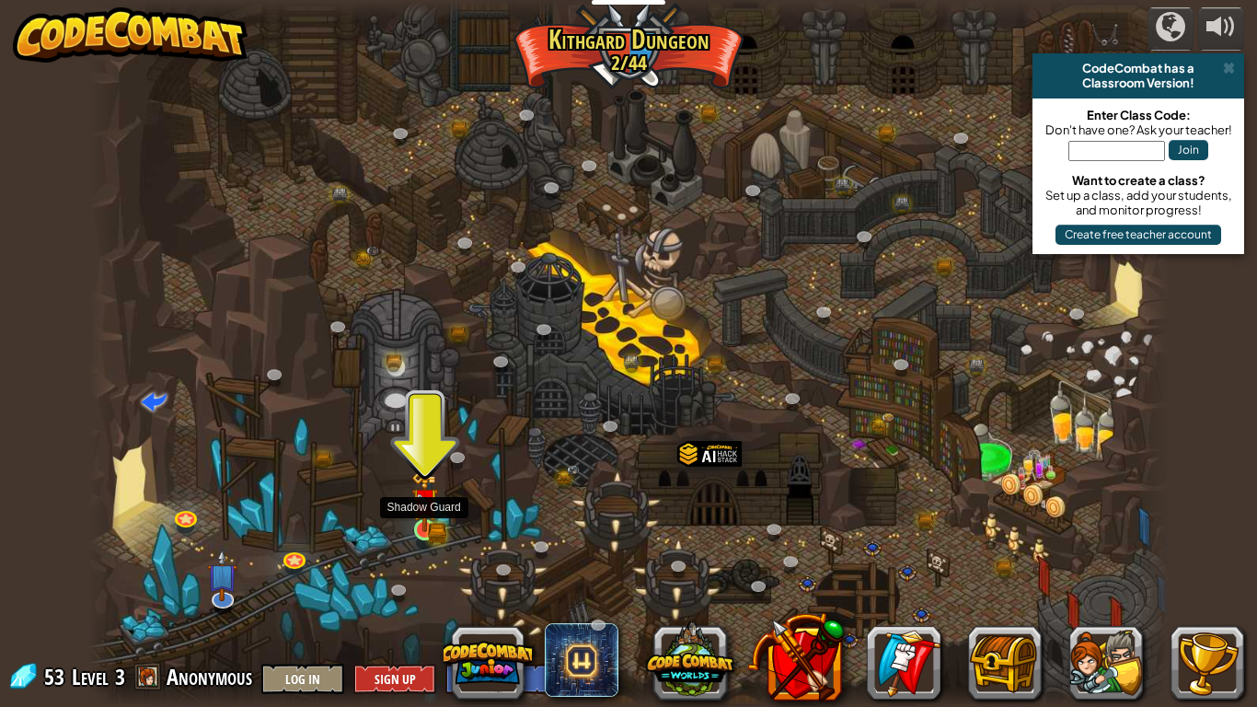
click at [430, 526] on img at bounding box center [425, 501] width 28 height 60
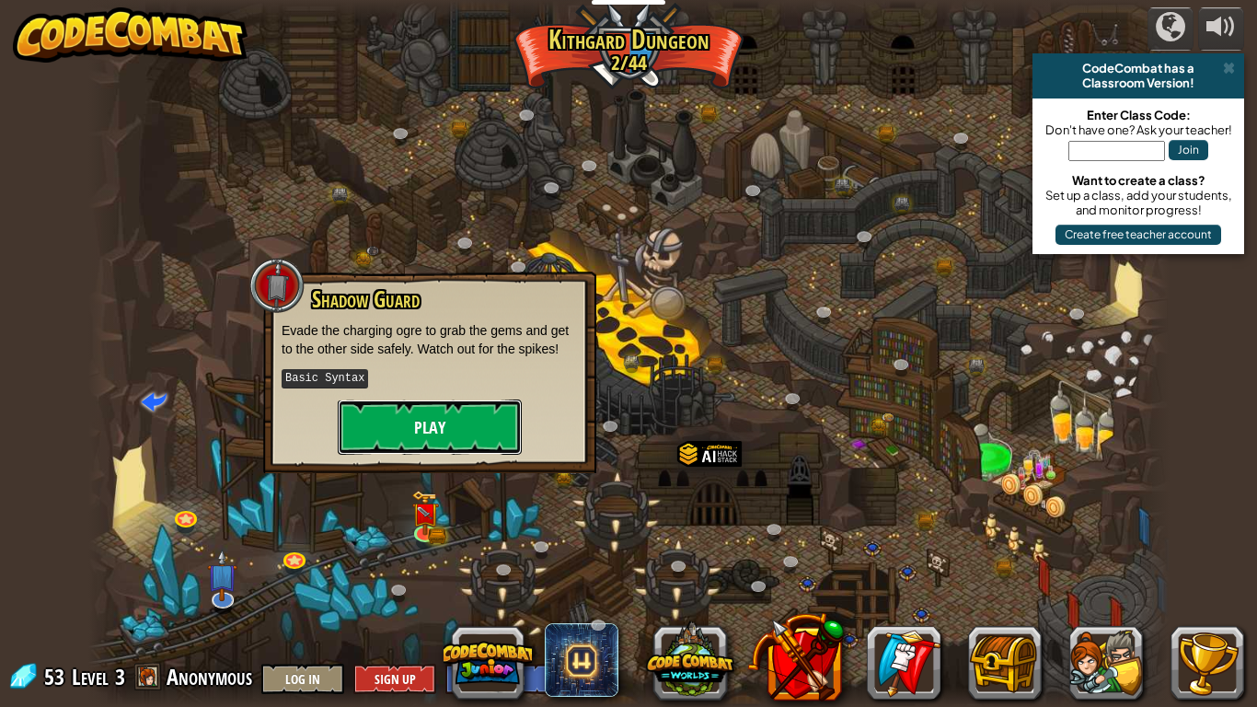
click at [405, 414] on button "Play" at bounding box center [430, 426] width 184 height 55
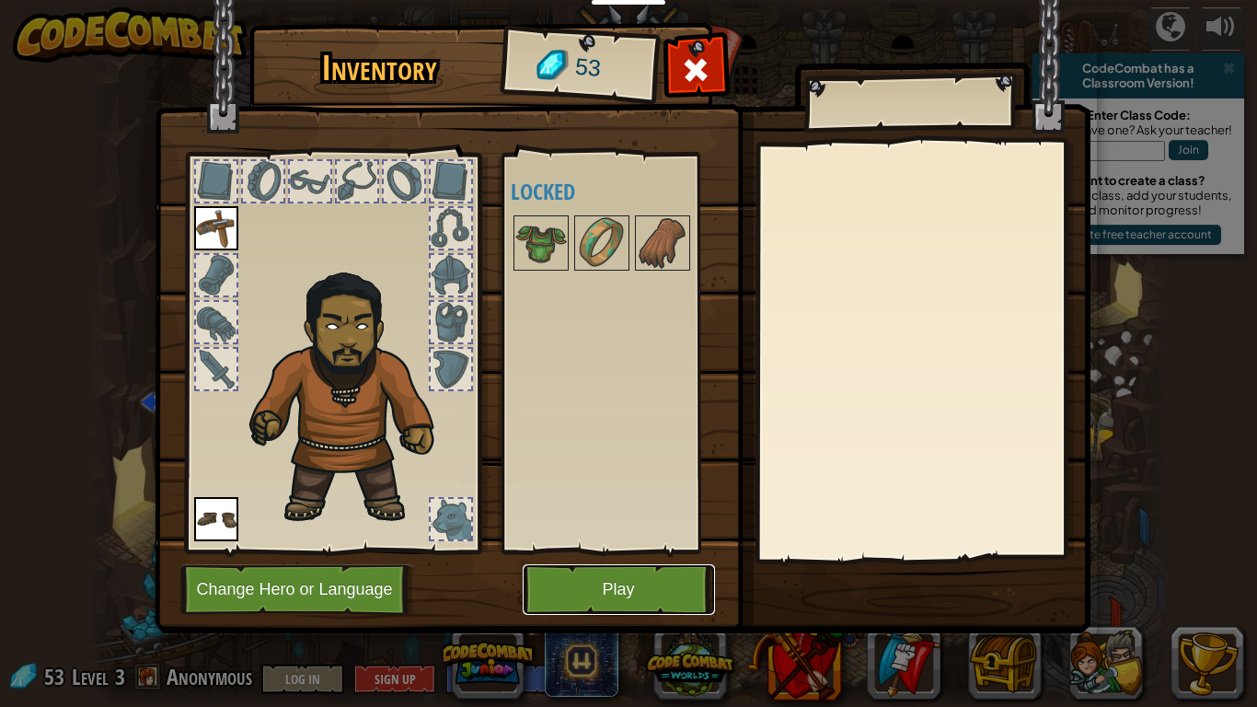
click at [631, 589] on button "Play" at bounding box center [619, 589] width 192 height 51
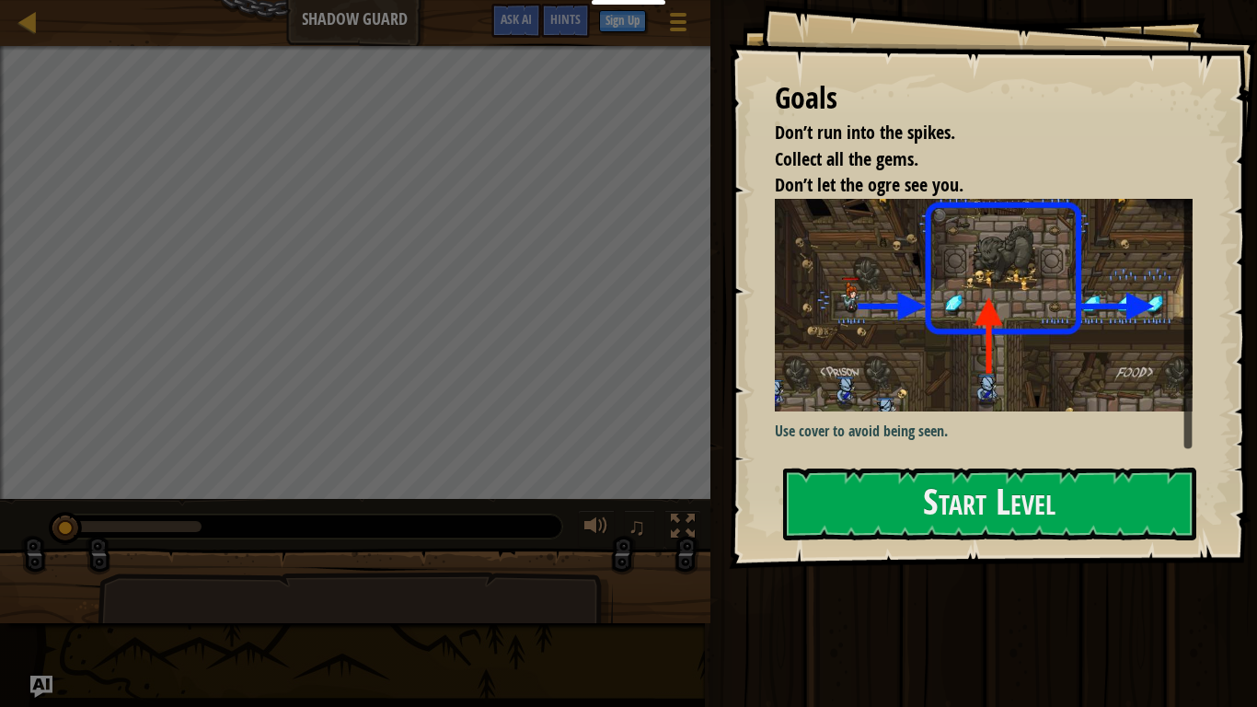
click at [1014, 430] on p "Use cover to avoid being seen." at bounding box center [984, 430] width 418 height 21
click at [840, 594] on div at bounding box center [989, 578] width 413 height 41
click at [831, 525] on button "Start Level" at bounding box center [989, 503] width 413 height 73
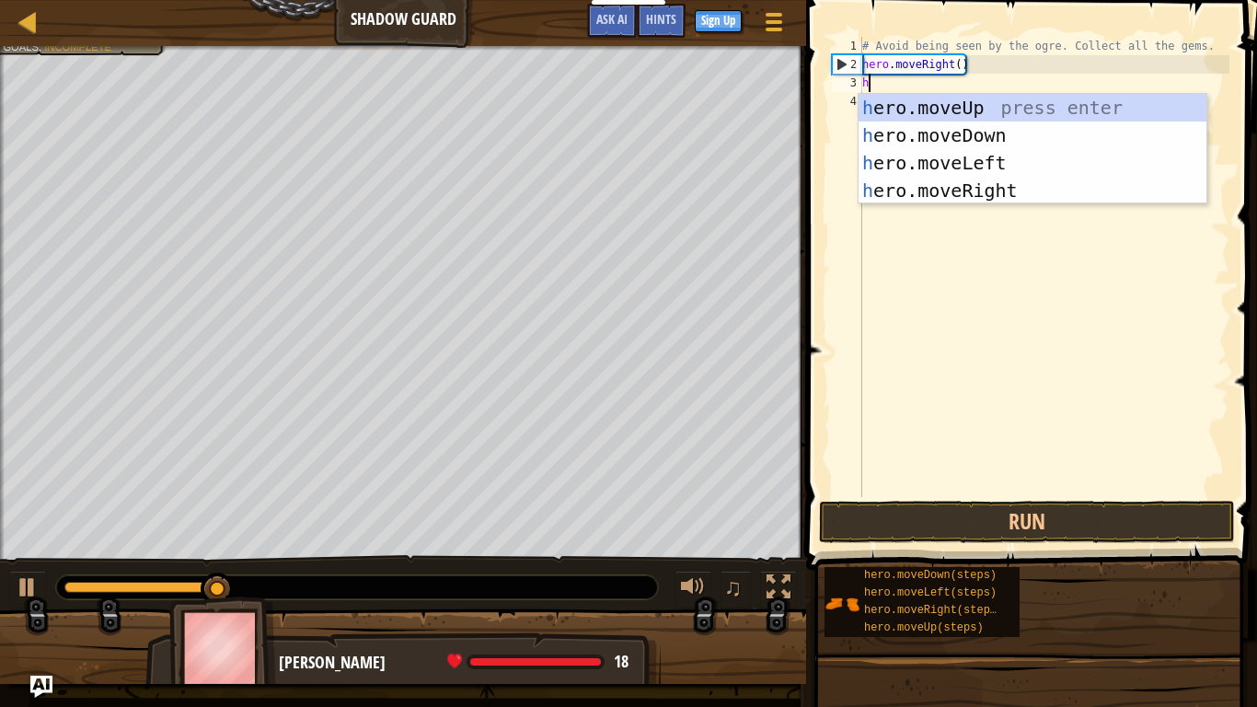
scroll to position [8, 0]
type textarea "hero"
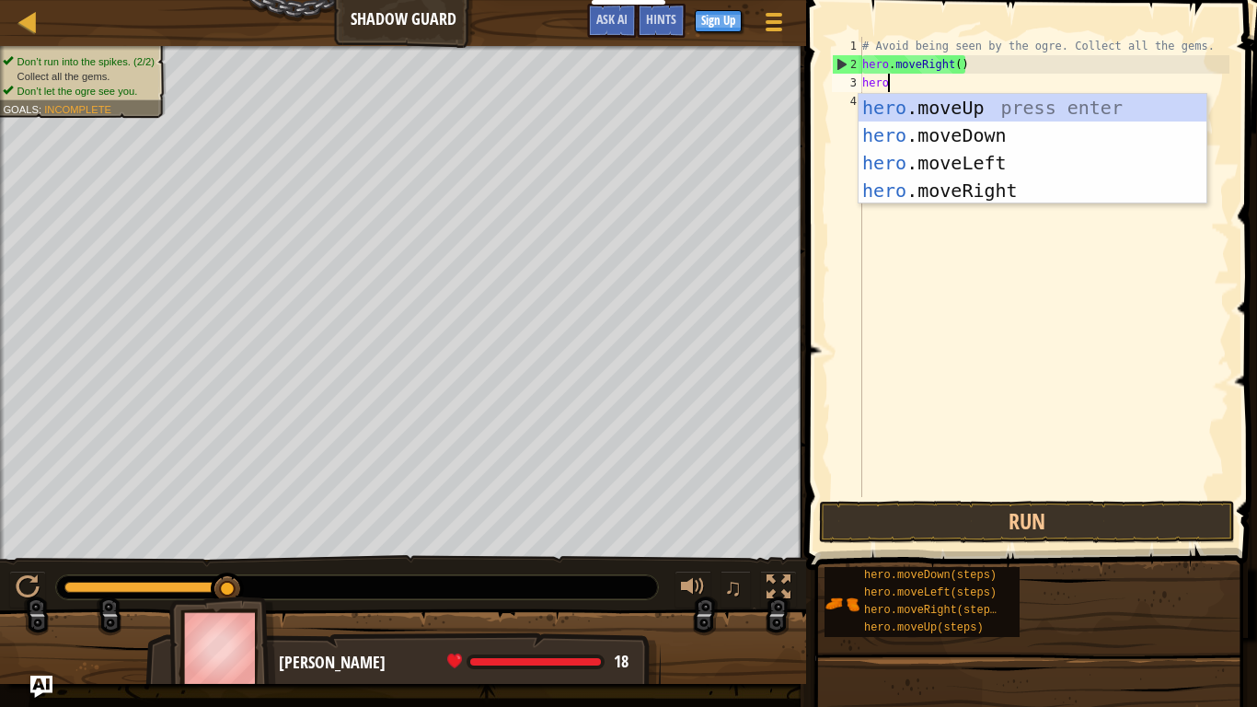
scroll to position [8, 3]
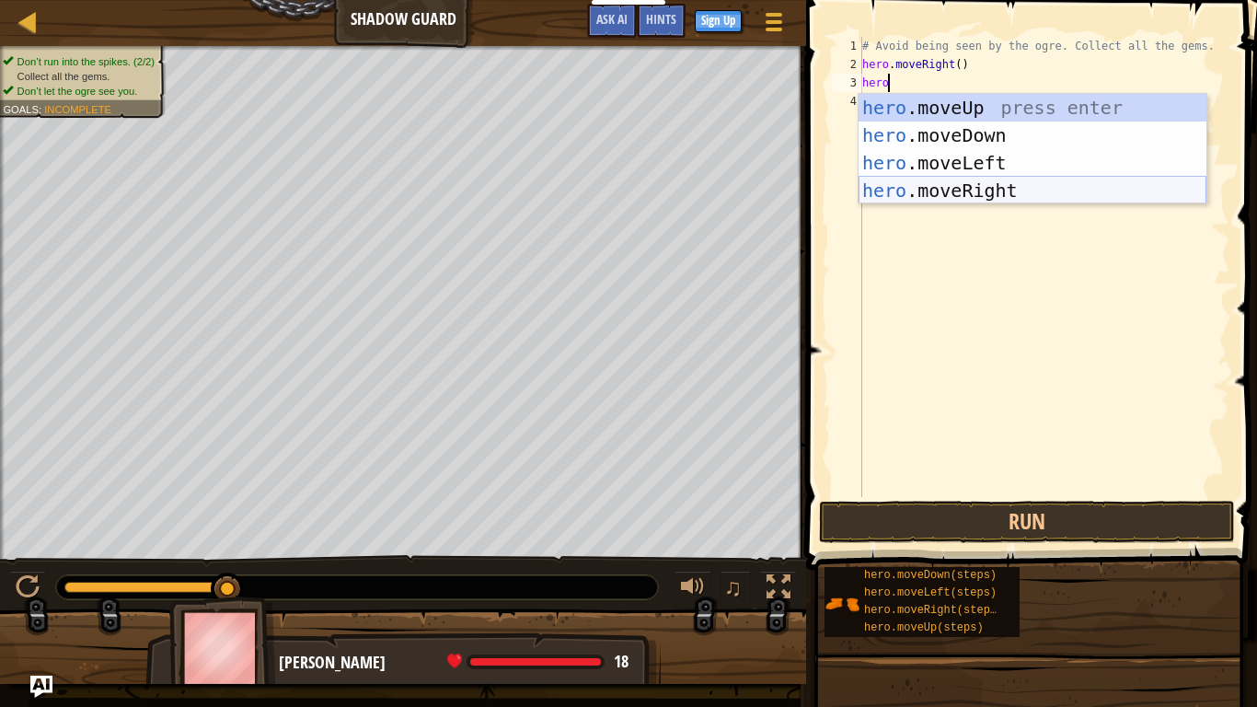
click at [982, 184] on div "hero .moveUp press enter hero .moveDown press enter hero .moveLeft press enter …" at bounding box center [1032, 177] width 348 height 166
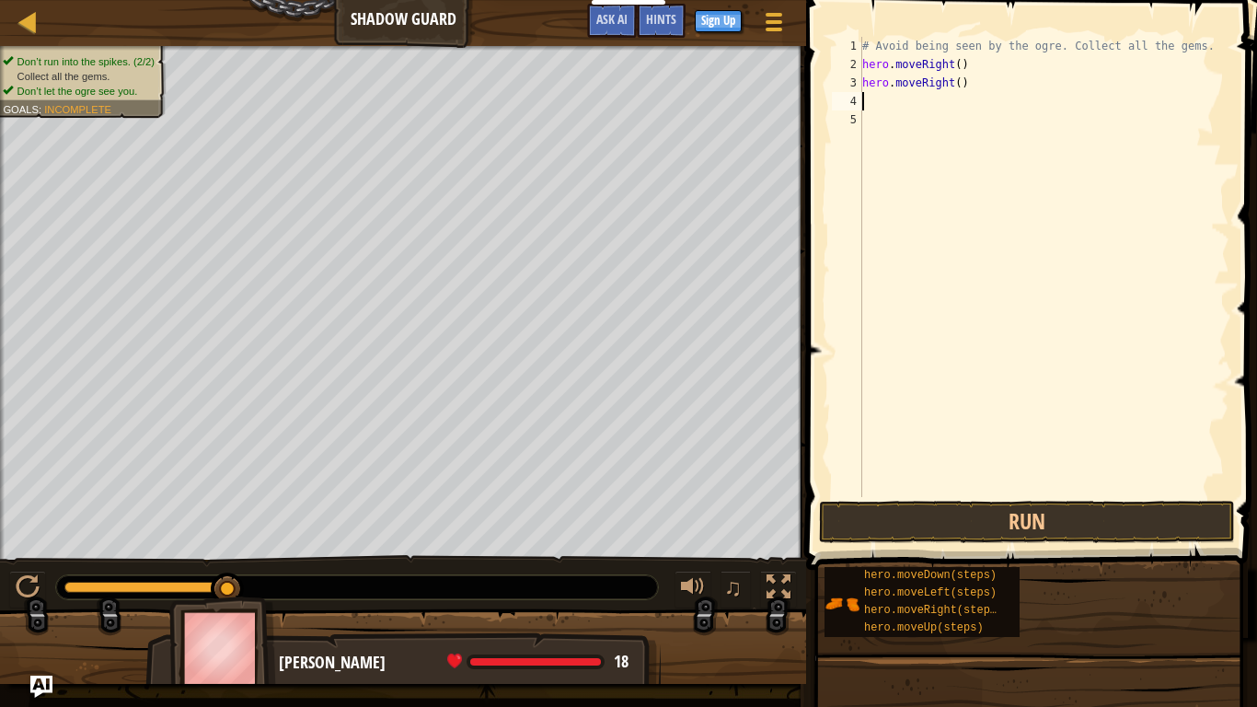
scroll to position [8, 0]
click at [916, 529] on button "Run" at bounding box center [1027, 522] width 416 height 42
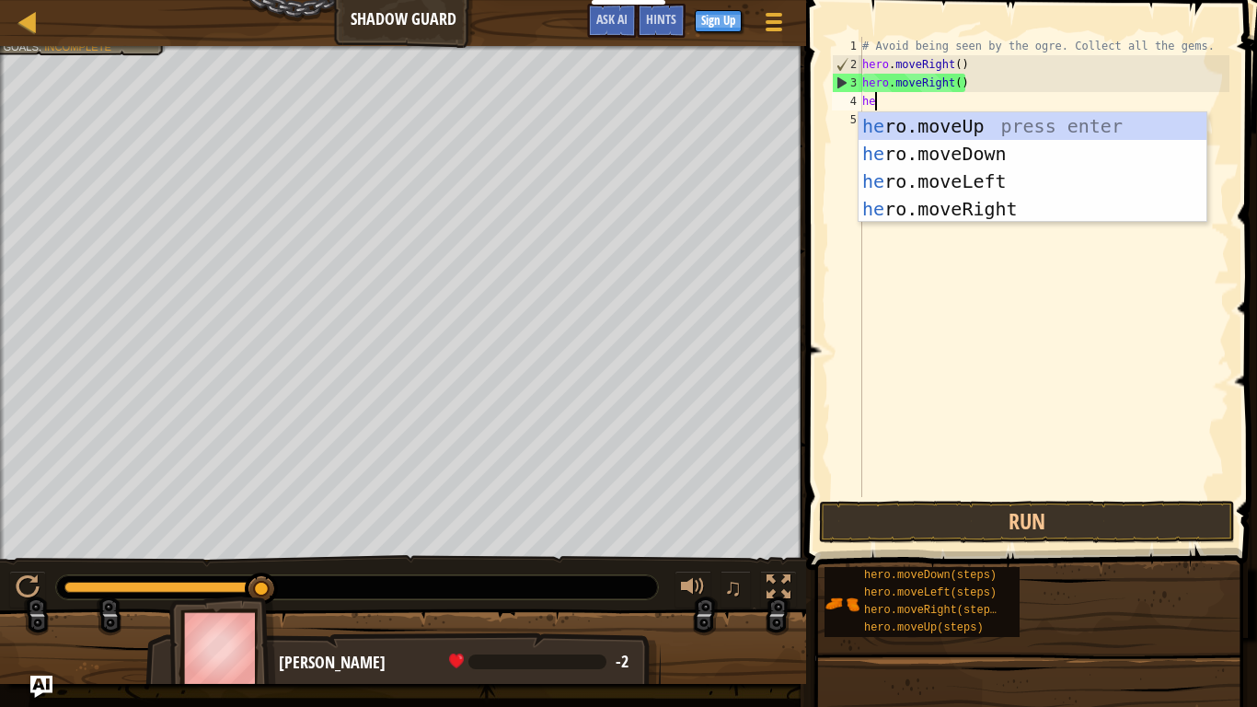
type textarea "her"
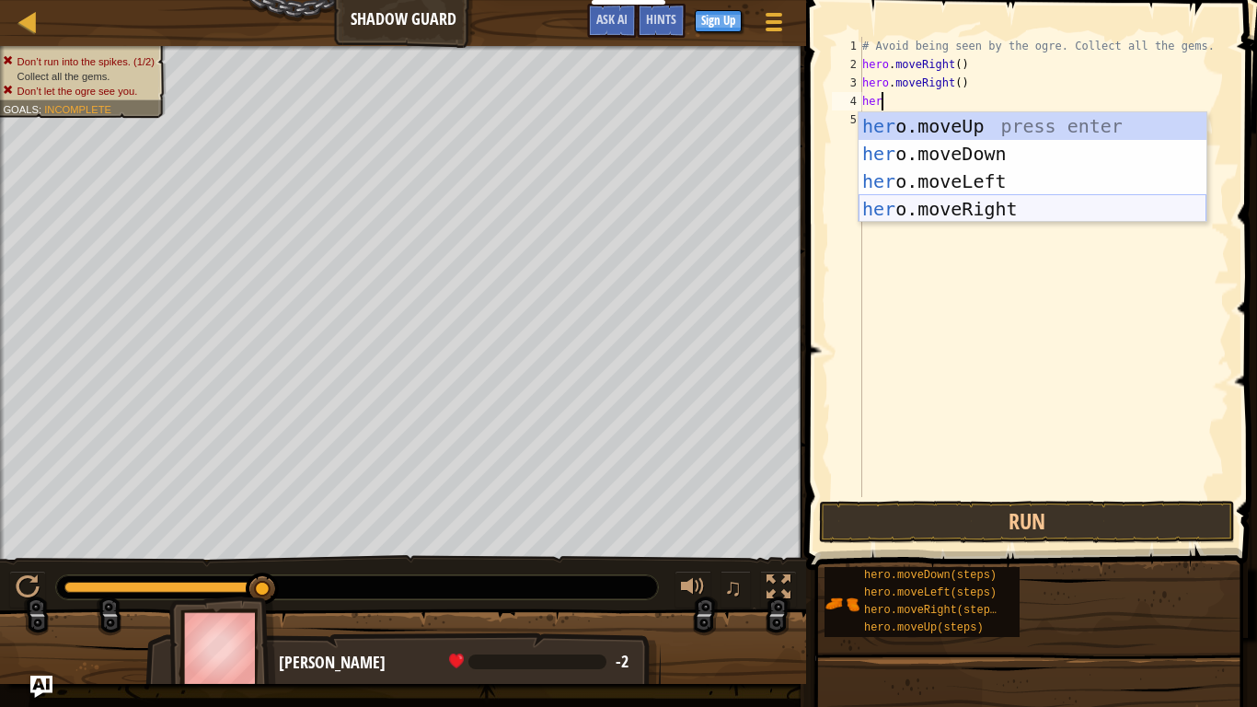
click at [953, 213] on div "her o.moveUp press enter her o.moveDown press enter her o.moveLeft press enter …" at bounding box center [1032, 195] width 348 height 166
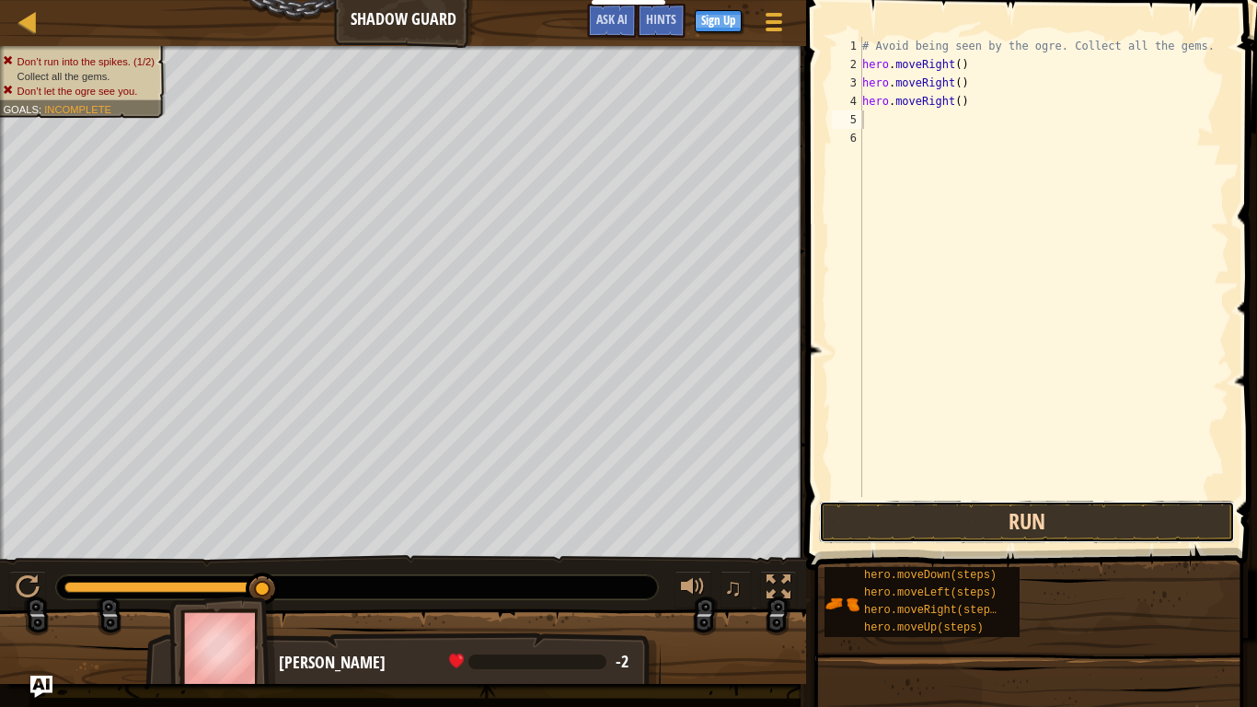
click at [973, 524] on button "Run" at bounding box center [1027, 522] width 416 height 42
type textarea "h"
click at [912, 535] on button "Run" at bounding box center [1027, 522] width 416 height 42
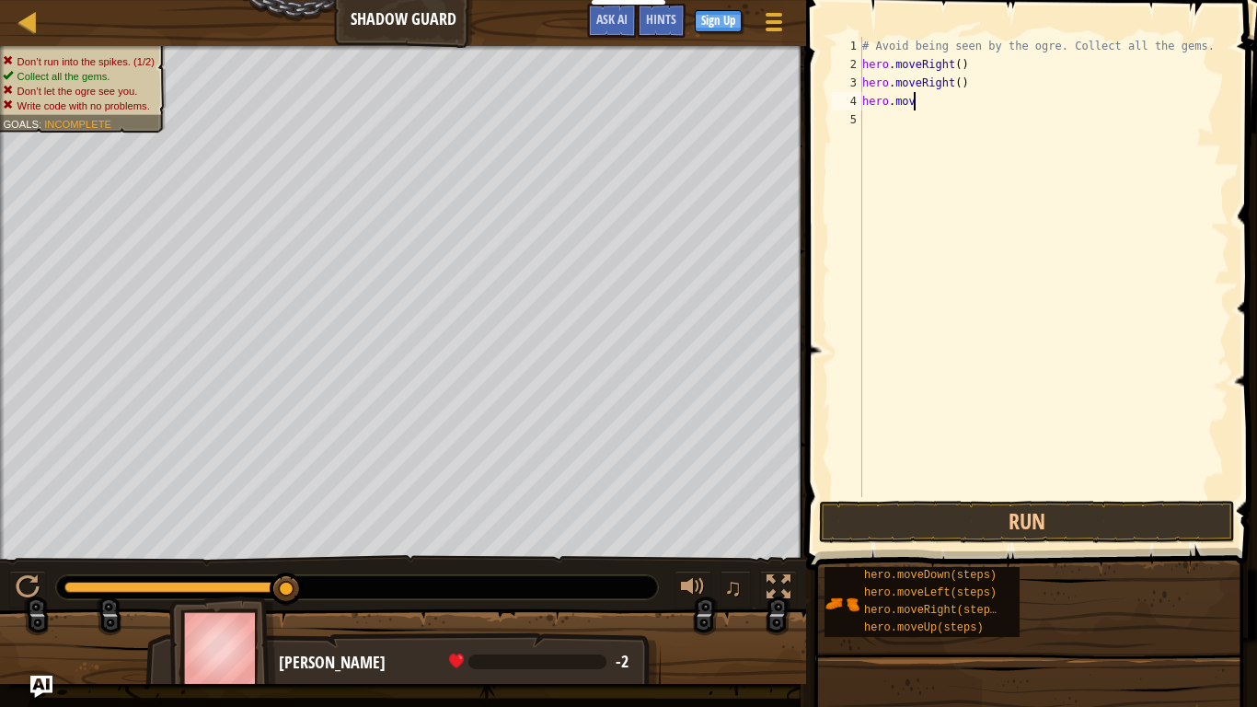
type textarea "hero.move"
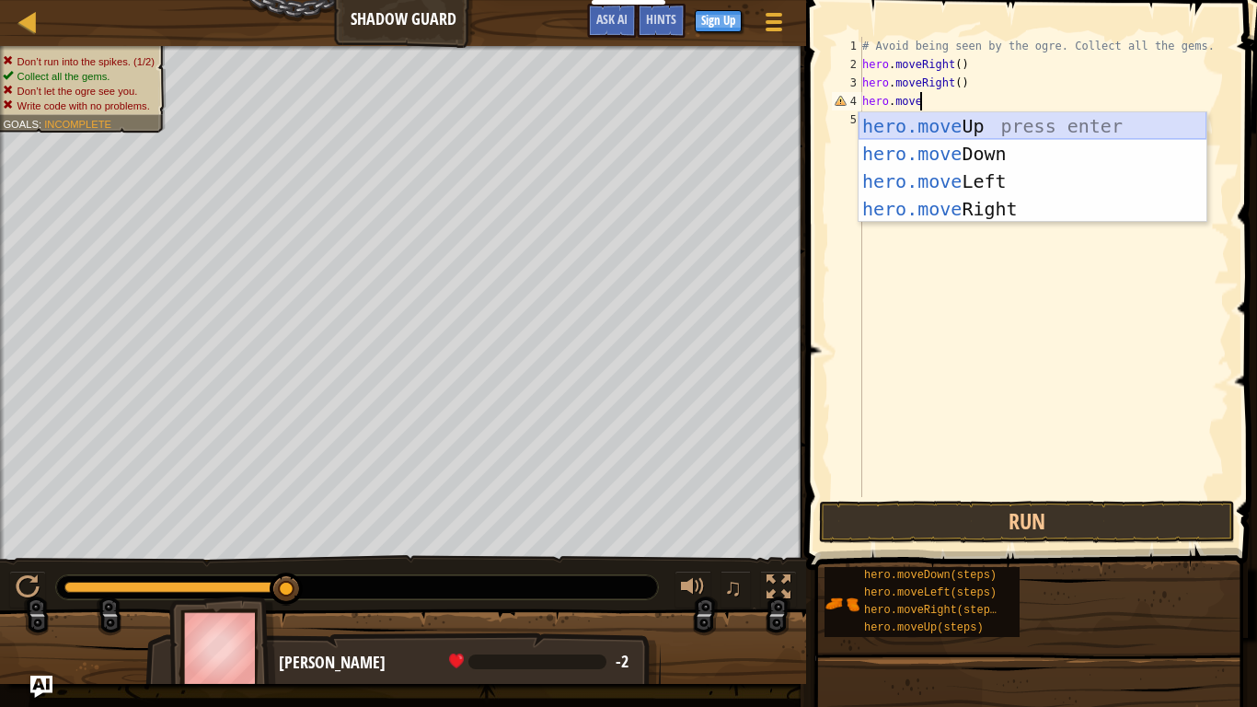
click at [1030, 124] on div "hero.move Up press enter hero.move Down press enter hero.move Left press enter …" at bounding box center [1032, 195] width 348 height 166
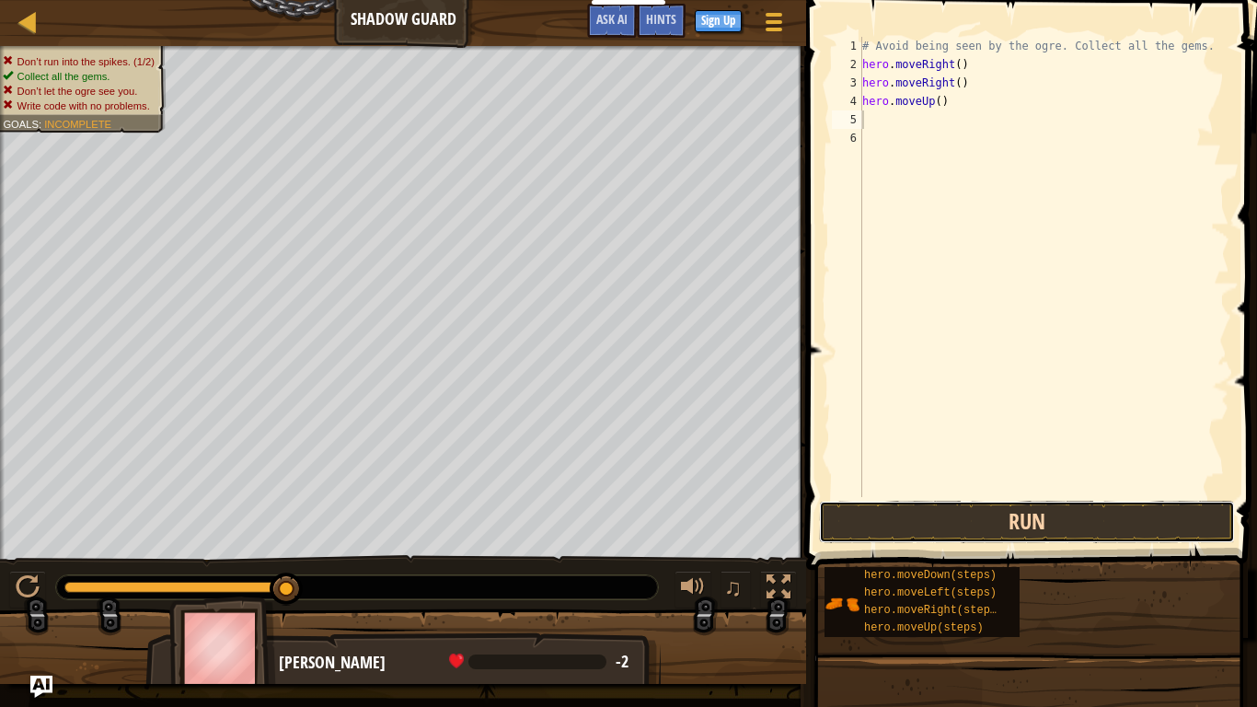
click at [926, 523] on button "Run" at bounding box center [1027, 522] width 416 height 42
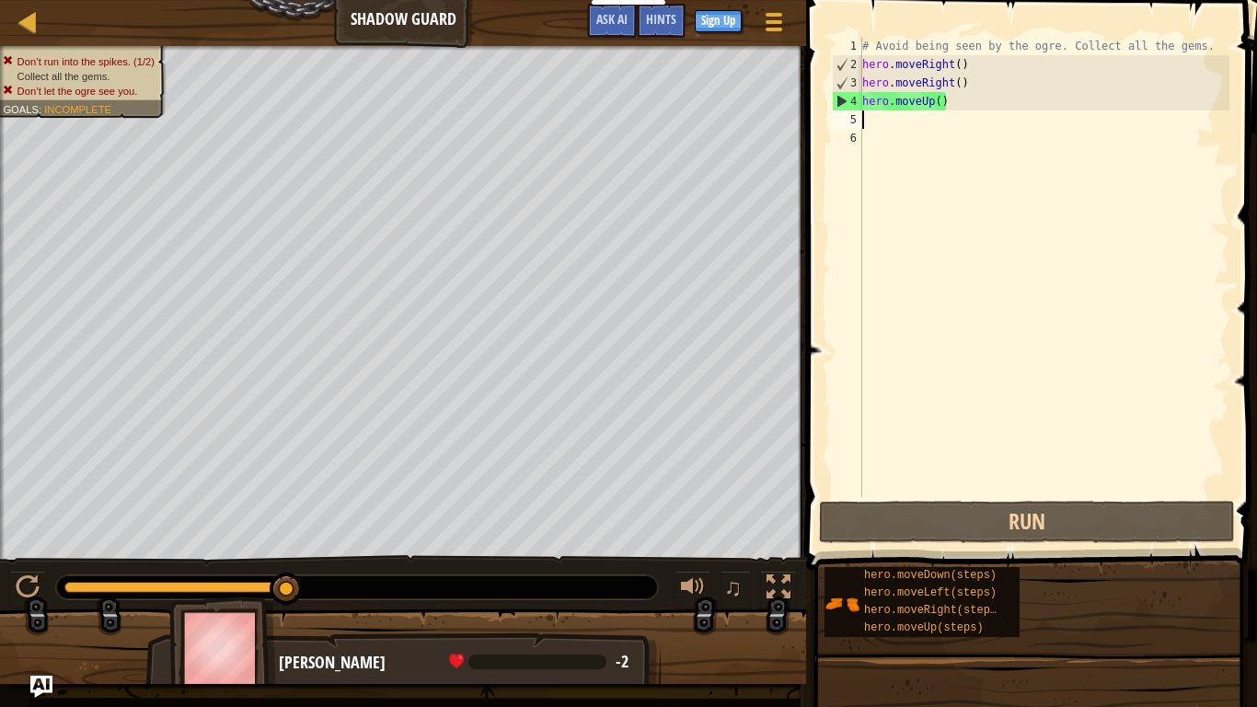
click at [950, 94] on div "# Avoid being seen by the ogre. Collect all the gems. hero . moveRight ( ) hero…" at bounding box center [1043, 285] width 371 height 497
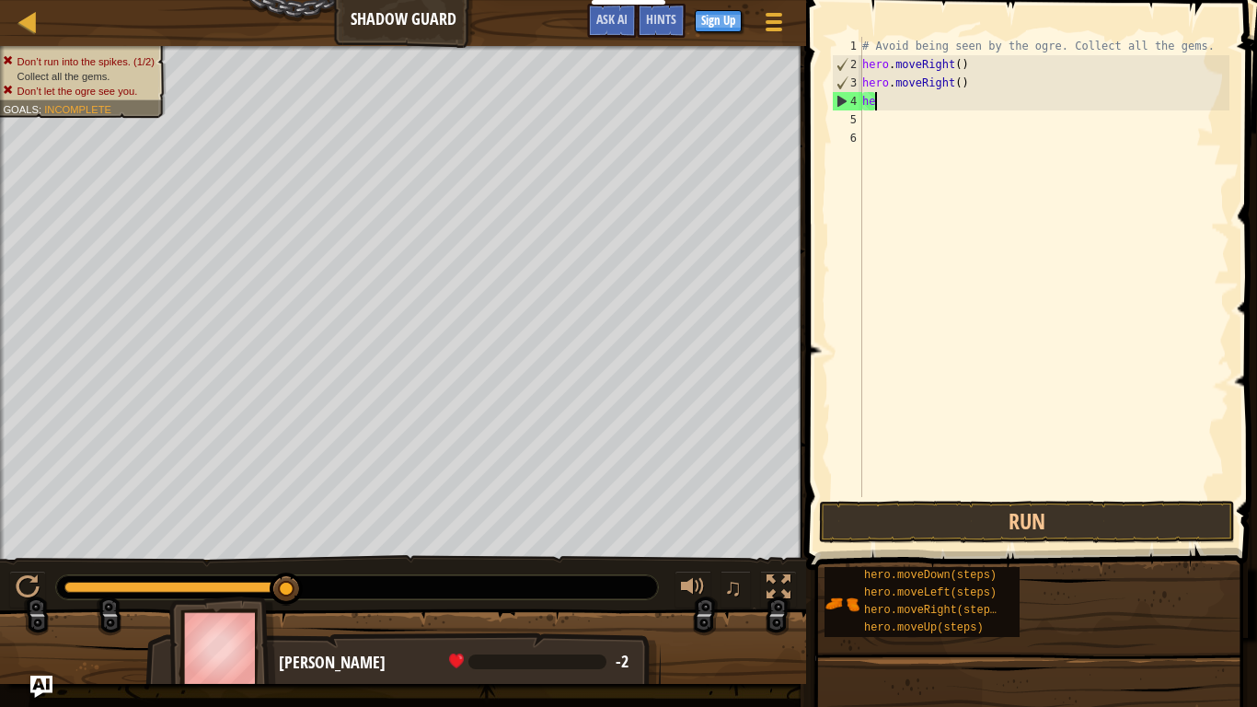
type textarea "h"
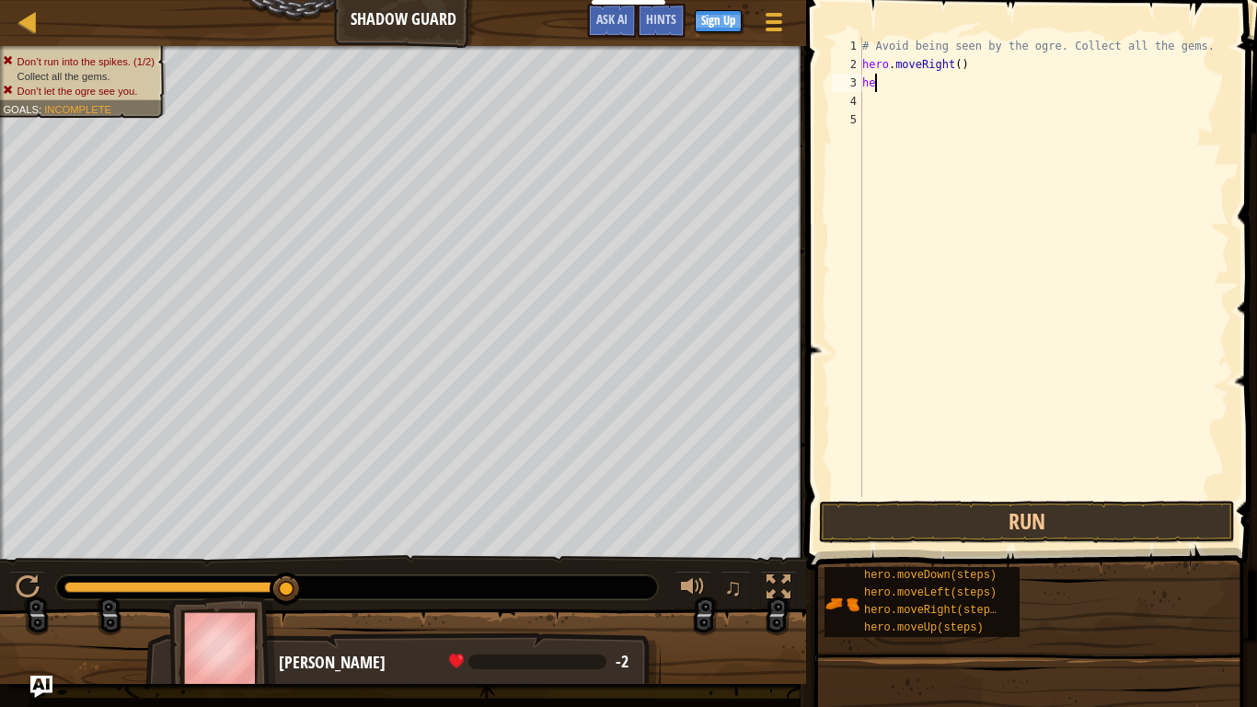
type textarea "h"
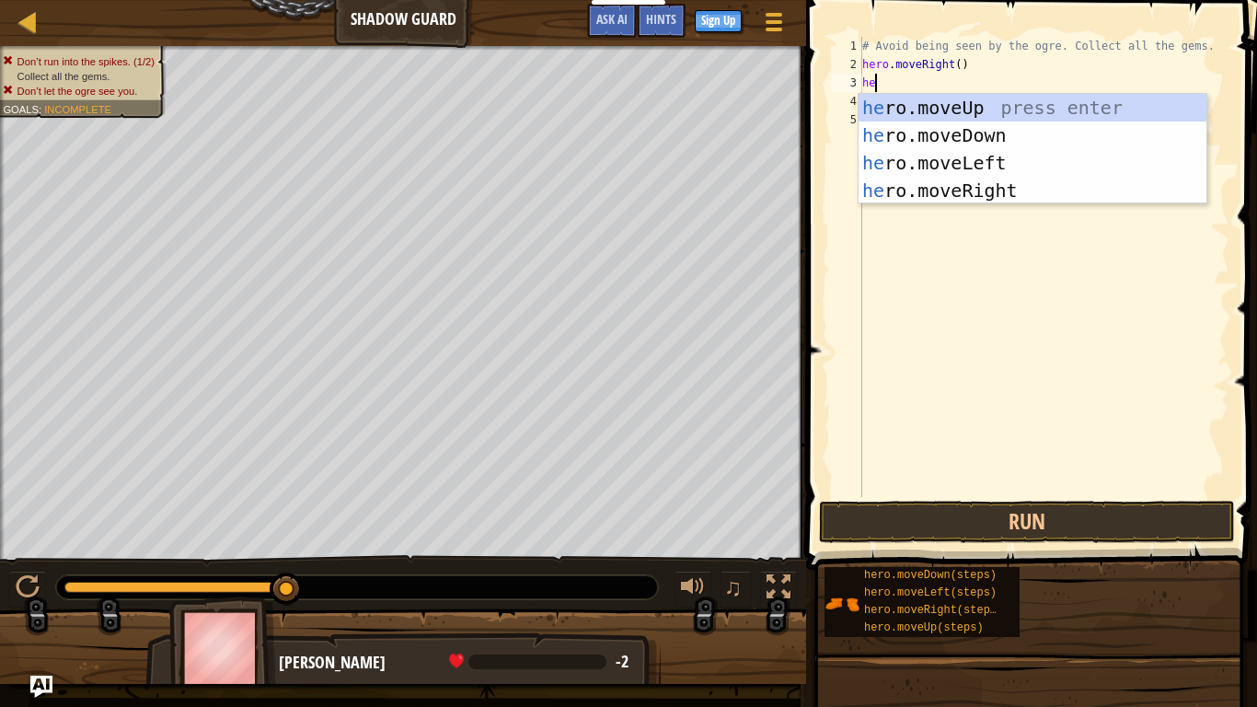
type textarea "hero"
click at [973, 101] on div "hero .moveUp press enter hero .moveDown press enter hero .moveLeft press enter …" at bounding box center [1032, 177] width 348 height 166
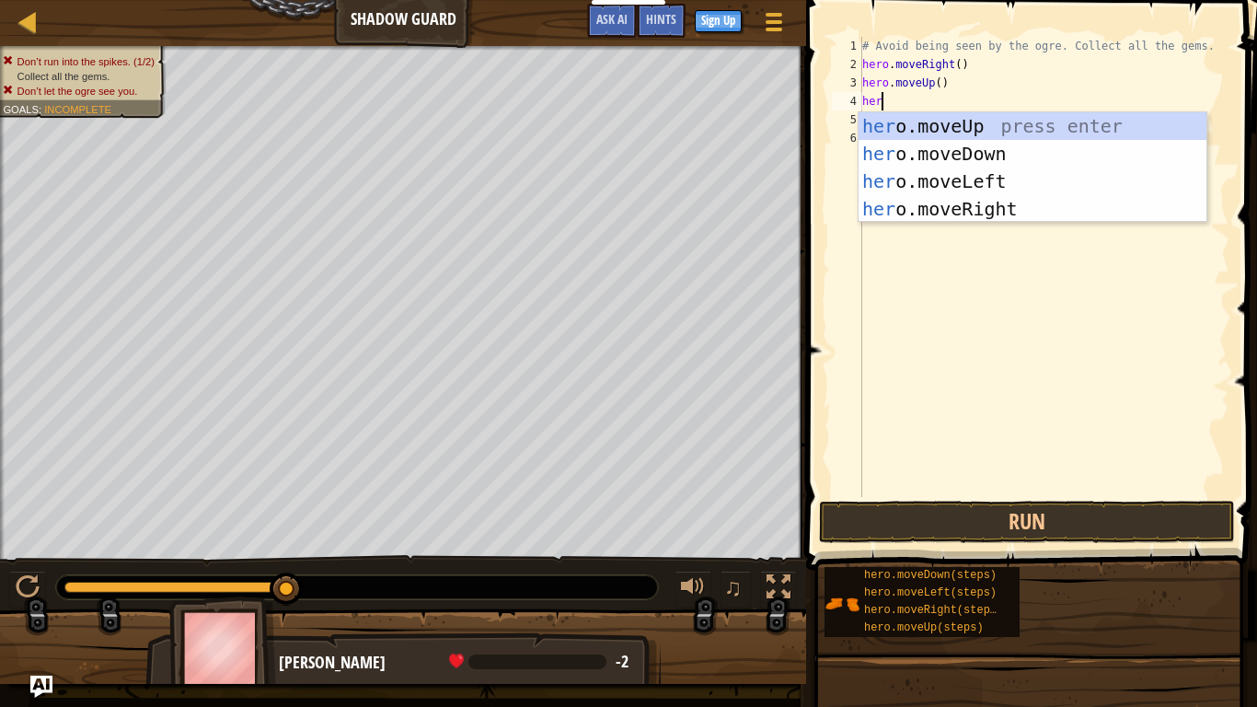
type textarea "hero"
click at [964, 218] on div "hero .moveUp press enter hero .moveDown press enter hero .moveLeft press enter …" at bounding box center [1032, 195] width 348 height 166
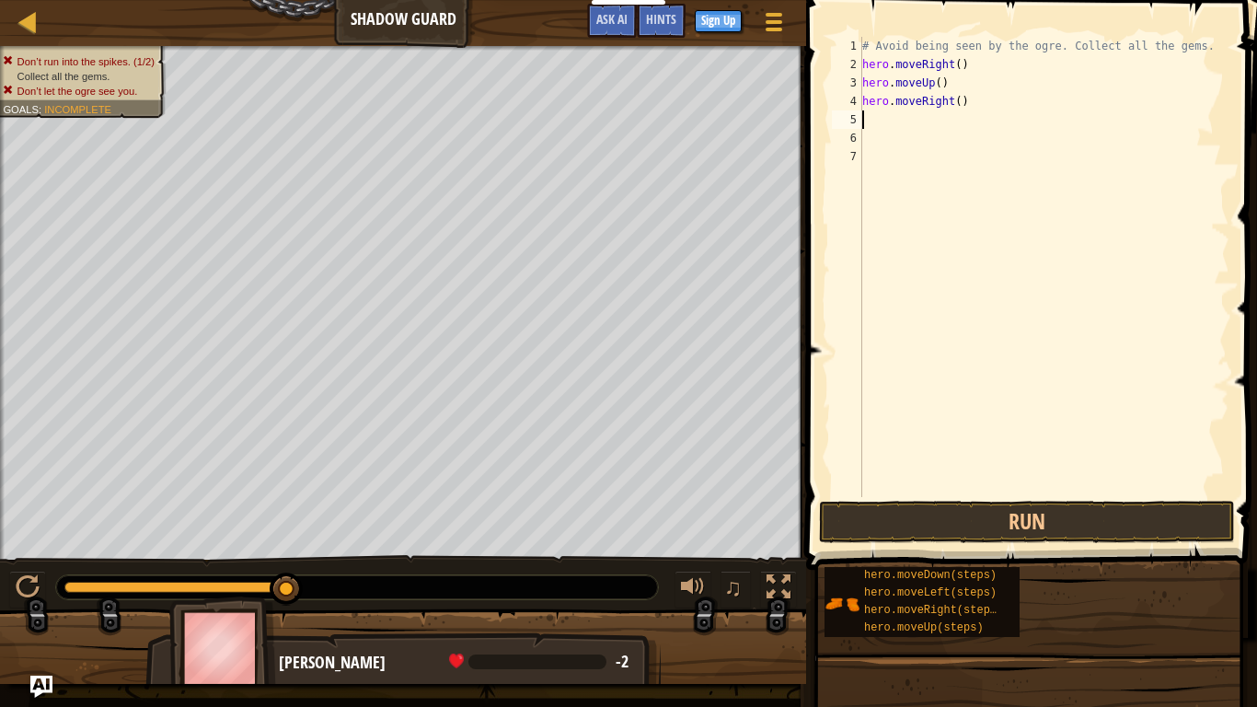
scroll to position [8, 0]
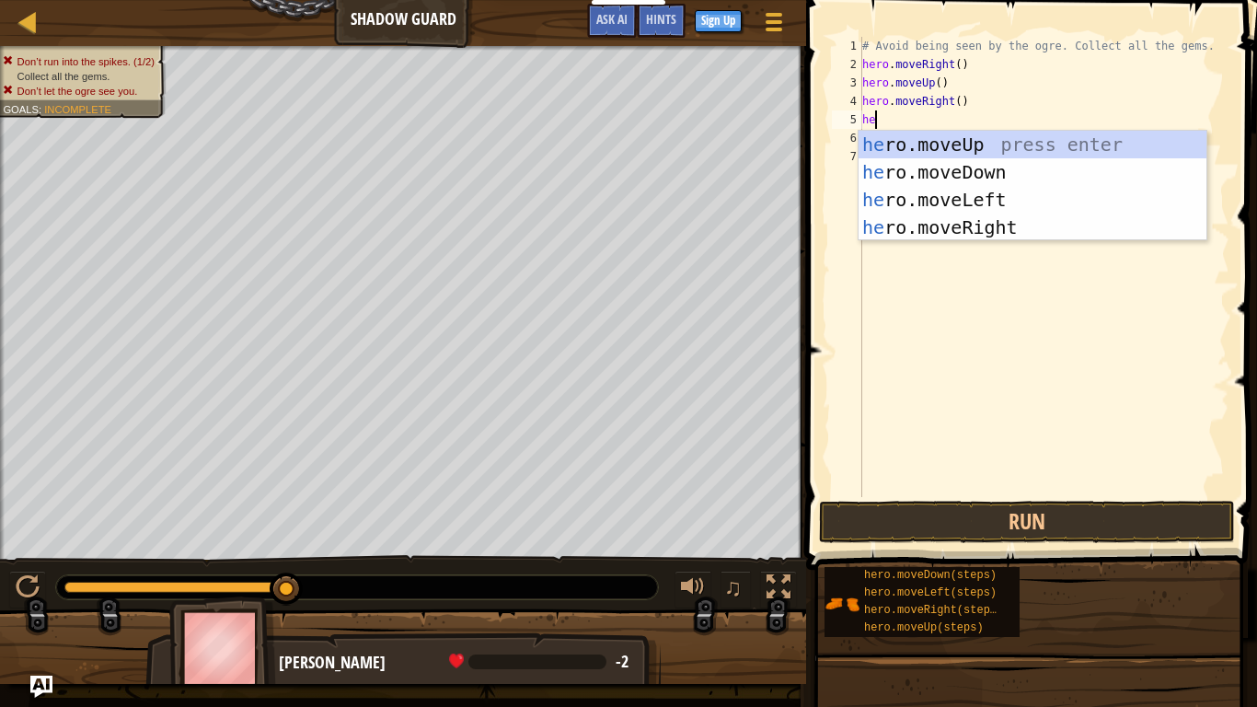
type textarea "hero"
click at [932, 180] on div "hero .moveUp press enter hero .moveDown press enter hero .moveLeft press enter …" at bounding box center [1032, 214] width 348 height 166
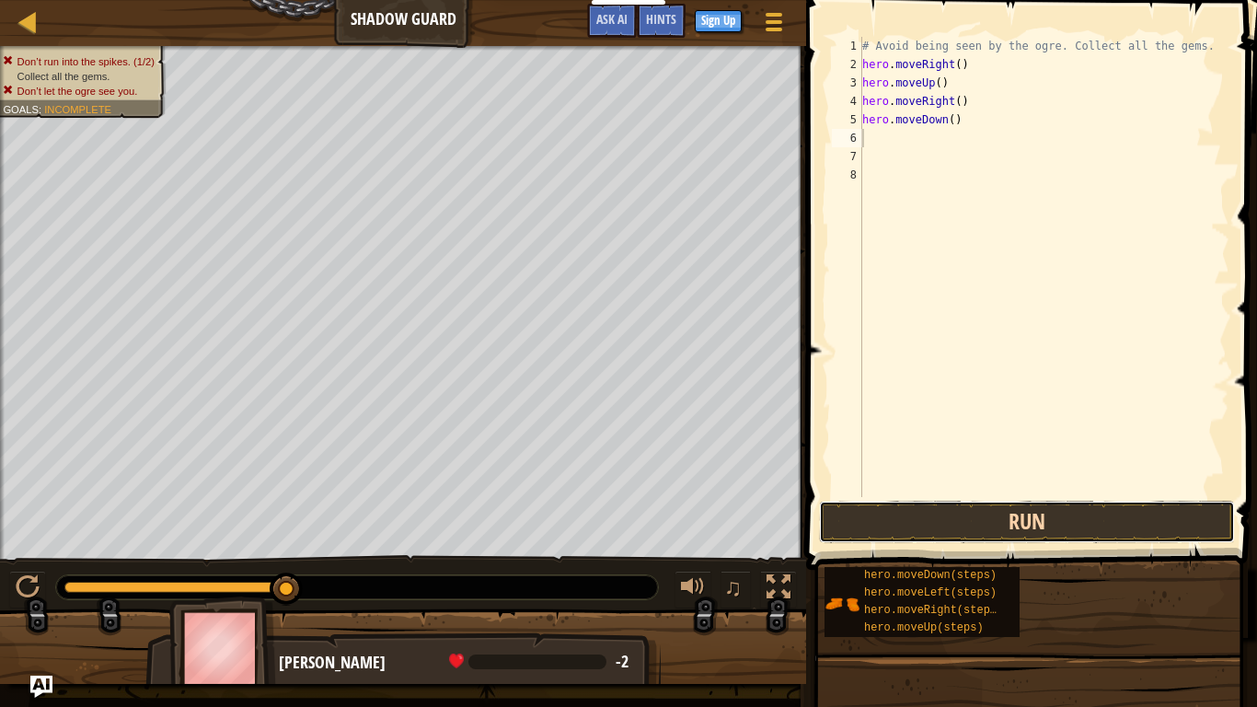
click at [1007, 519] on button "Run" at bounding box center [1027, 522] width 416 height 42
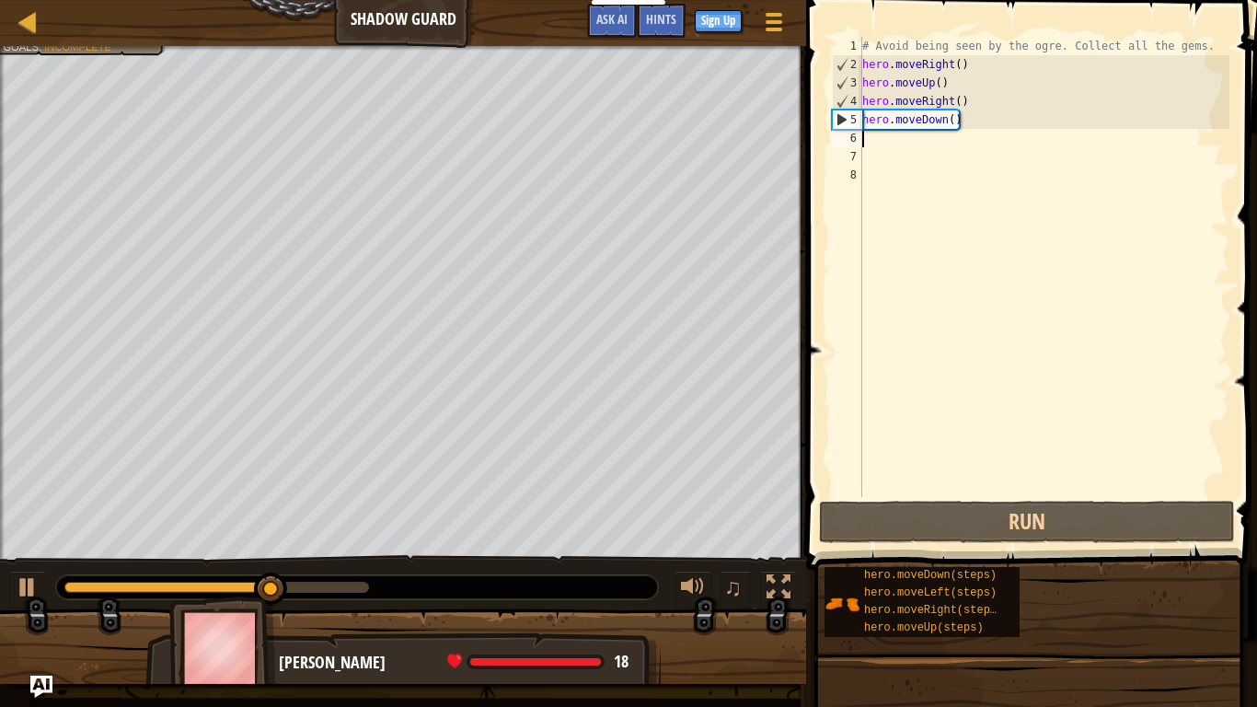
click at [924, 88] on div "# Avoid being seen by the ogre. Collect all the gems. hero . moveRight ( ) hero…" at bounding box center [1043, 285] width 371 height 497
type textarea "hero.moveRight()"
click at [885, 146] on div "# Avoid being seen by the ogre. Collect all the gems. hero . moveRight ( ) hero…" at bounding box center [1043, 285] width 371 height 497
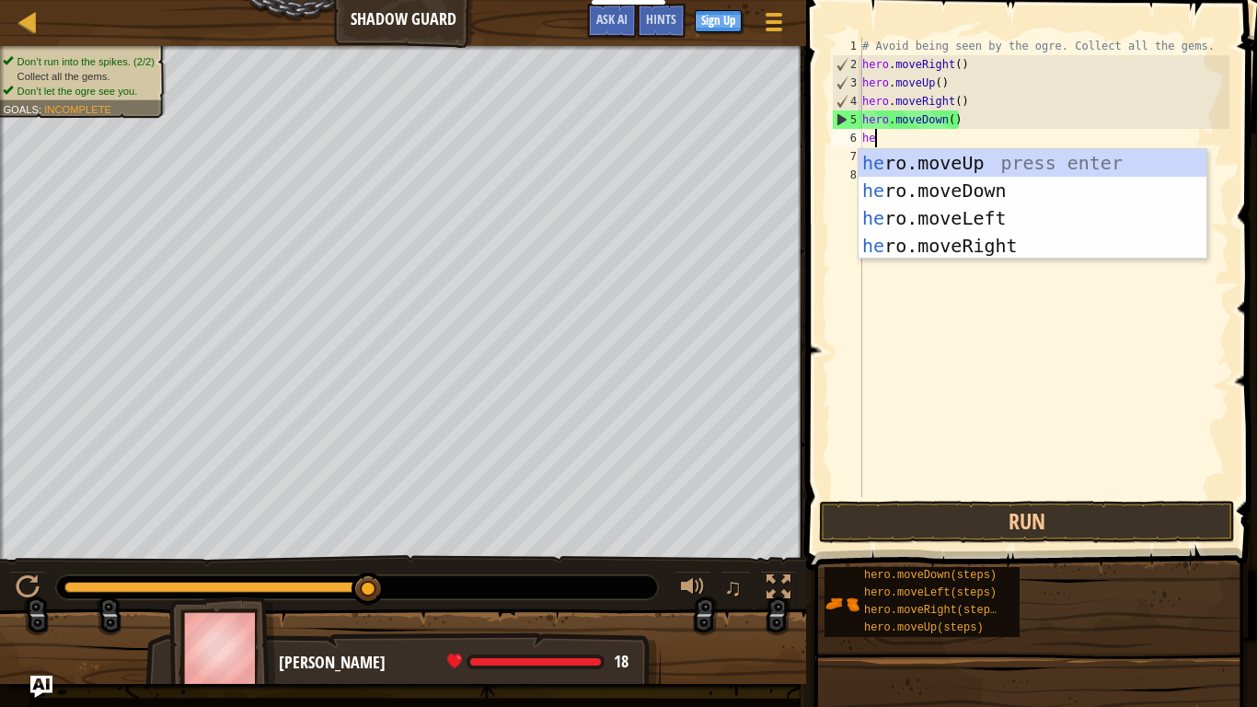
type textarea "hero"
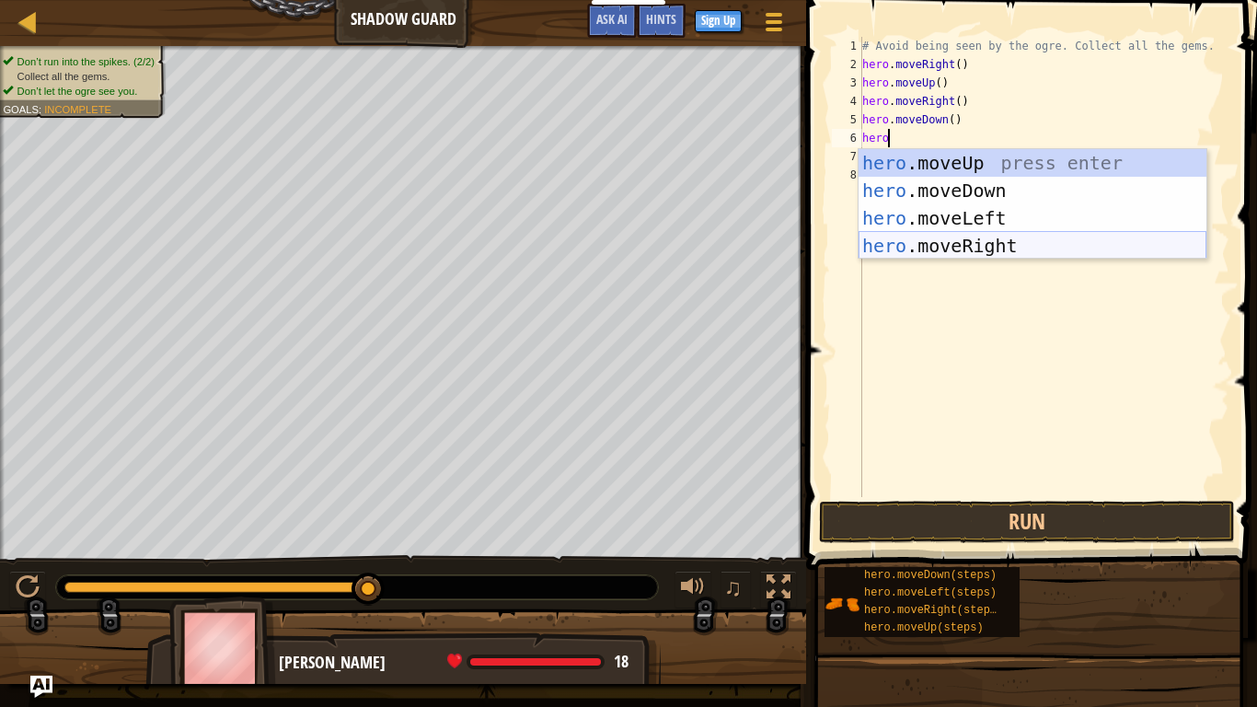
click at [926, 237] on div "hero .moveUp press enter hero .moveDown press enter hero .moveLeft press enter …" at bounding box center [1032, 232] width 348 height 166
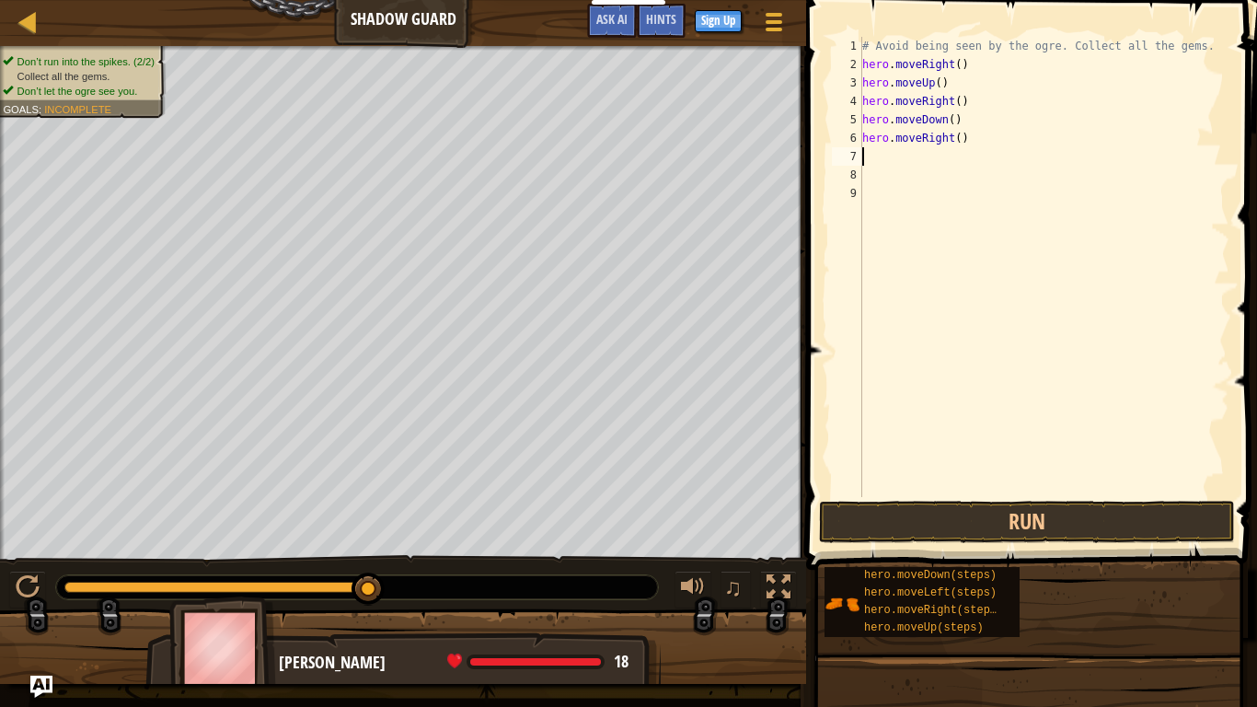
scroll to position [8, 0]
click at [958, 515] on button "Run" at bounding box center [1027, 522] width 416 height 42
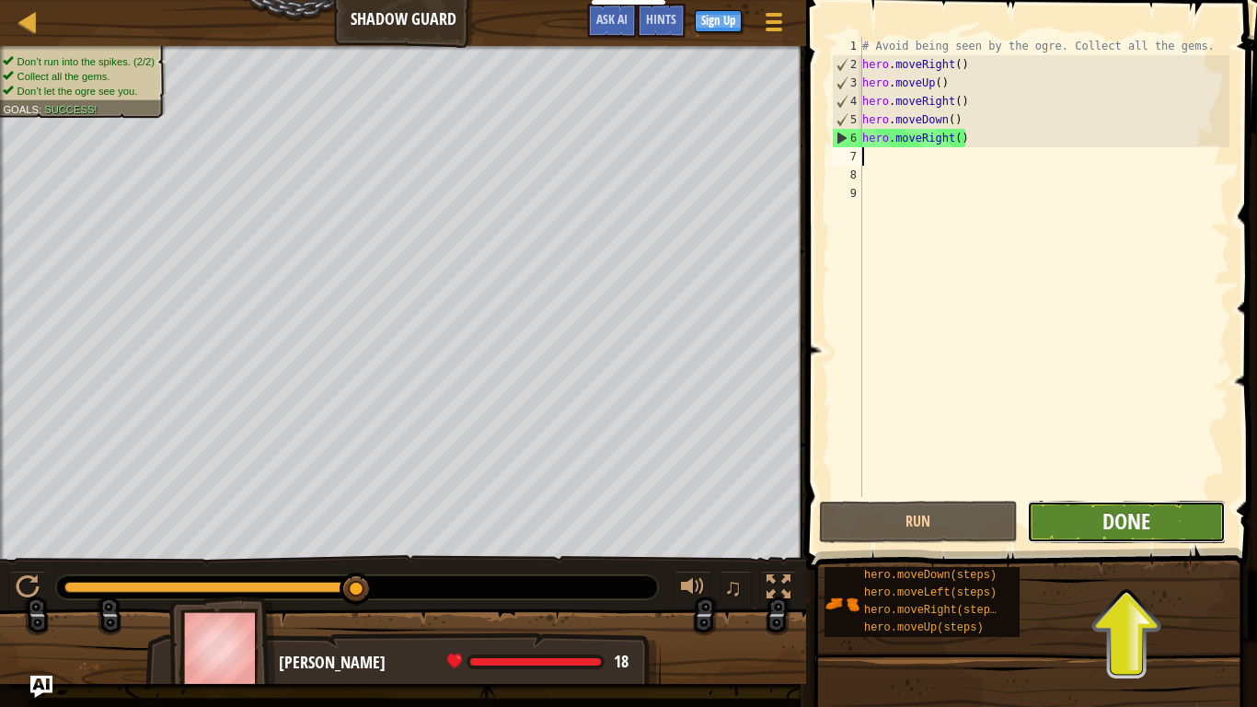
click at [1111, 524] on span "Done" at bounding box center [1126, 520] width 48 height 29
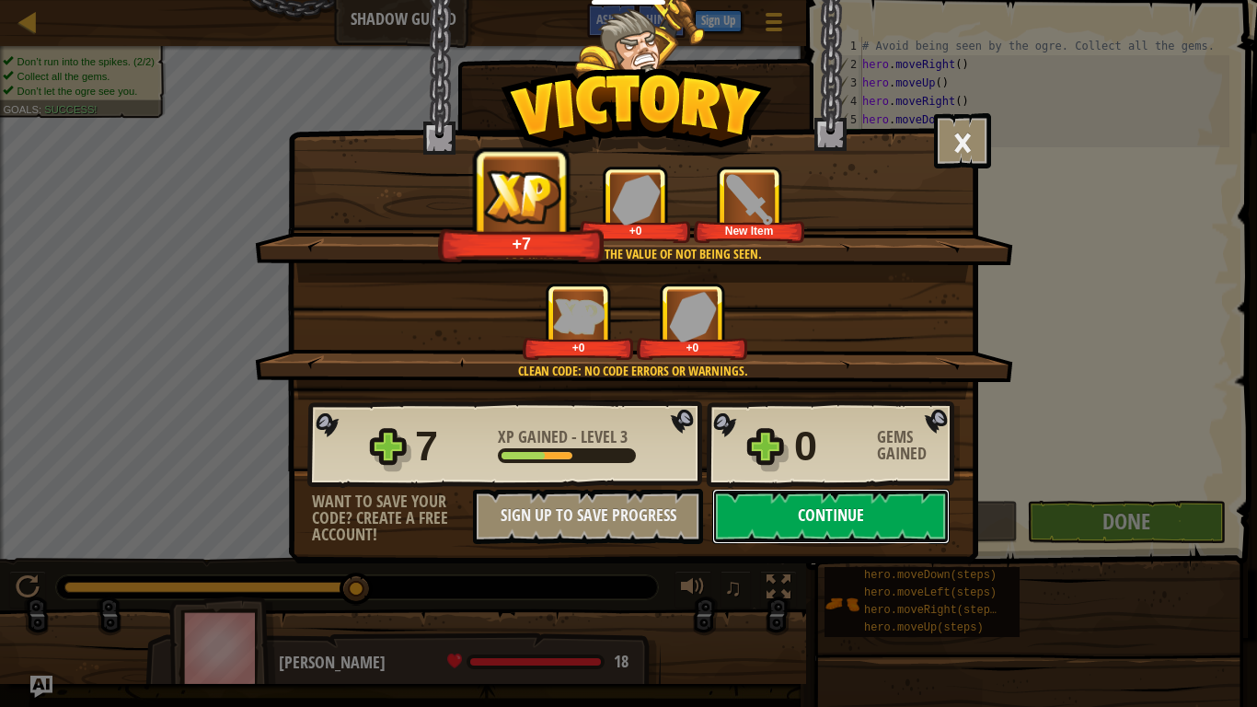
click at [849, 513] on button "Continue" at bounding box center [830, 516] width 237 height 55
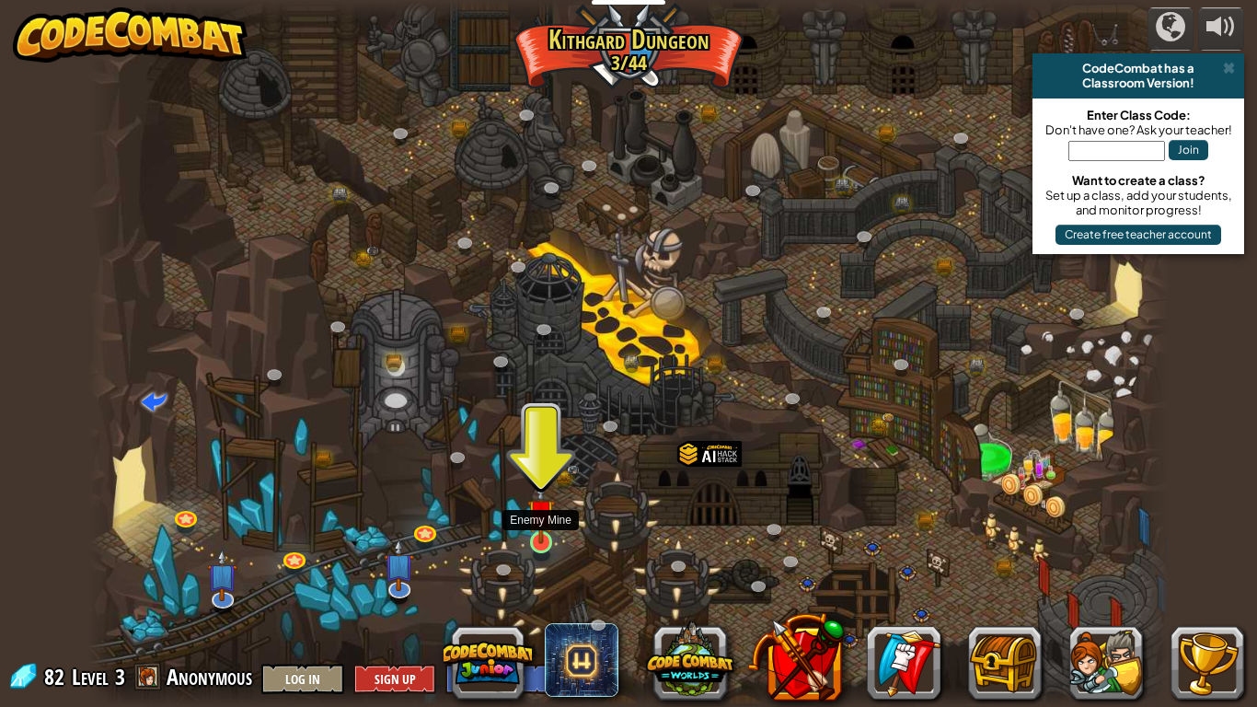
click at [542, 532] on img at bounding box center [541, 512] width 28 height 63
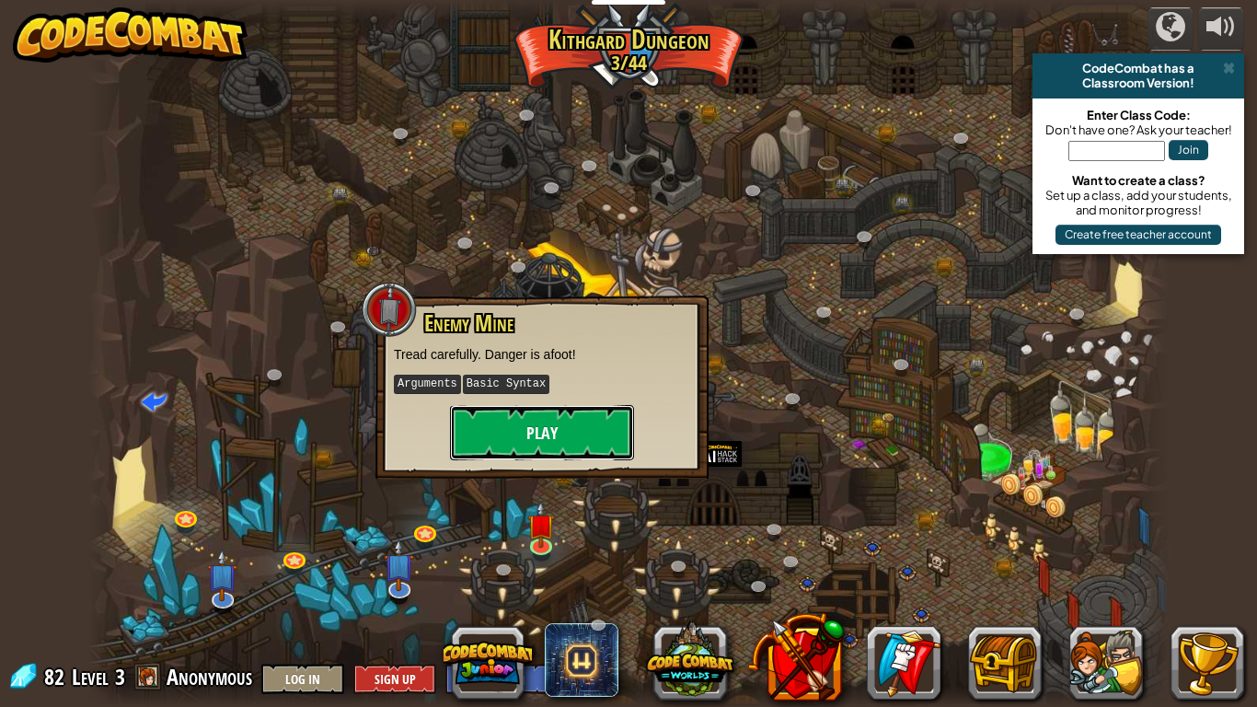
click at [537, 438] on button "Play" at bounding box center [542, 432] width 184 height 55
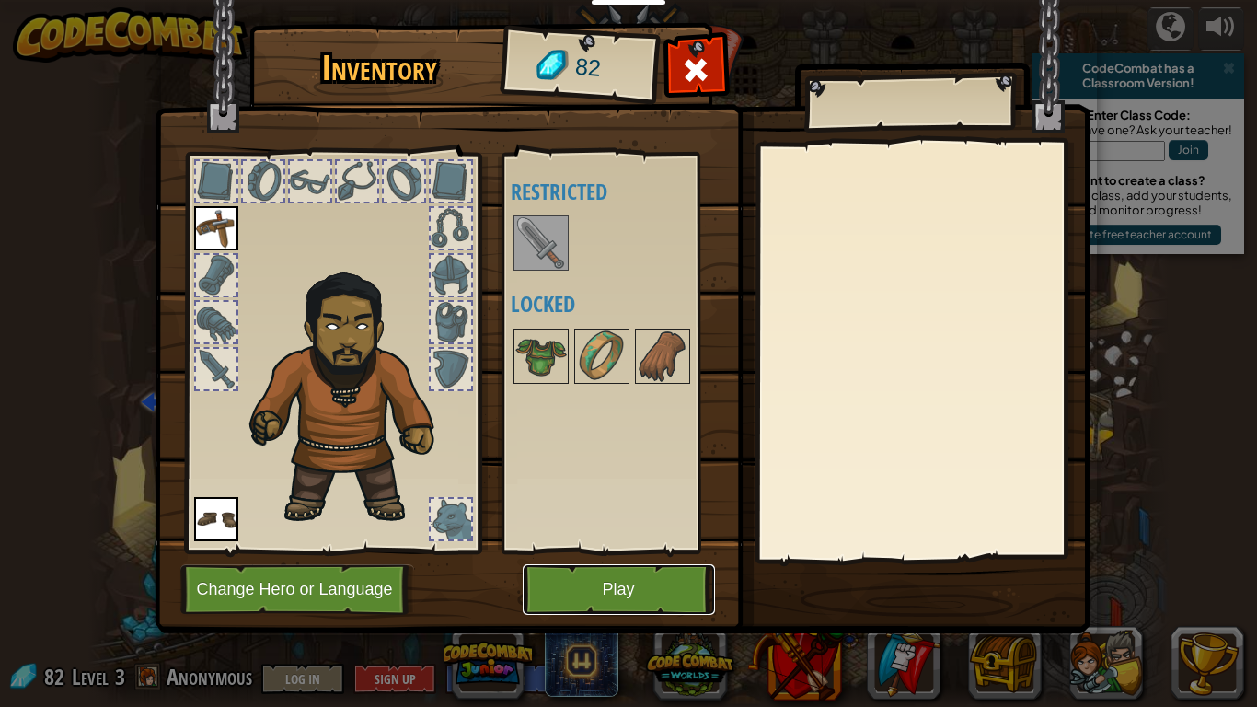
click at [637, 582] on button "Play" at bounding box center [619, 589] width 192 height 51
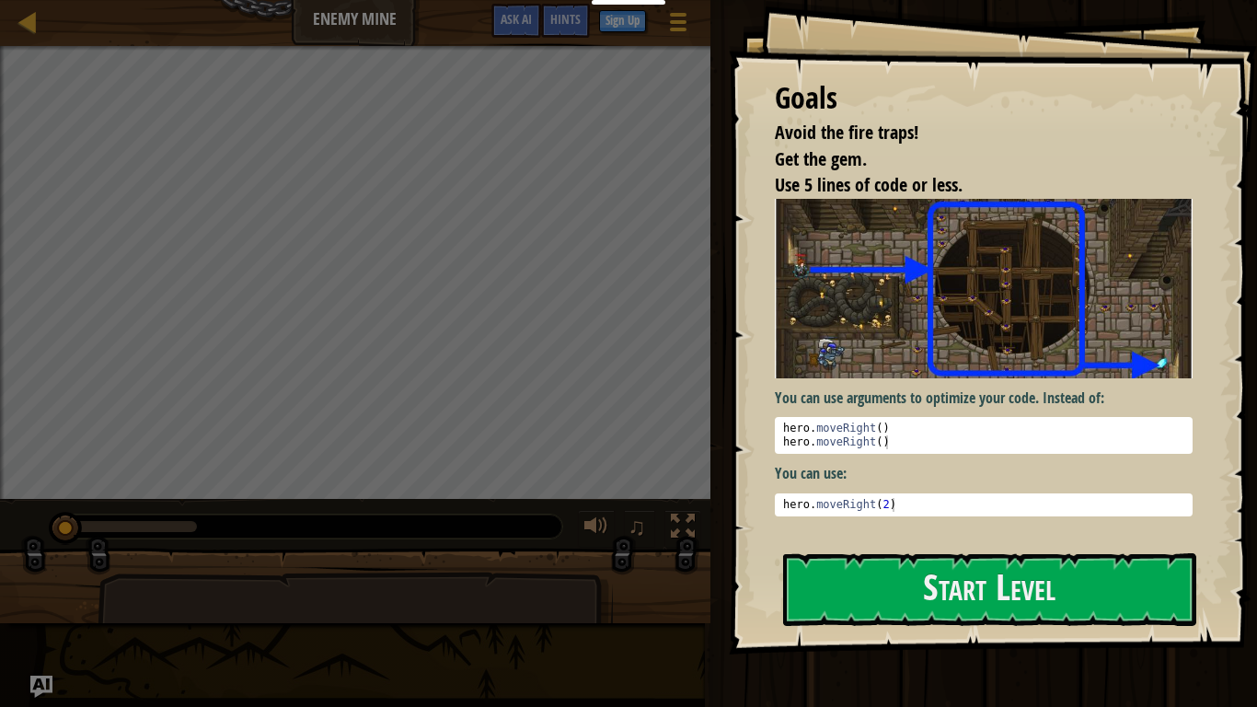
click at [990, 466] on p "You can use:" at bounding box center [984, 473] width 418 height 21
click at [971, 594] on button "Start Level" at bounding box center [989, 589] width 413 height 73
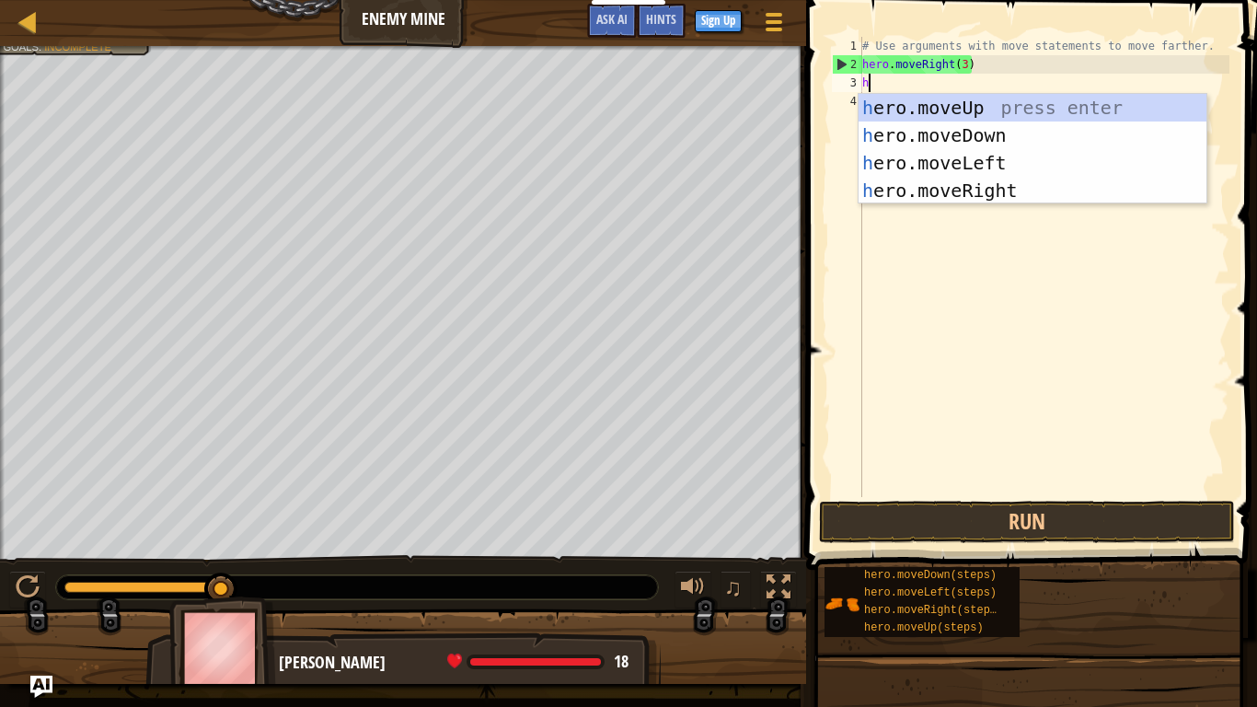
scroll to position [8, 0]
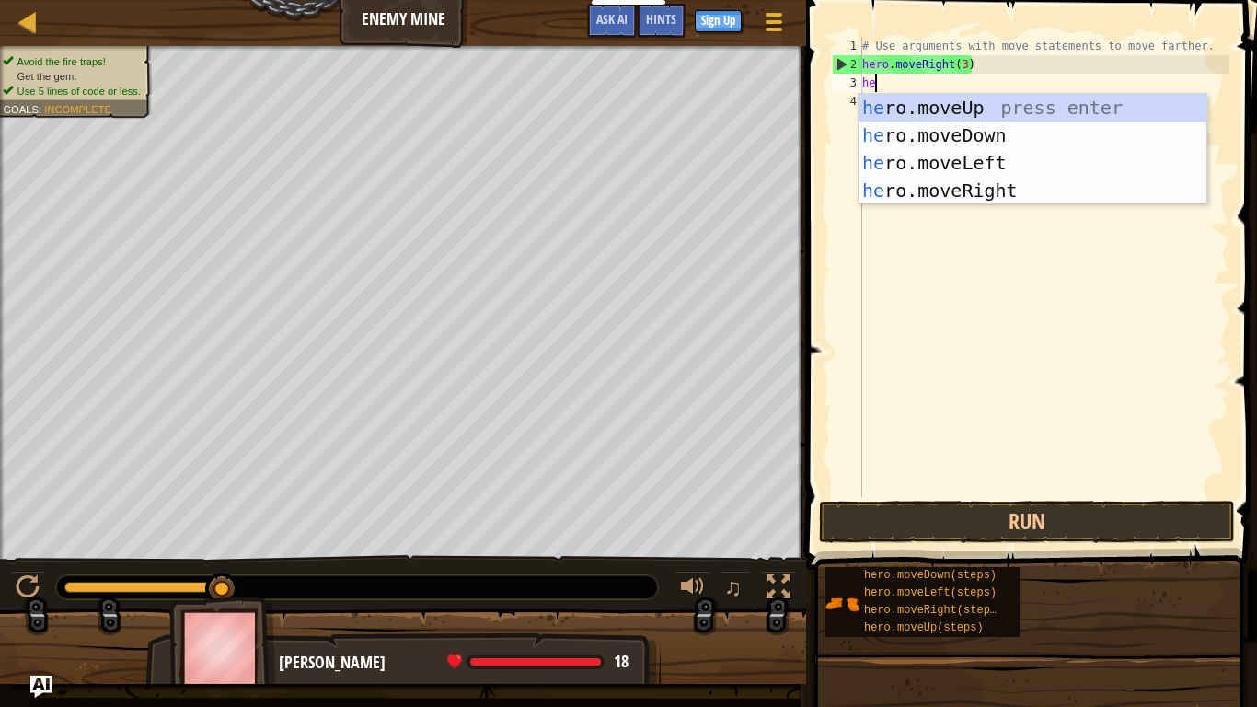
type textarea "her"
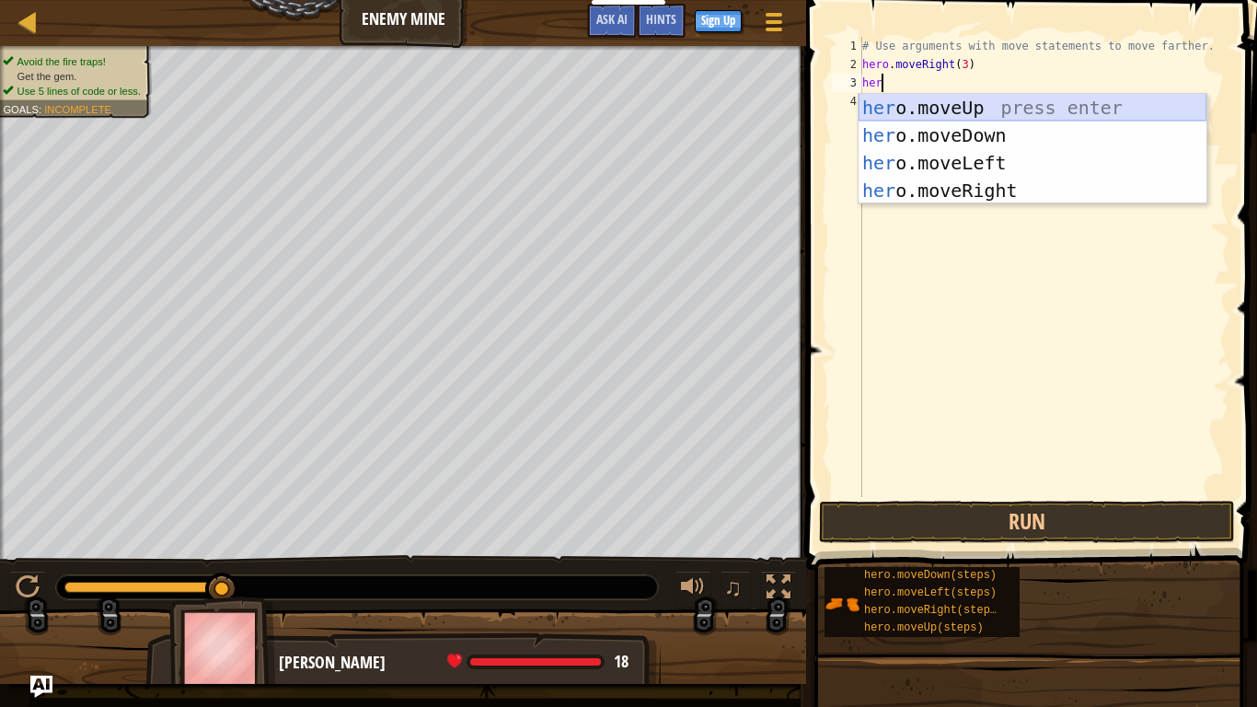
click at [911, 101] on div "her o.moveUp press enter her o.moveDown press enter her o.moveLeft press enter …" at bounding box center [1032, 177] width 348 height 166
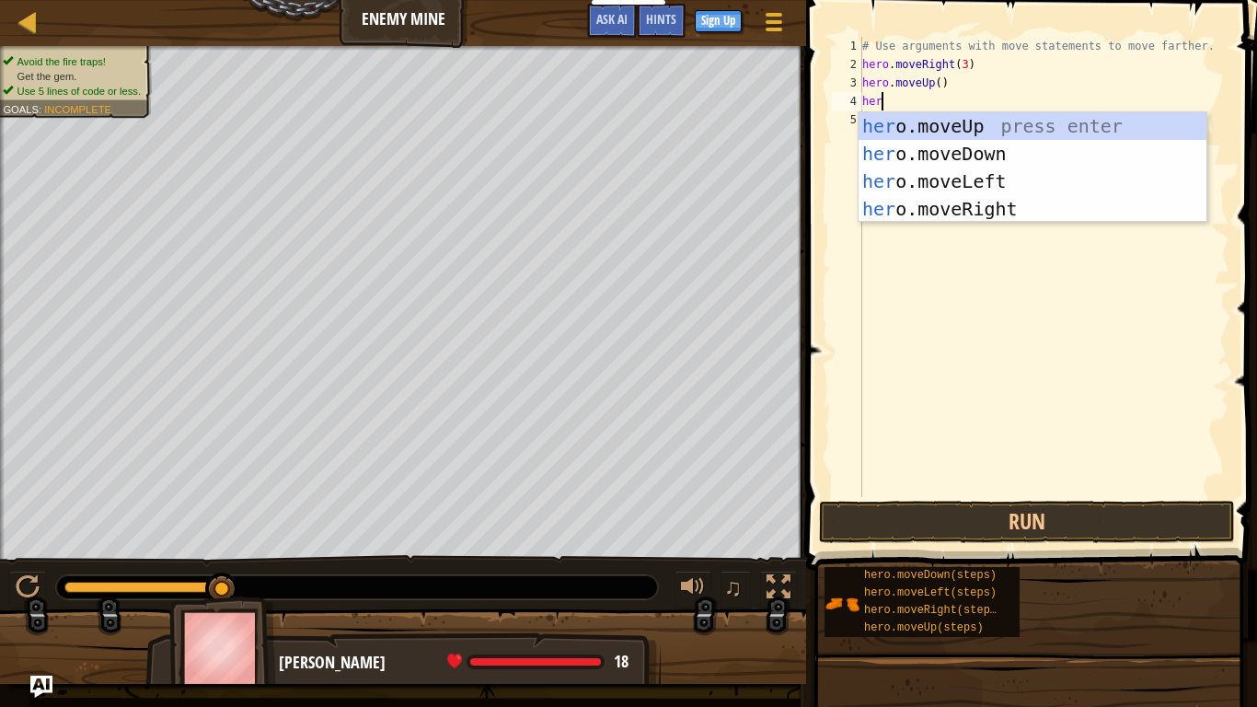
click at [1133, 0] on body "Educators Create Free Account School & District Solutions Teacher Toolkit Previ…" at bounding box center [628, 0] width 1257 height 0
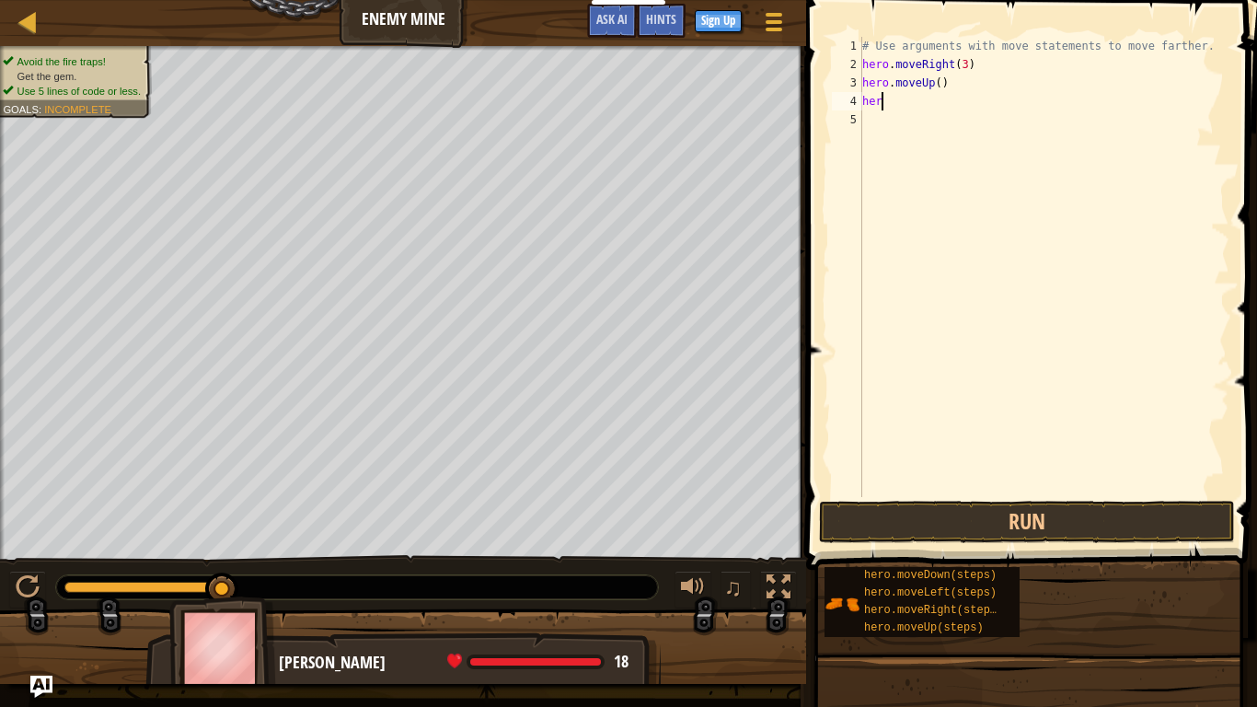
click at [944, 106] on div "# Use arguments with move statements to move farther. hero . moveRight ( 3 ) he…" at bounding box center [1043, 285] width 371 height 497
type textarea "her"
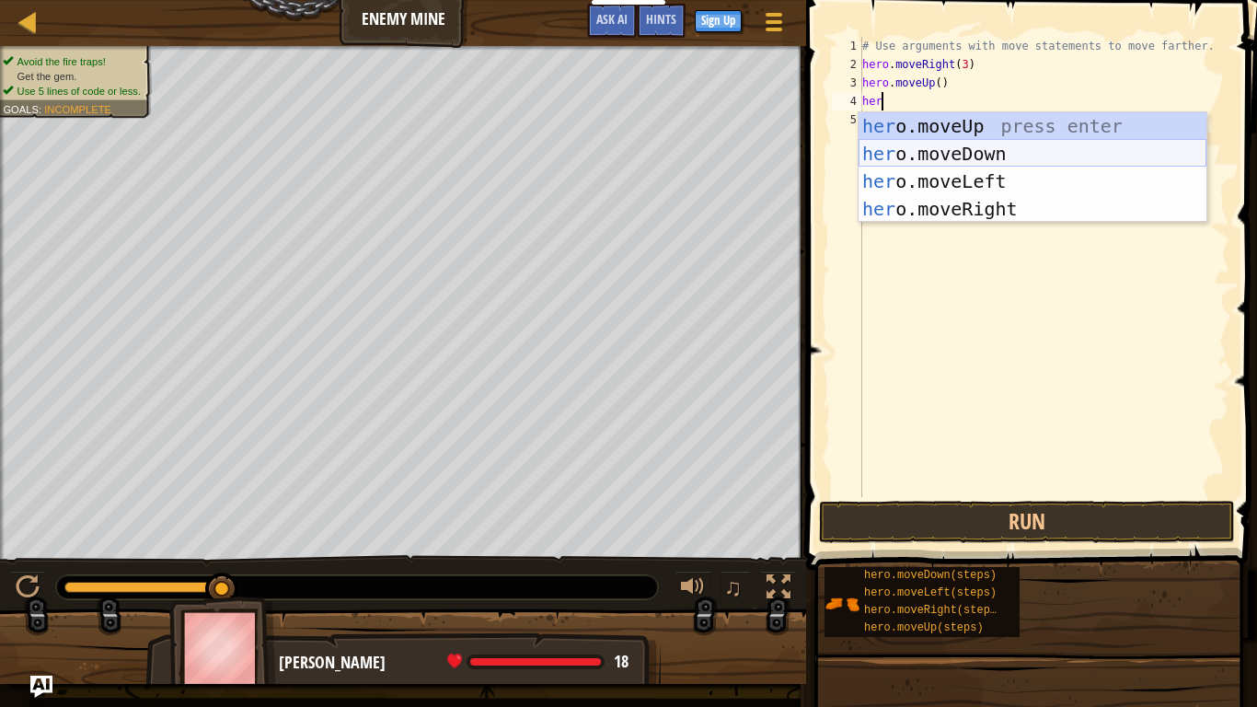
click at [953, 147] on div "her o.moveUp press enter her o.moveDown press enter her o.moveLeft press enter …" at bounding box center [1032, 195] width 348 height 166
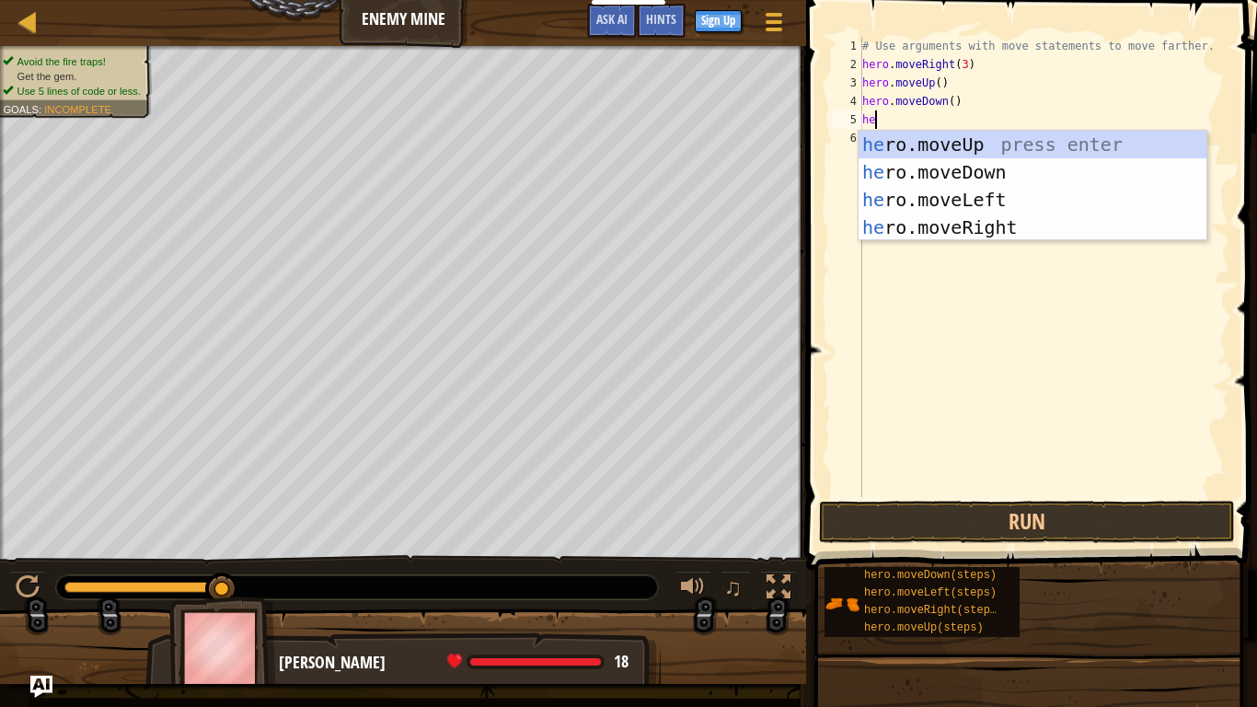
scroll to position [8, 1]
type textarea "hero"
click at [955, 169] on div "hero .moveUp press enter hero .moveDown press enter hero .moveLeft press enter …" at bounding box center [1032, 214] width 348 height 166
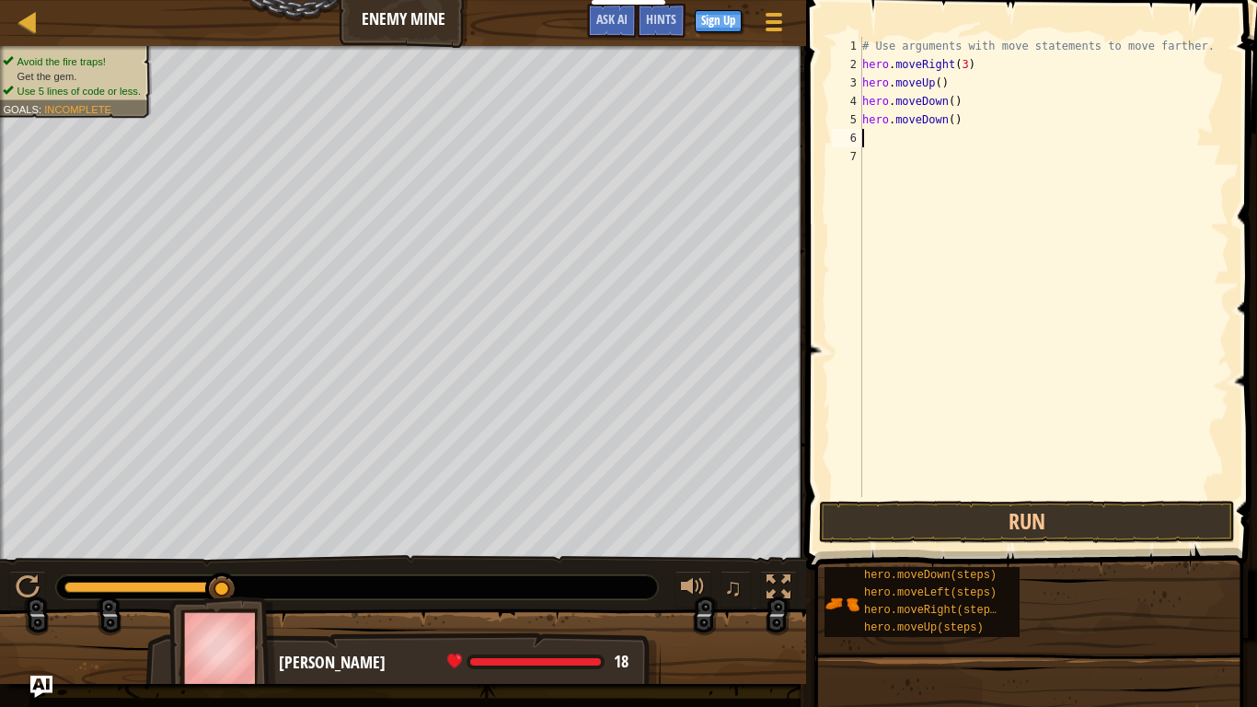
scroll to position [8, 0]
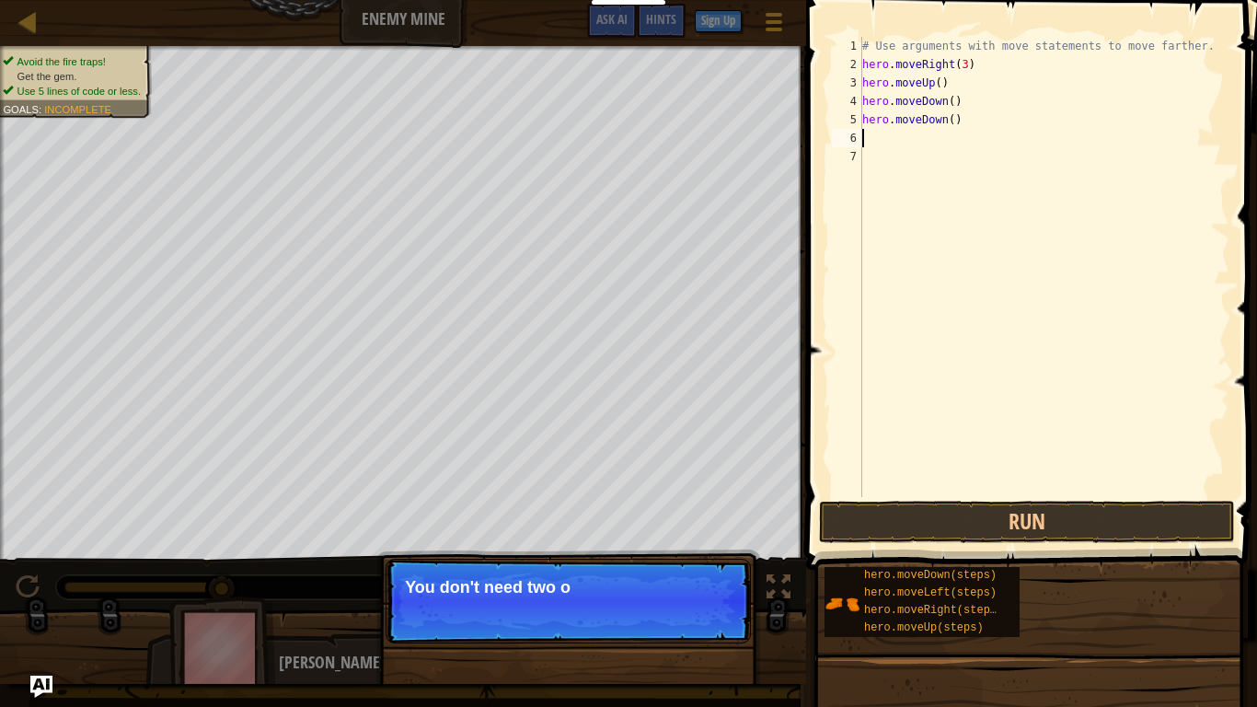
type textarea "e"
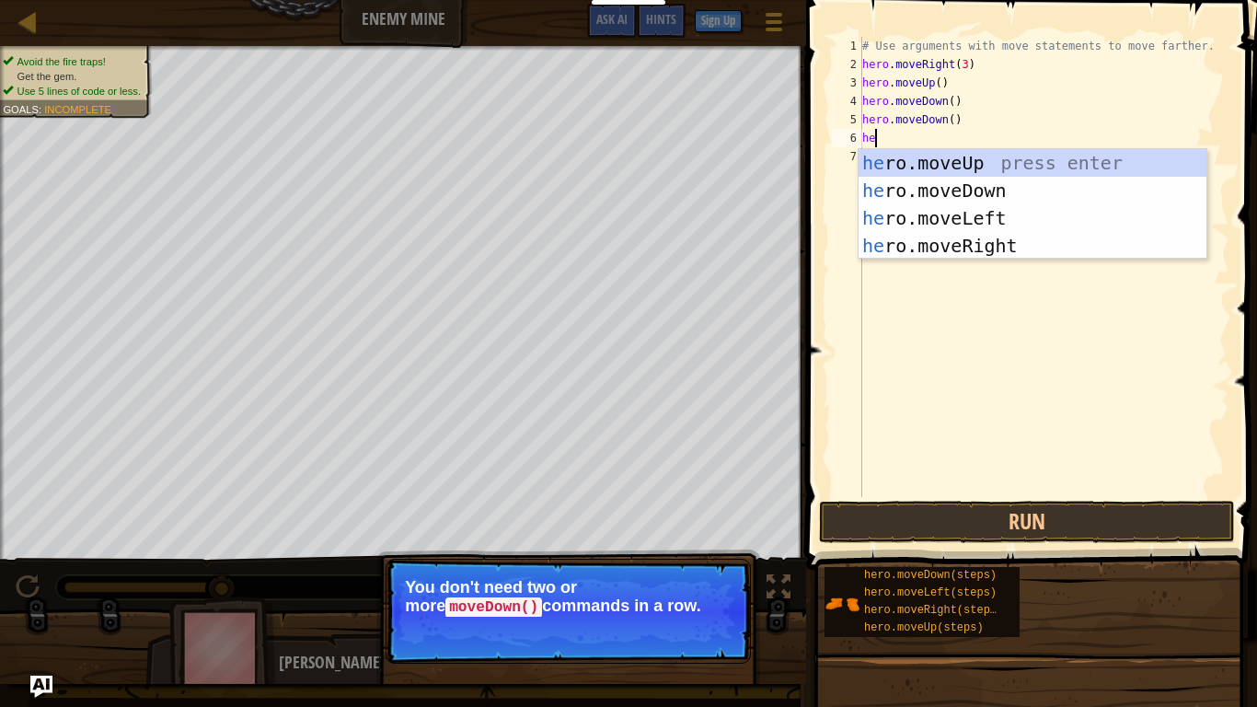
type textarea "her"
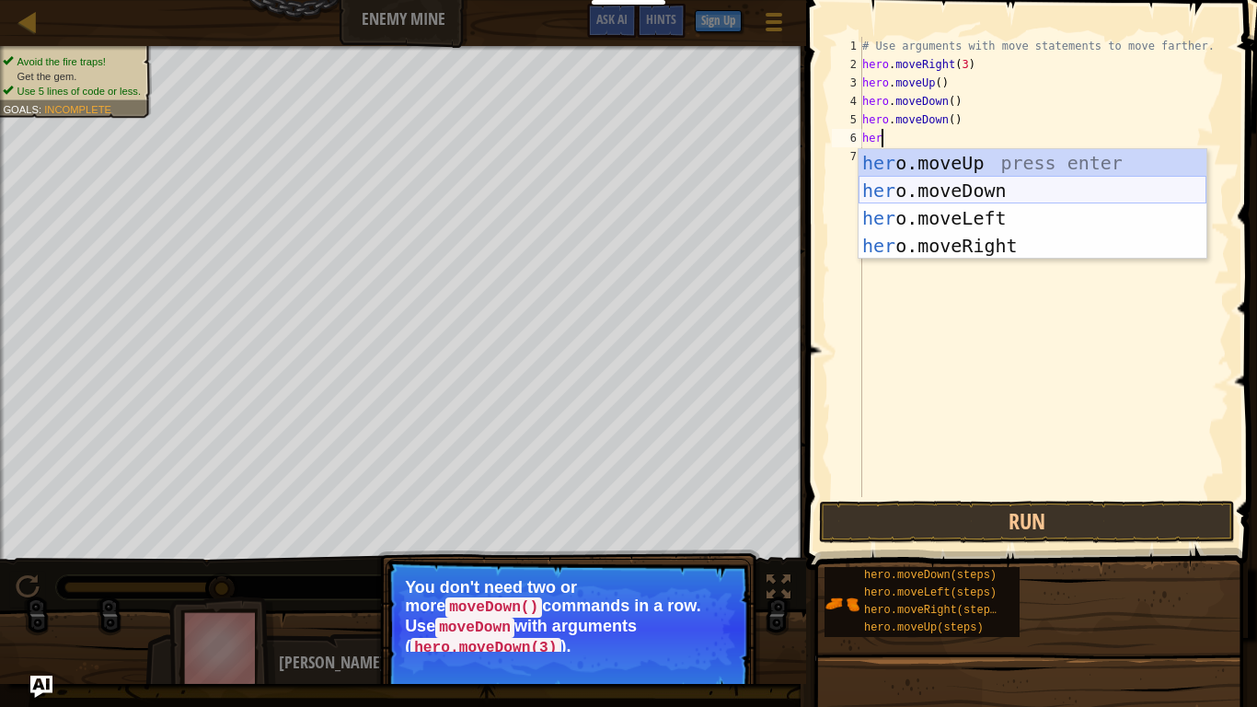
click at [961, 193] on div "her o.moveUp press enter her o.moveDown press enter her o.moveLeft press enter …" at bounding box center [1032, 232] width 348 height 166
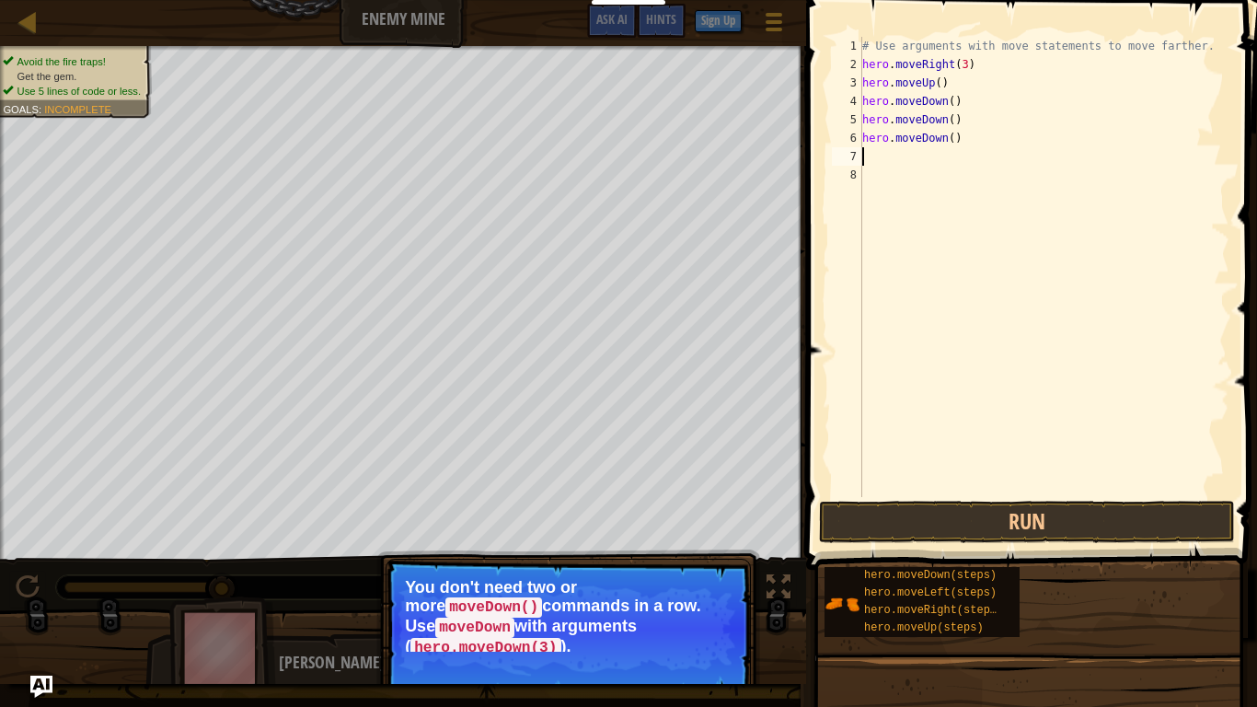
scroll to position [8, 0]
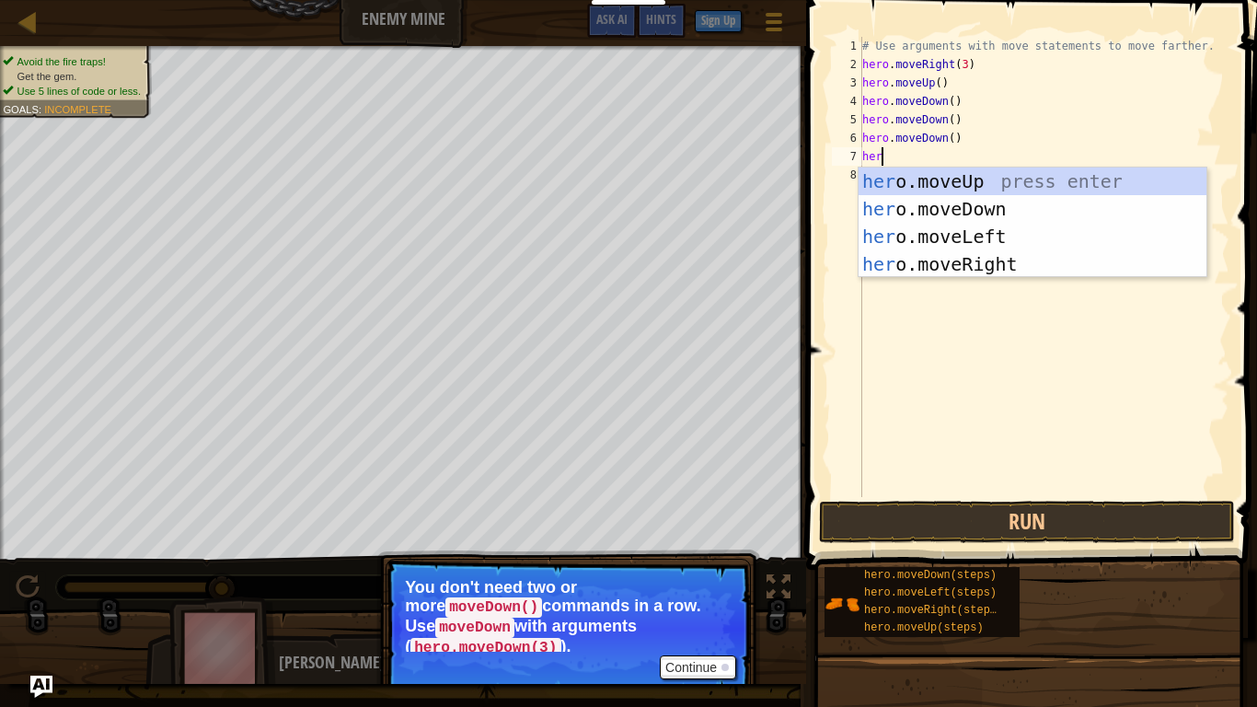
type textarea "hero"
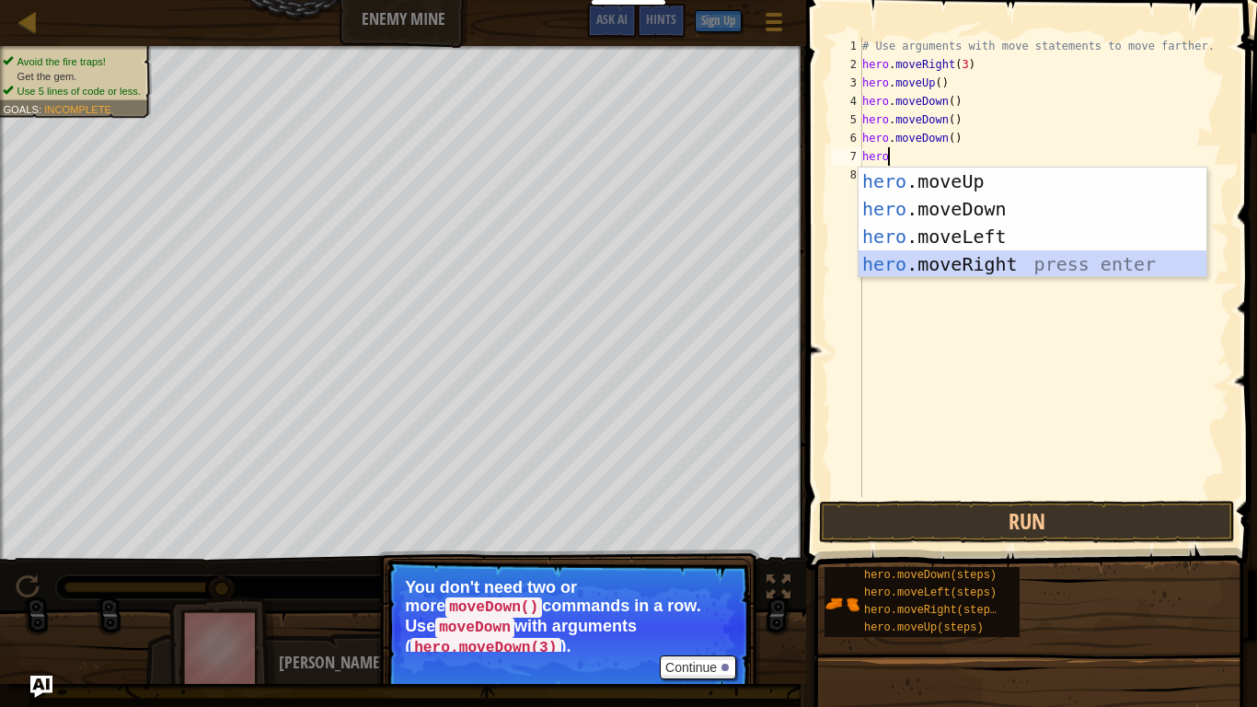
click at [994, 274] on div "hero .moveUp press enter hero .moveDown press enter hero .moveLeft press enter …" at bounding box center [1032, 250] width 348 height 166
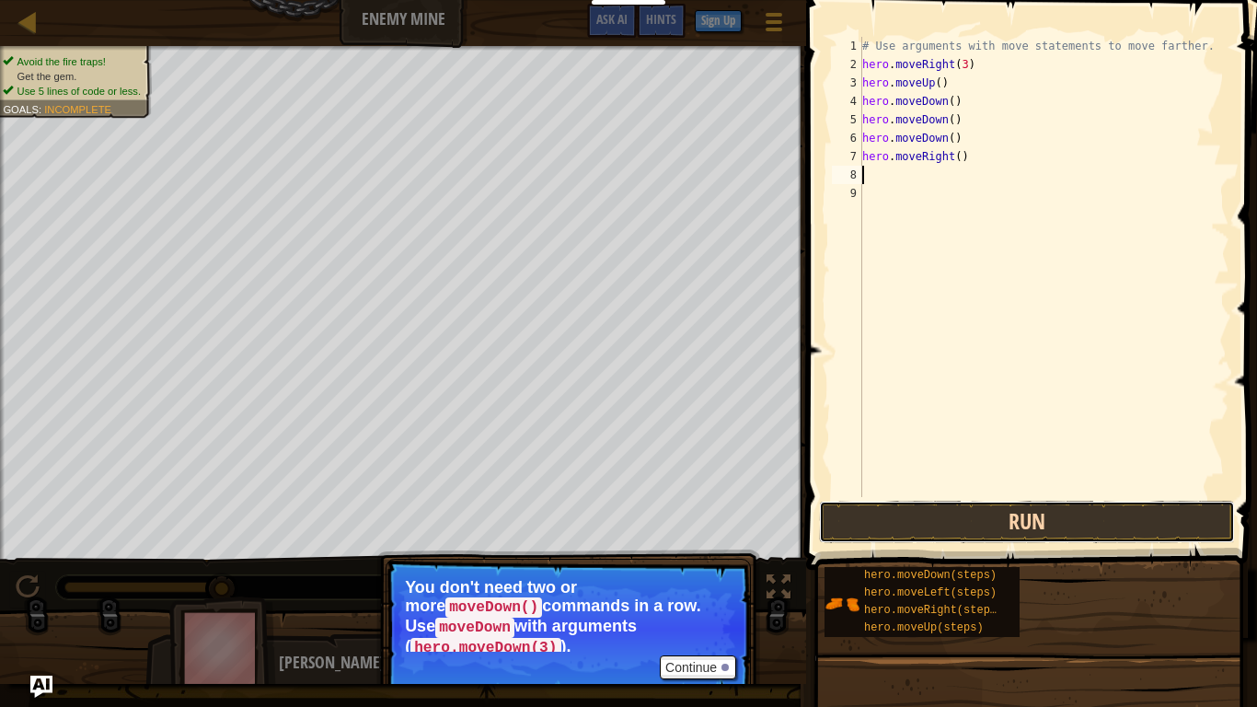
click at [913, 502] on button "Run" at bounding box center [1027, 522] width 416 height 42
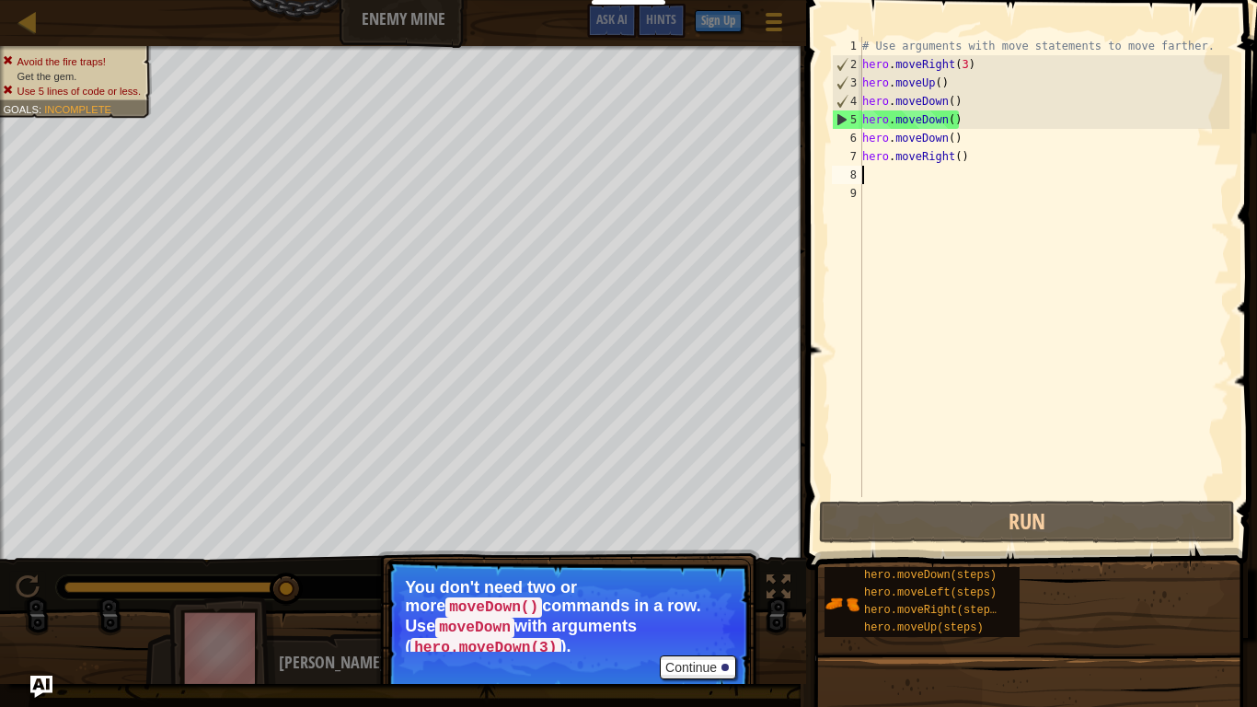
click at [945, 98] on div "# Use arguments with move statements to move farther. hero . moveRight ( 3 ) he…" at bounding box center [1043, 285] width 371 height 497
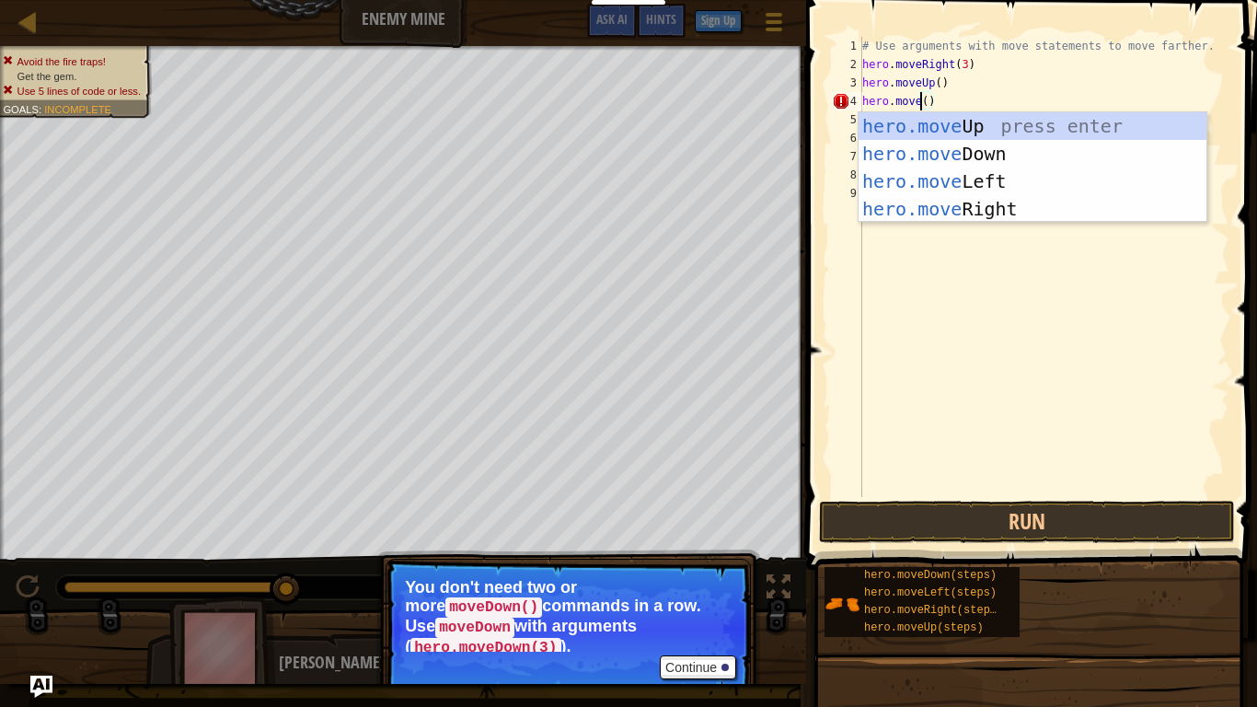
scroll to position [8, 10]
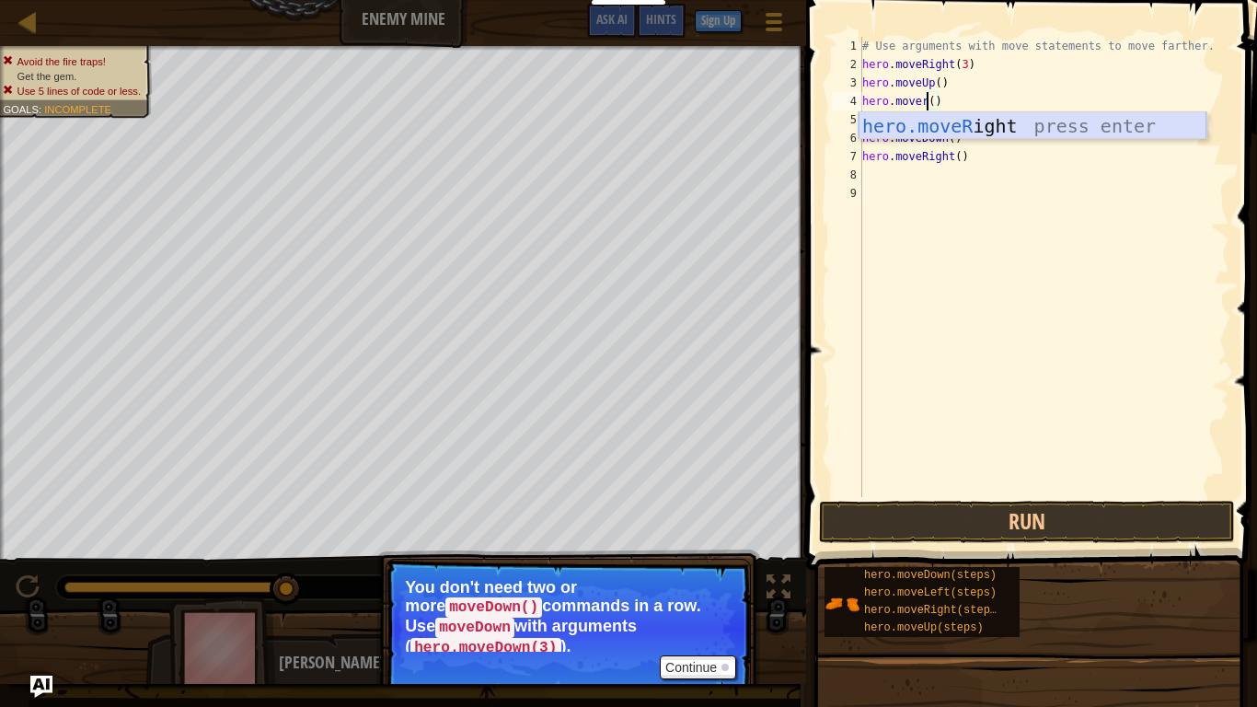
click at [975, 126] on div "hero.moveR ight press enter" at bounding box center [1032, 153] width 348 height 83
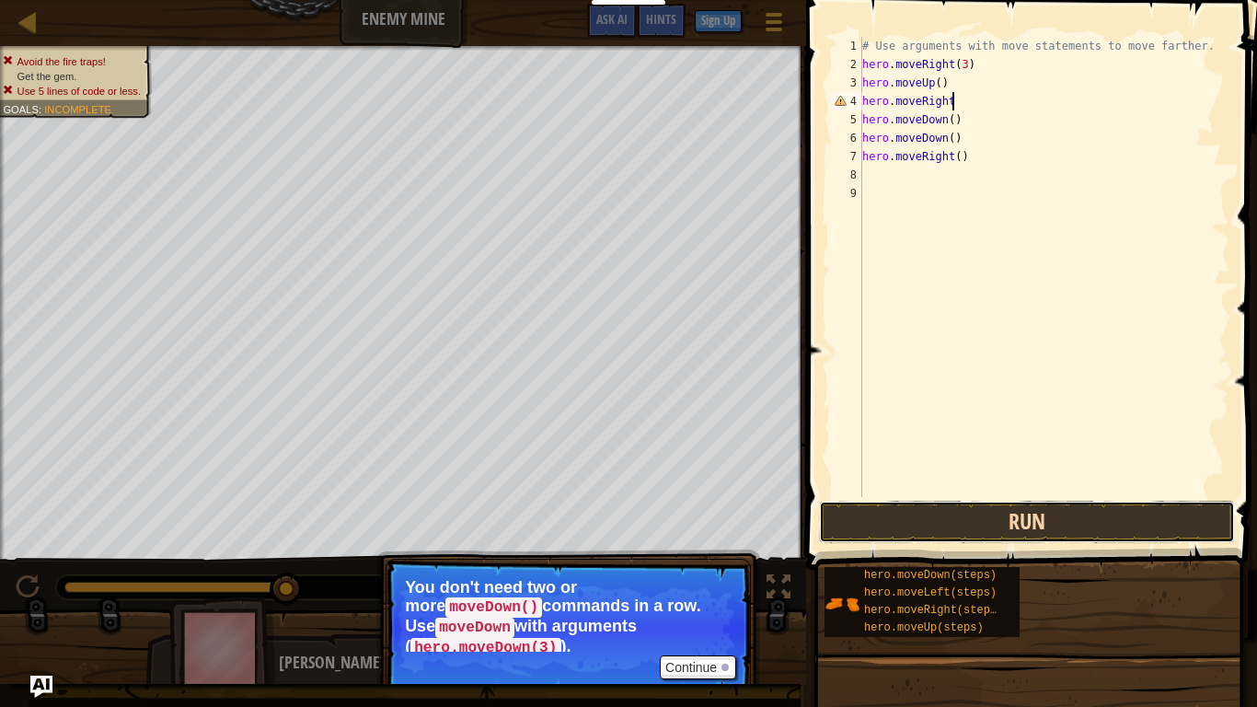
click at [1029, 506] on button "Run" at bounding box center [1027, 522] width 416 height 42
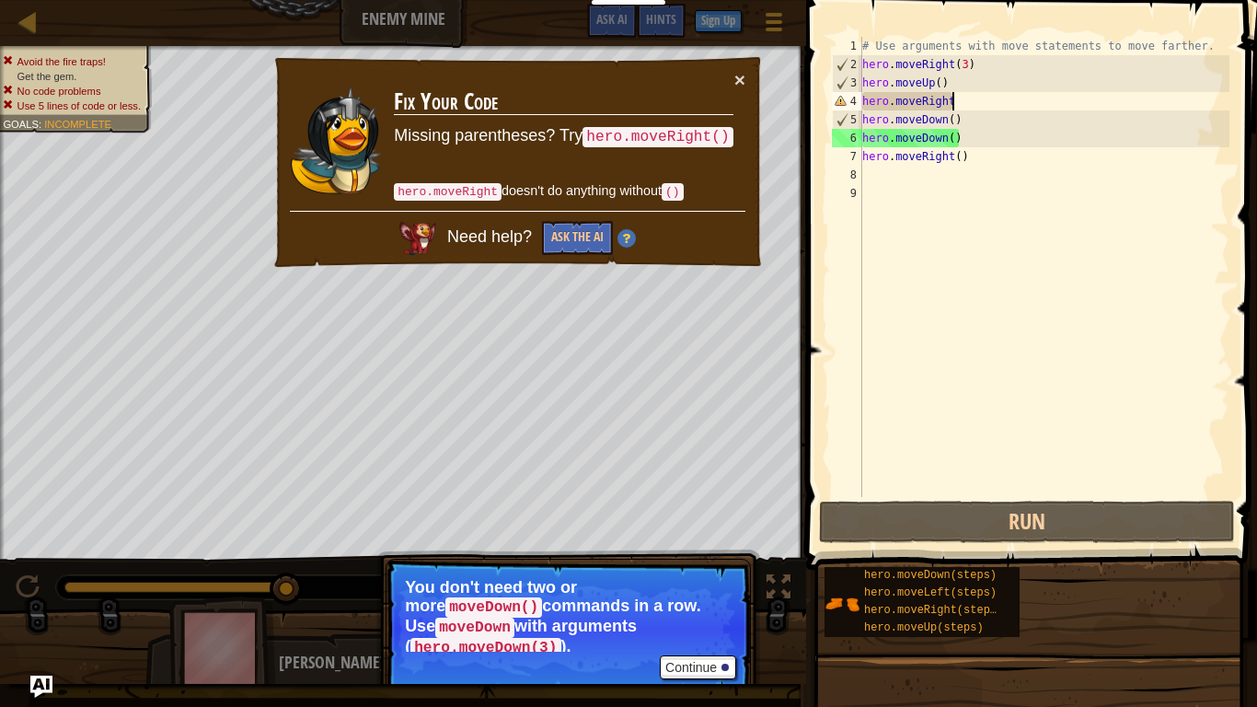
click at [928, 107] on div "# Use arguments with move statements to move farther. hero . moveRight ( 3 ) he…" at bounding box center [1043, 285] width 371 height 497
click at [954, 108] on div "# Use arguments with move statements to move farther. hero . moveRight ( 3 ) he…" at bounding box center [1043, 285] width 371 height 497
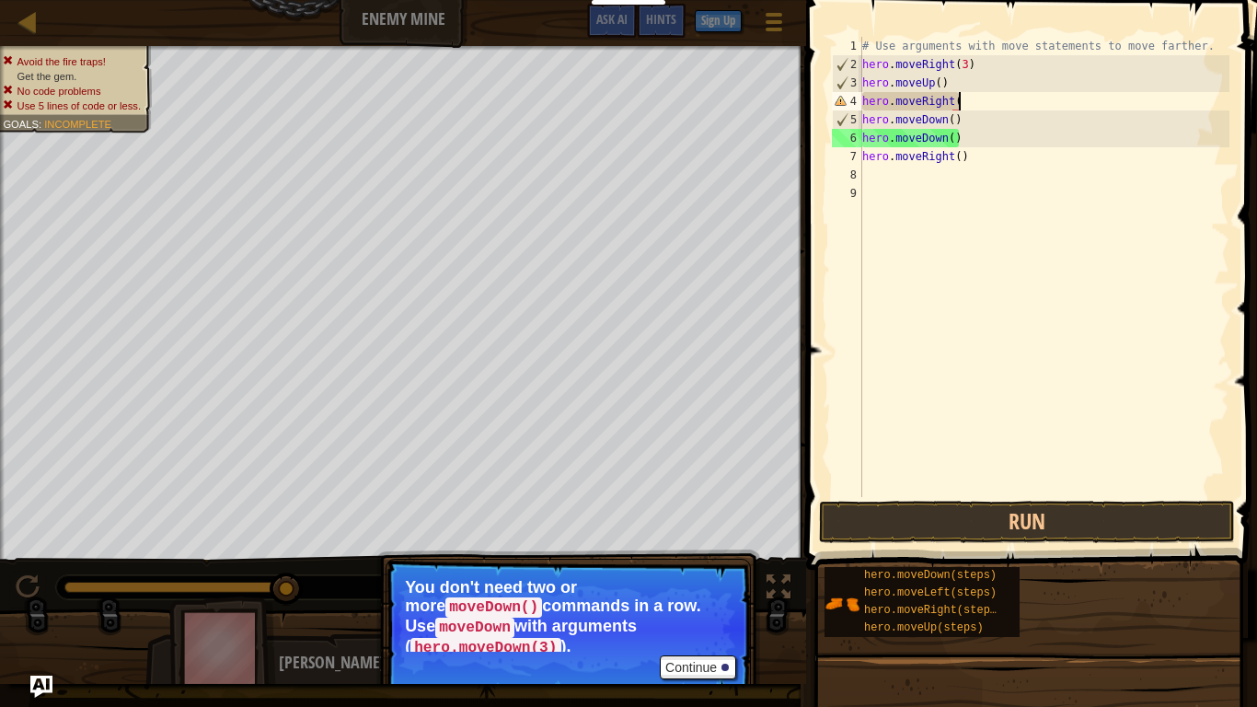
scroll to position [8, 14]
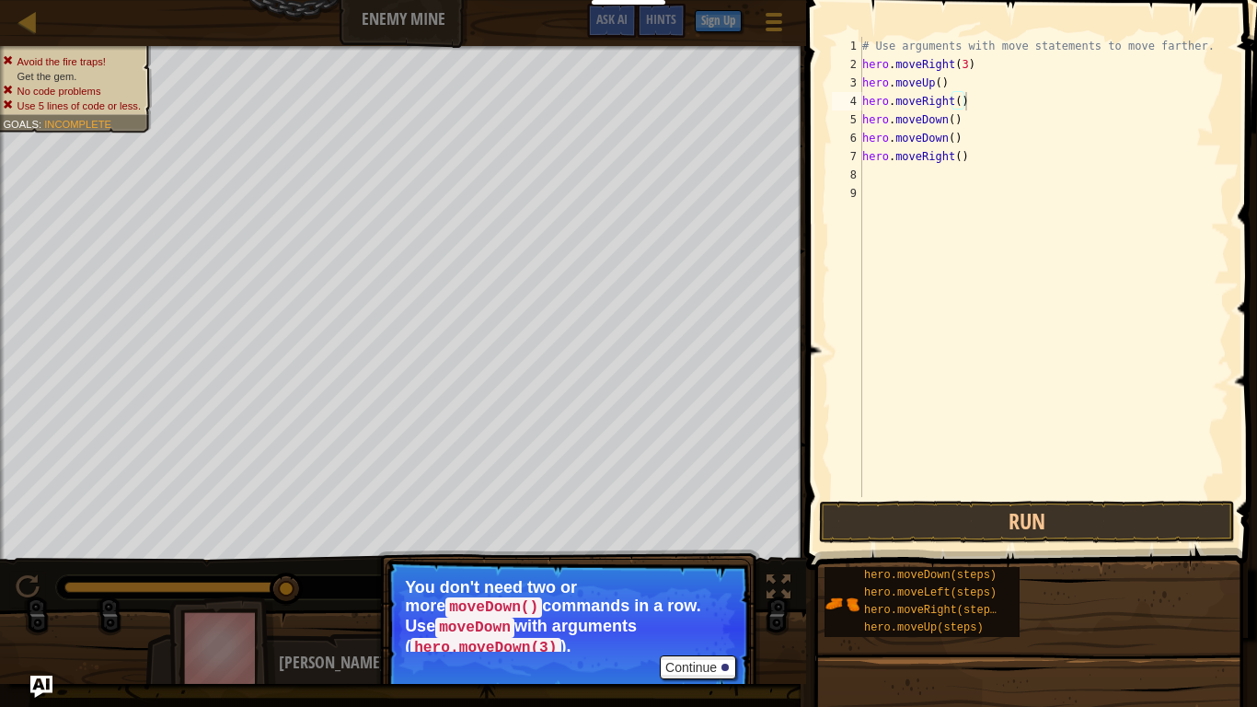
click at [992, 499] on span at bounding box center [1033, 259] width 466 height 624
click at [993, 505] on button "Run" at bounding box center [1027, 522] width 416 height 42
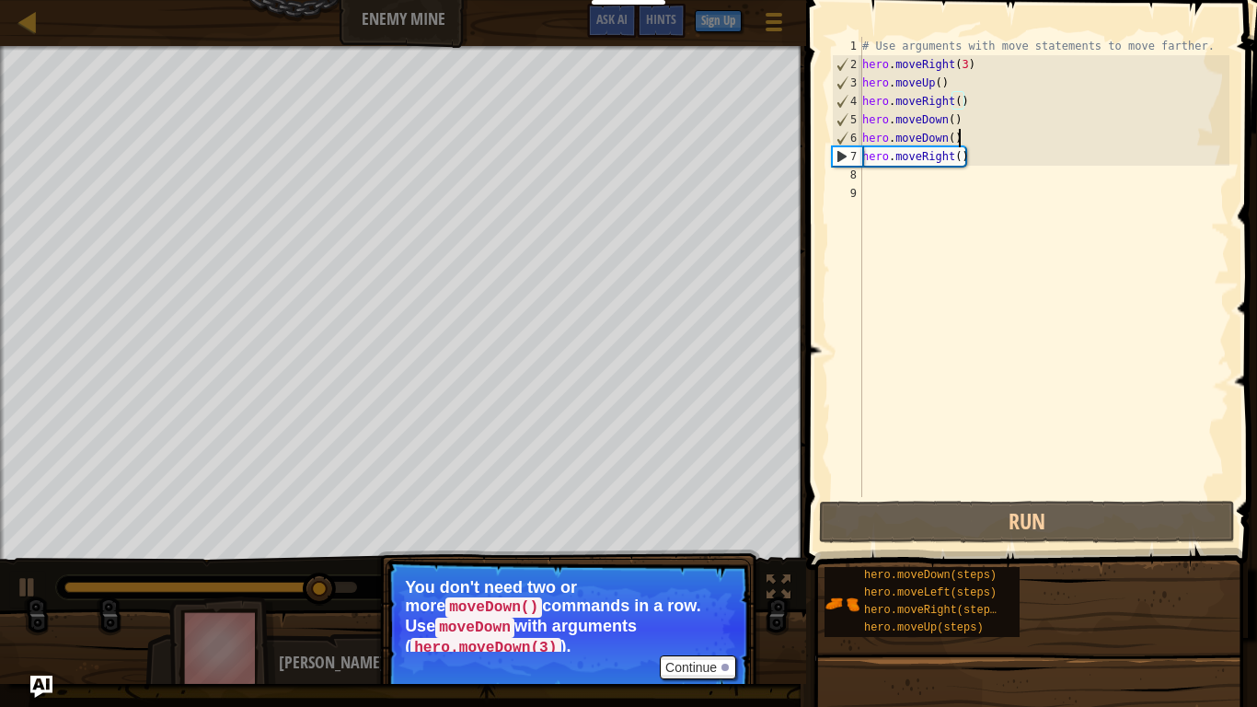
click at [970, 143] on div "# Use arguments with move statements to move farther. hero . moveRight ( 3 ) he…" at bounding box center [1043, 285] width 371 height 497
type textarea "hero.moveDown()"
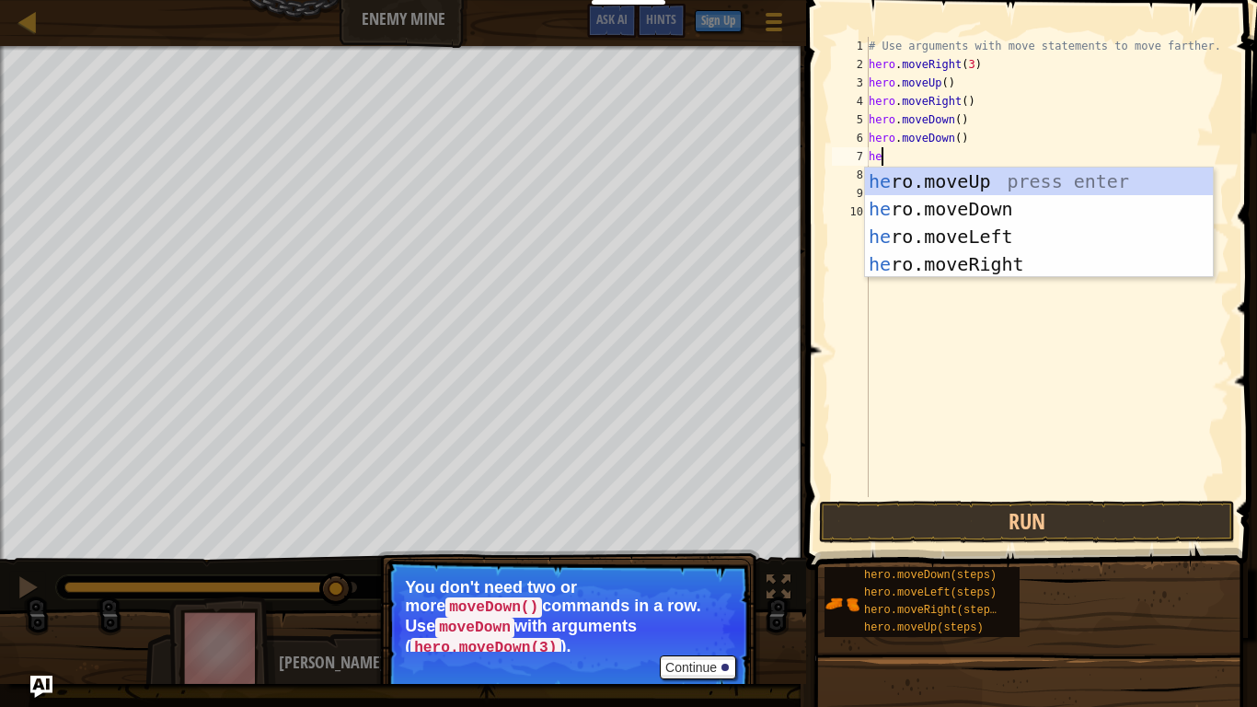
scroll to position [8, 2]
type textarea "her"
click at [945, 215] on div "her o.moveUp press enter her o.moveDown press enter her o.moveLeft press enter …" at bounding box center [1039, 250] width 348 height 166
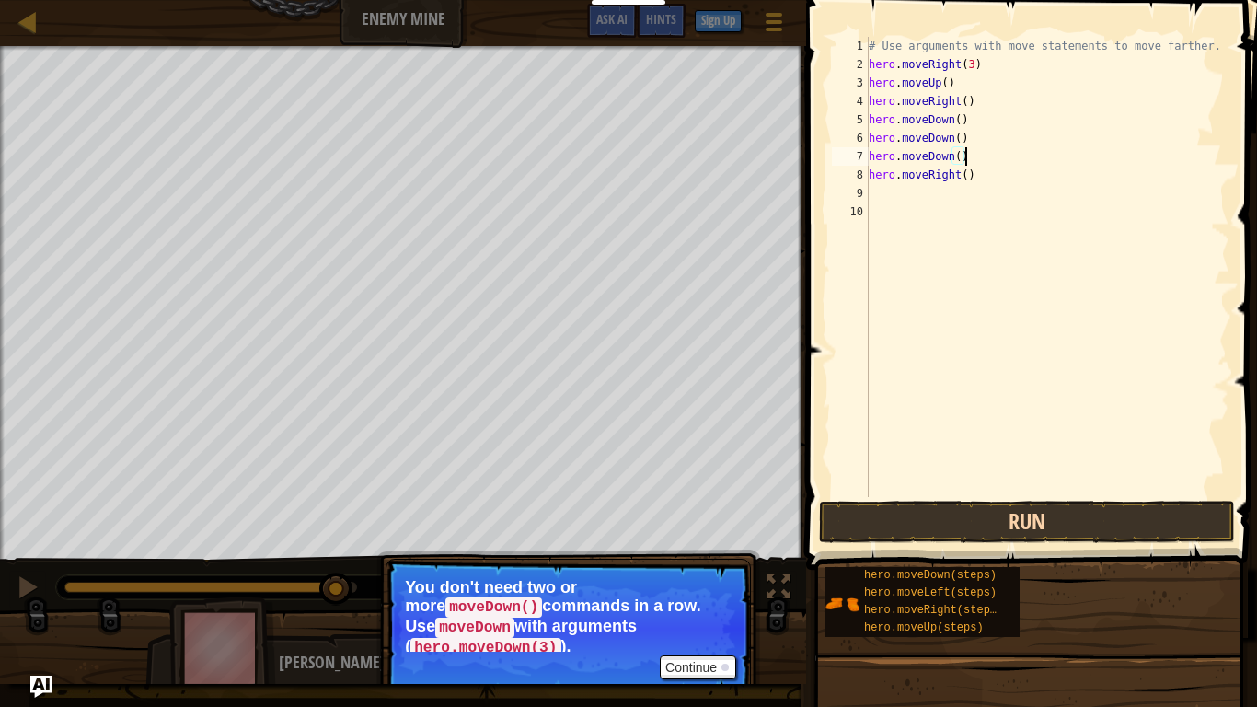
type textarea "hero.moveDown()"
click at [919, 510] on button "Run" at bounding box center [1027, 522] width 416 height 42
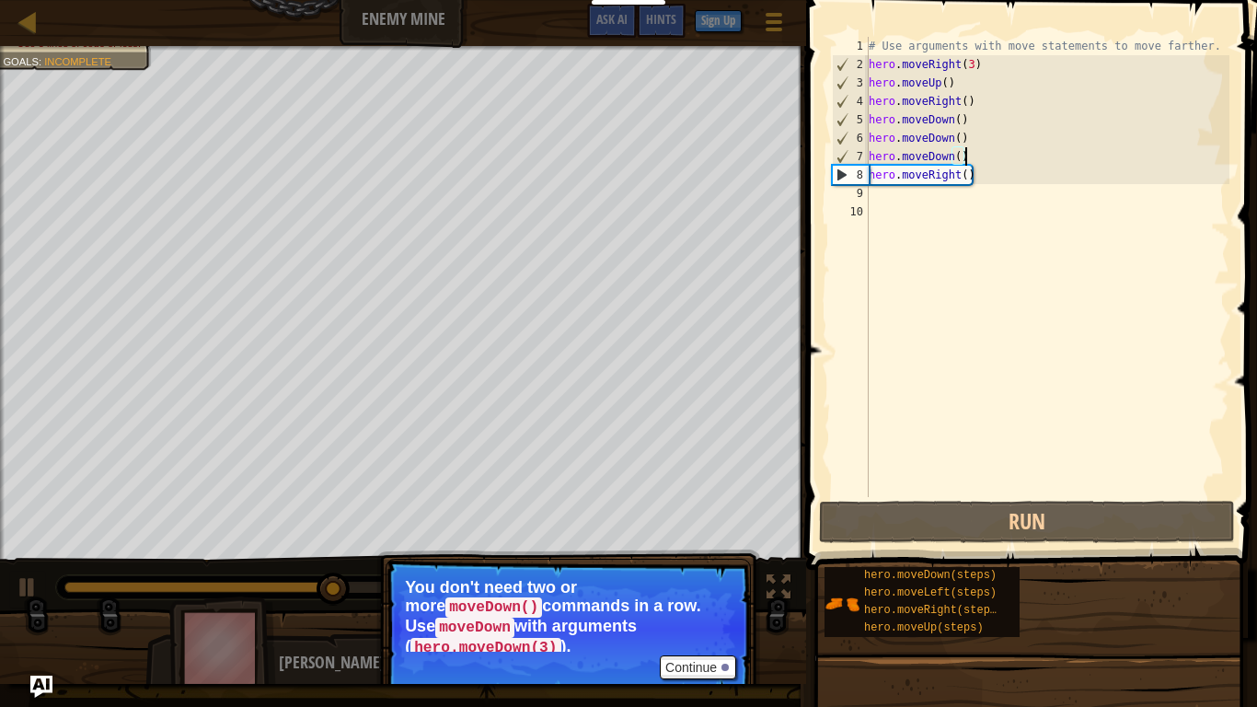
click at [945, 198] on div "# Use arguments with move statements to move farther. hero . moveRight ( 3 ) he…" at bounding box center [1047, 285] width 364 height 497
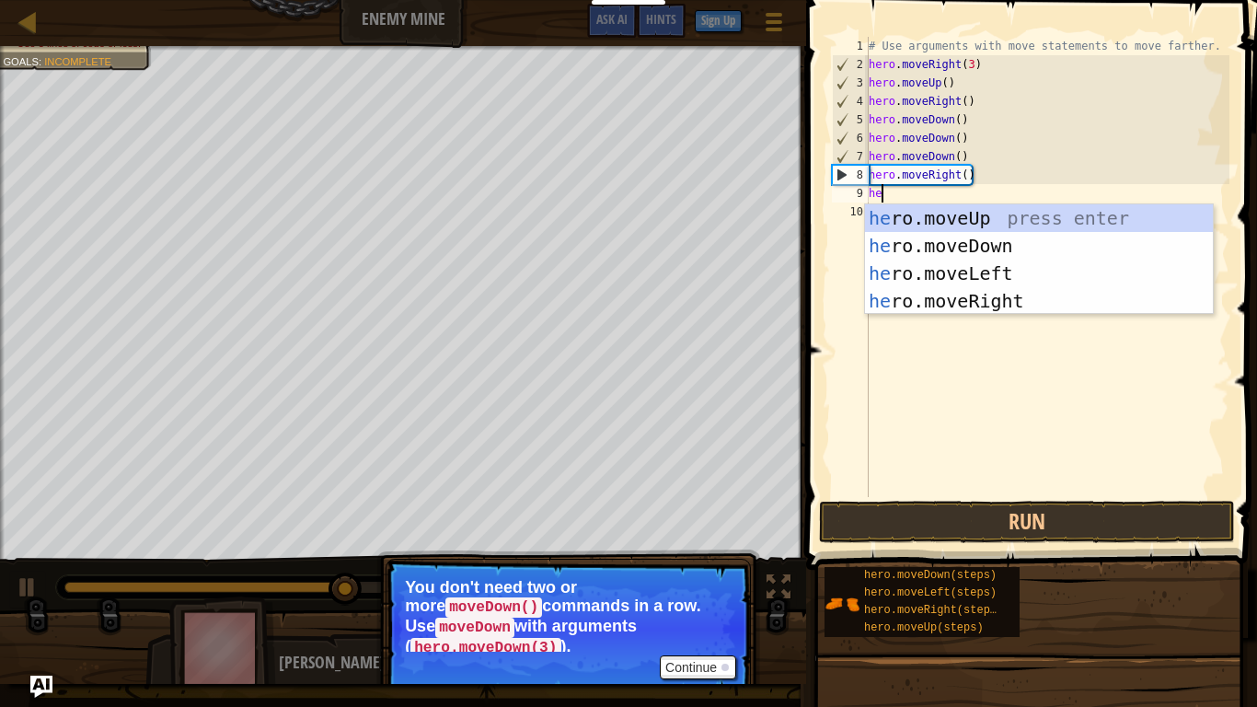
type textarea "hero"
click at [932, 299] on div "hero .moveUp press enter hero .moveDown press enter hero .moveLeft press enter …" at bounding box center [1039, 287] width 348 height 166
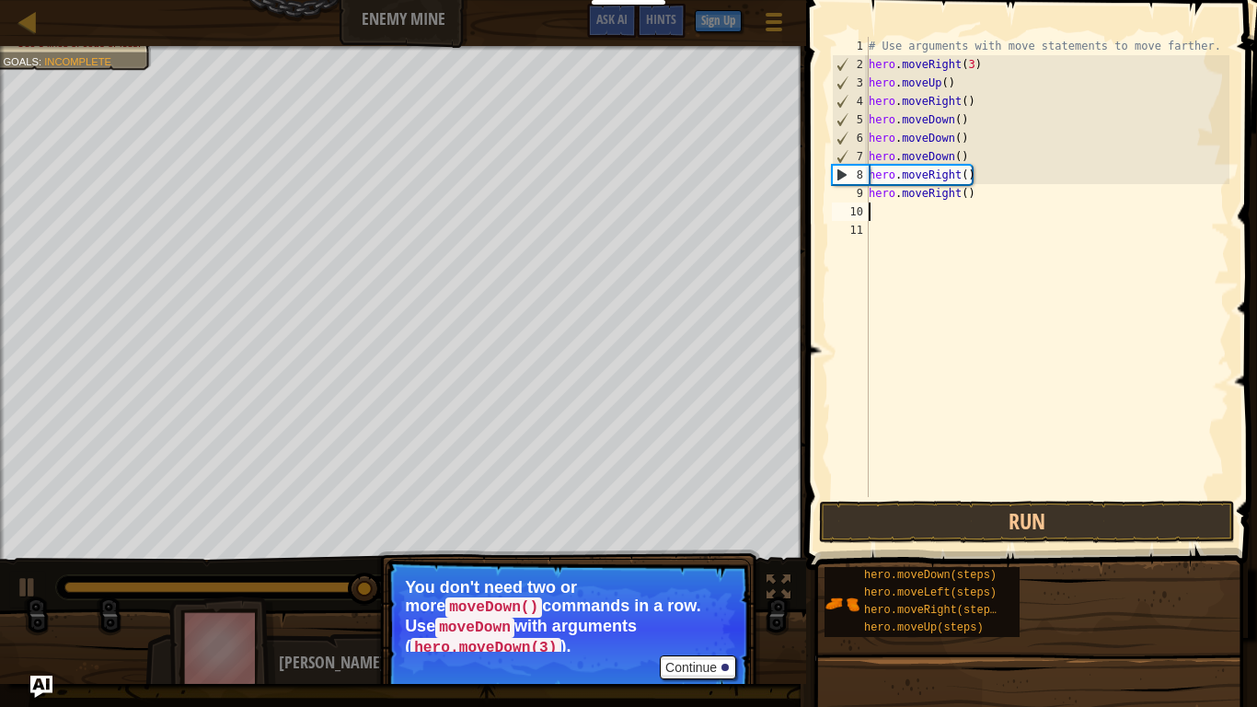
scroll to position [8, 0]
click at [981, 520] on button "Run" at bounding box center [1027, 522] width 416 height 42
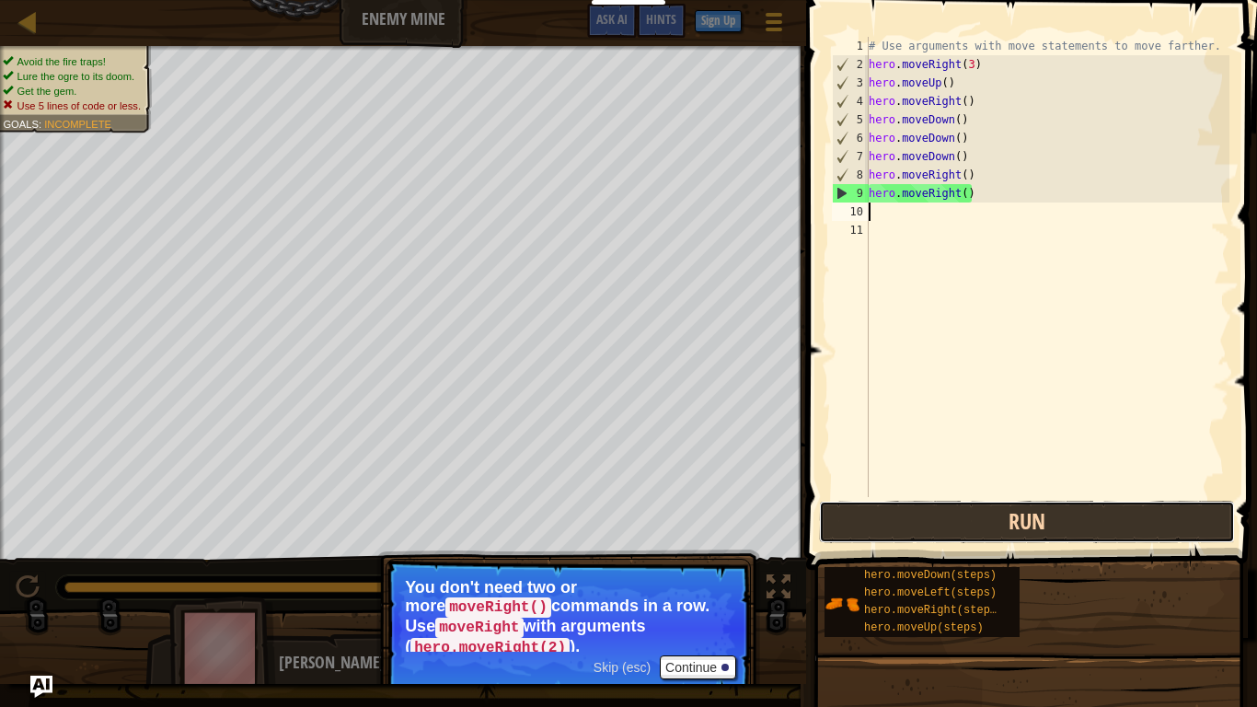
click at [981, 520] on button "Run" at bounding box center [1027, 522] width 416 height 42
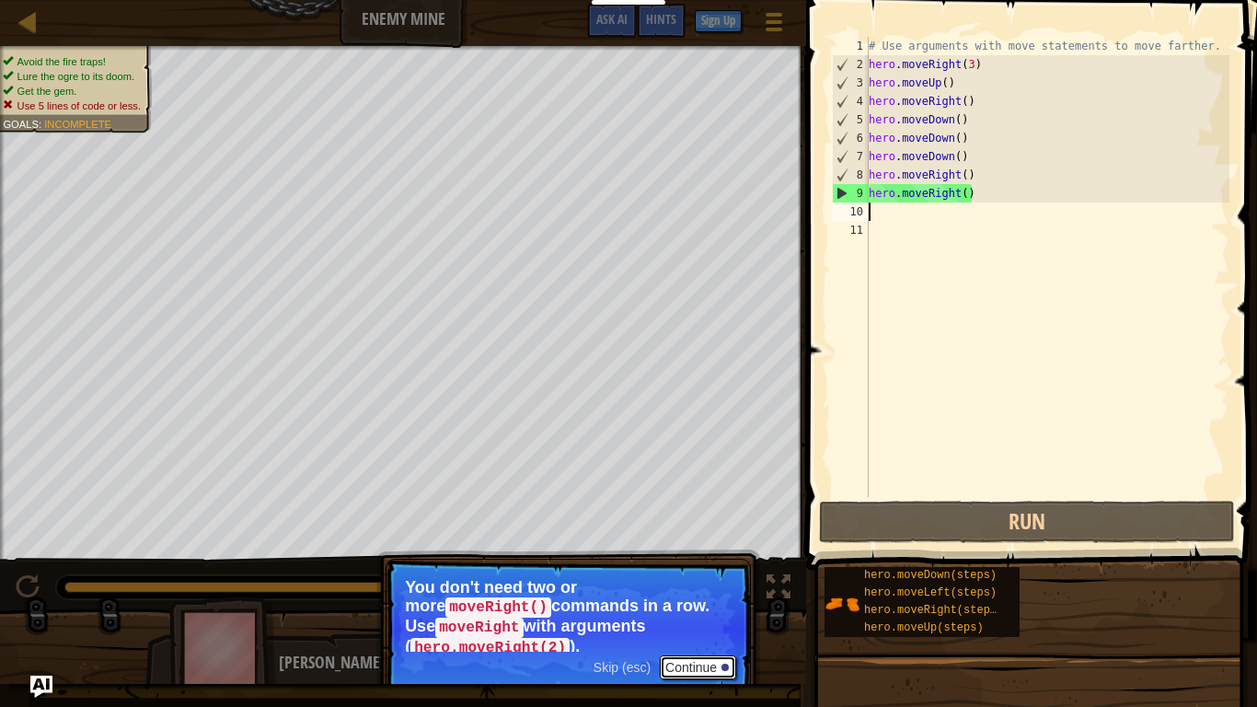
click at [682, 594] on button "Continue" at bounding box center [698, 667] width 76 height 24
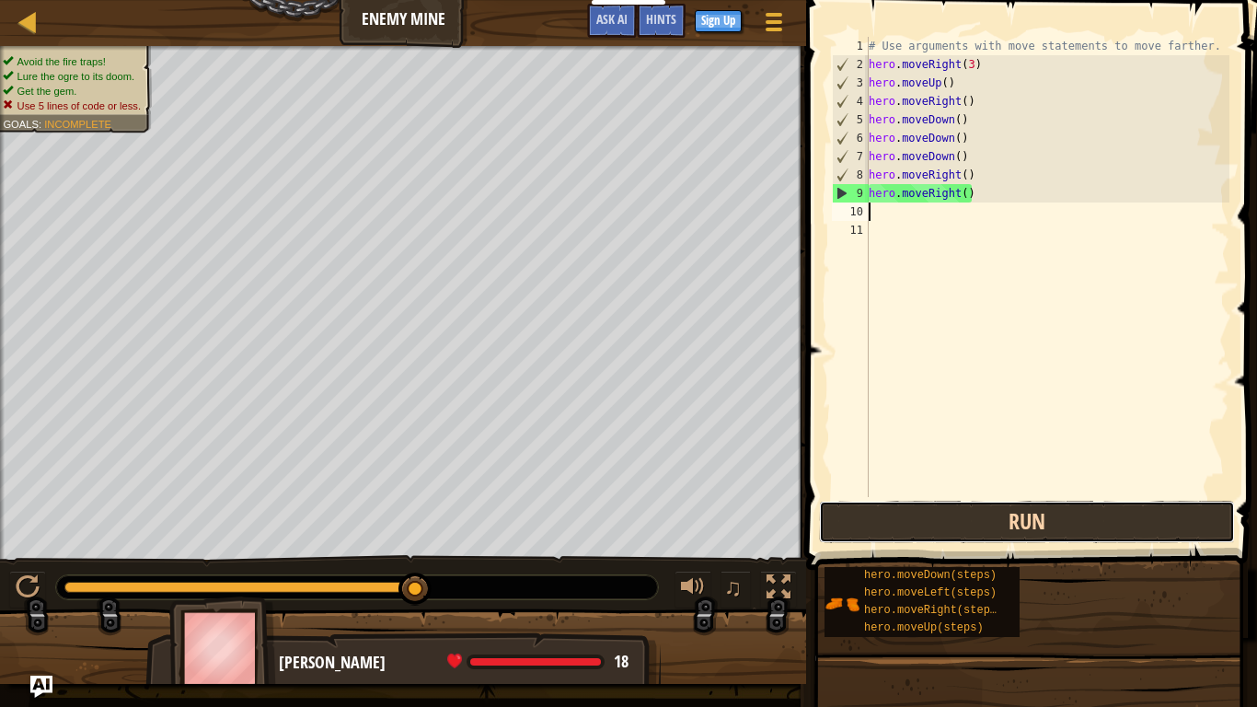
click at [857, 533] on button "Run" at bounding box center [1027, 522] width 416 height 42
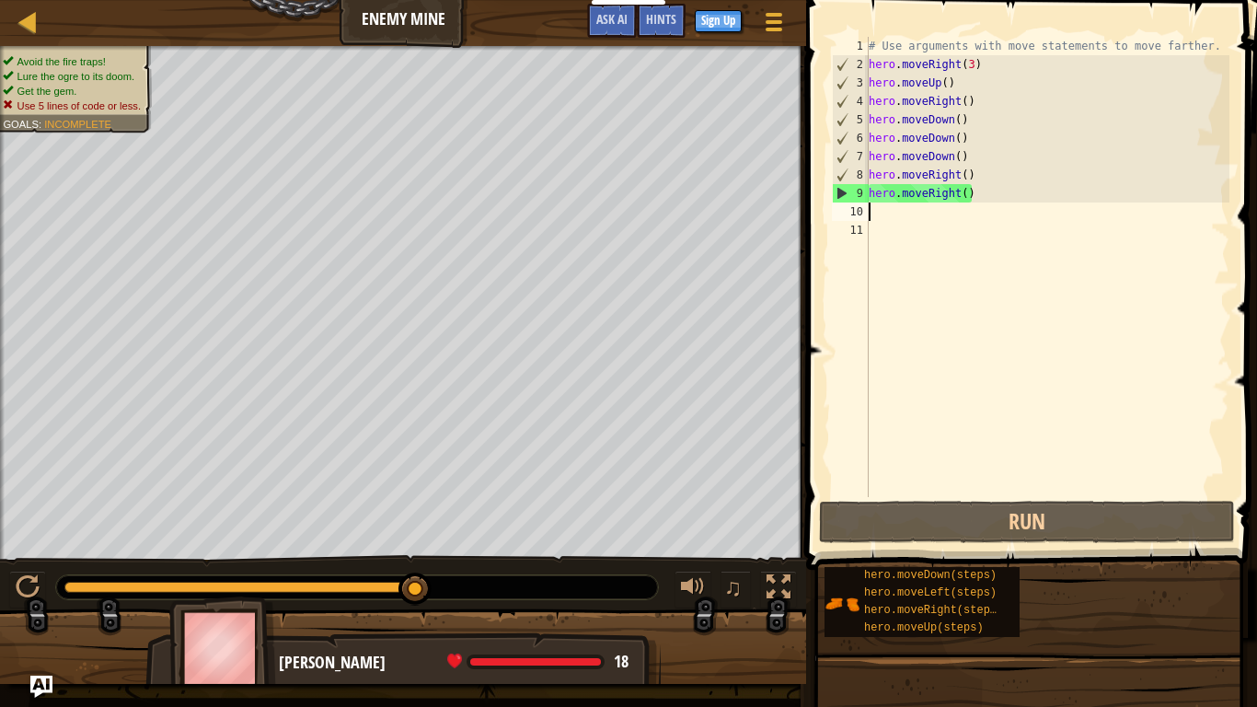
click at [922, 221] on div "# Use arguments with move statements to move farther. hero . moveRight ( 3 ) he…" at bounding box center [1047, 285] width 364 height 497
click at [969, 163] on div "# Use arguments with move statements to move farther. hero . moveRight ( 3 ) he…" at bounding box center [1047, 285] width 364 height 497
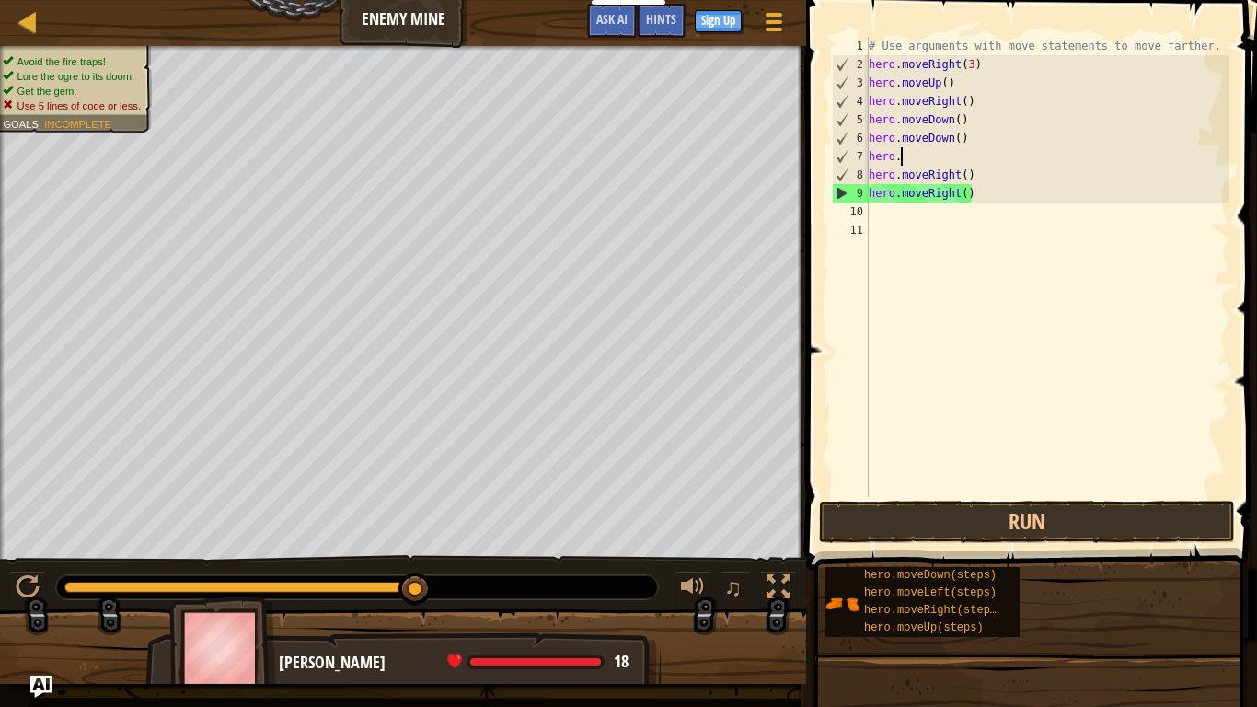
type textarea "h"
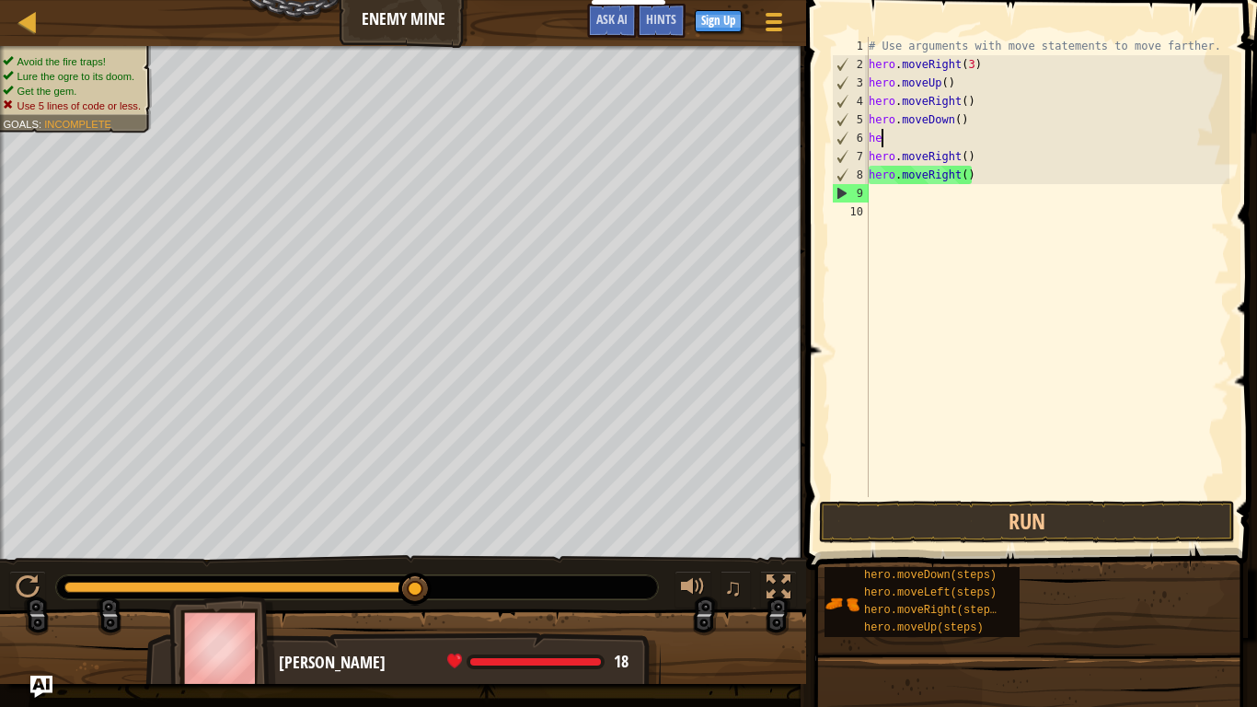
type textarea "h"
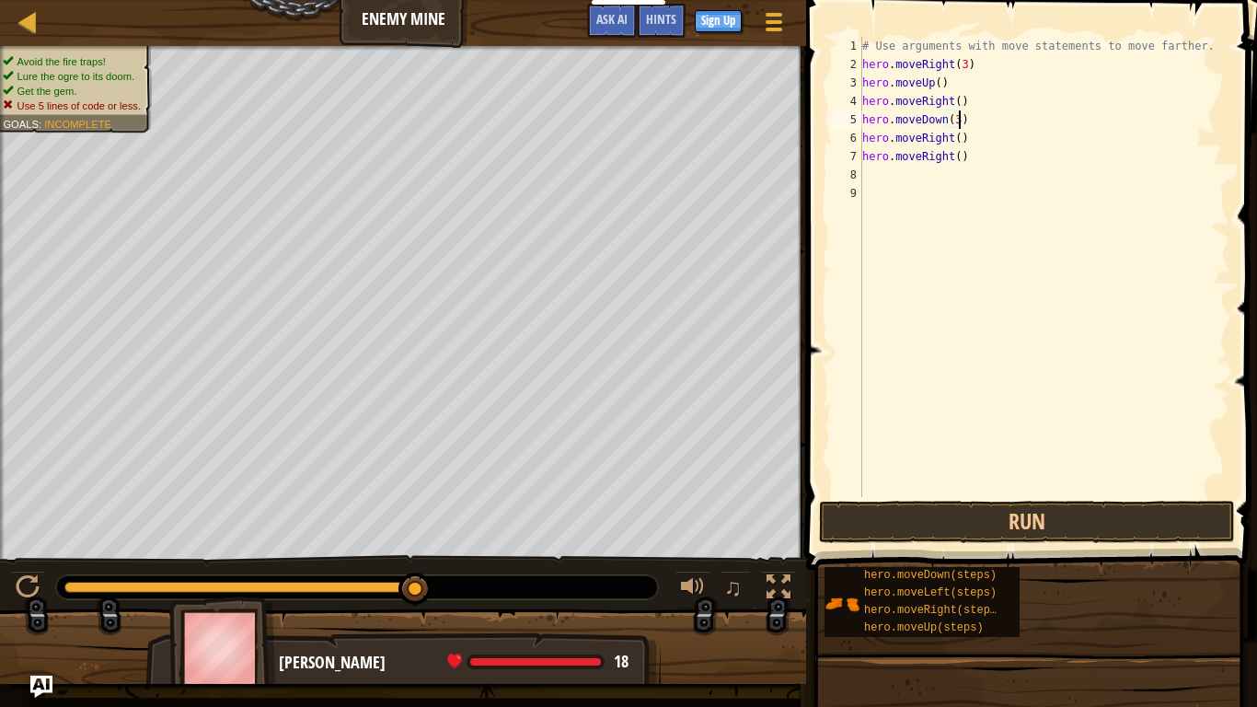
scroll to position [8, 14]
click at [934, 521] on button "Run" at bounding box center [1027, 522] width 416 height 42
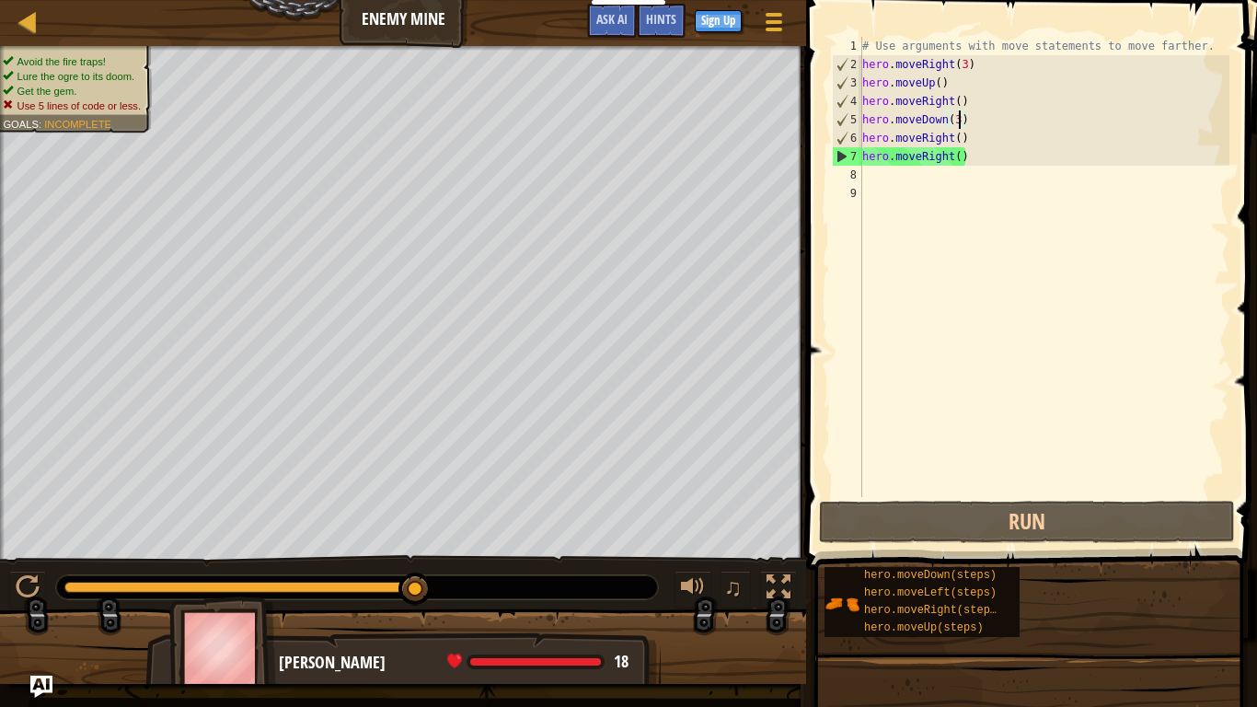
click at [971, 152] on div "# Use arguments with move statements to move farther. hero . moveRight ( 3 ) he…" at bounding box center [1043, 285] width 371 height 497
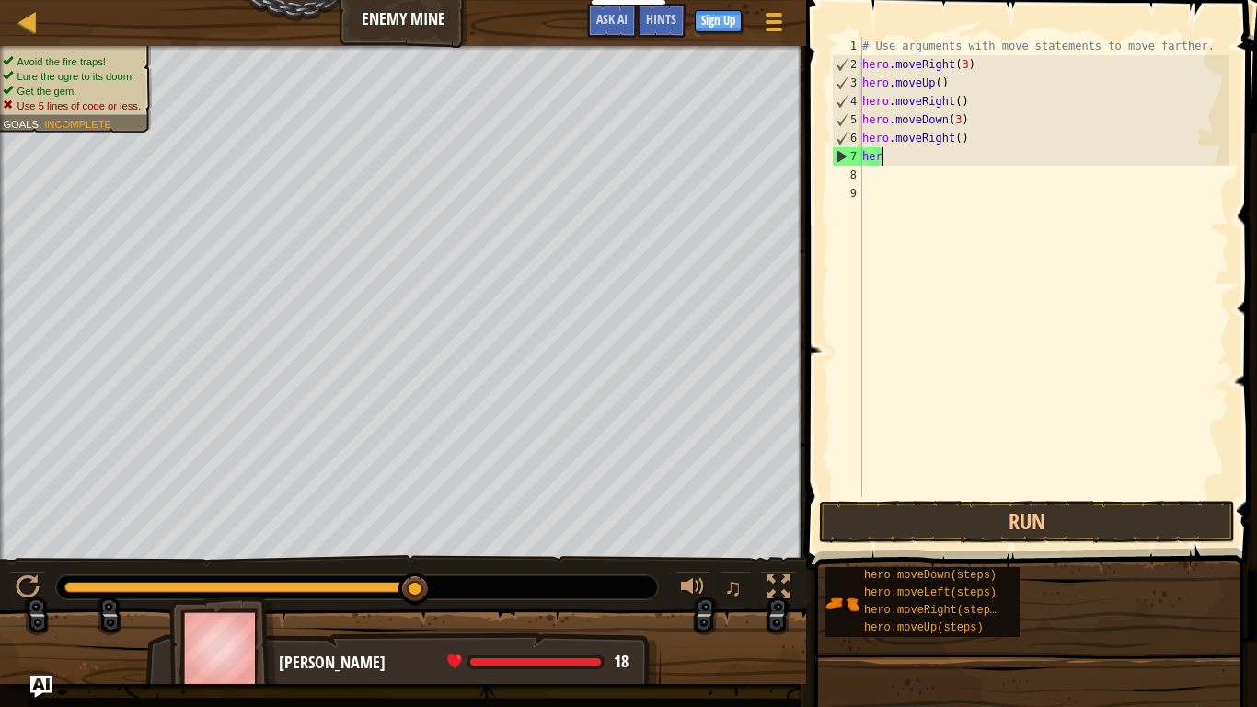
scroll to position [8, 2]
type textarea "h"
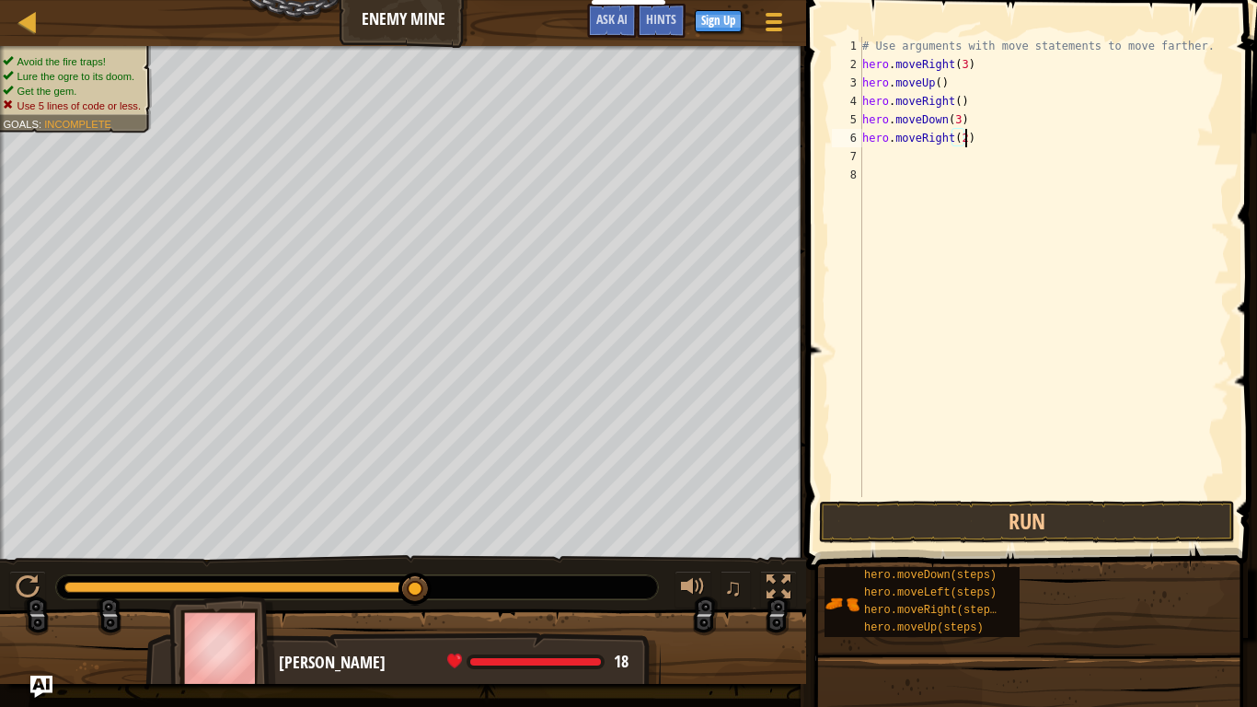
scroll to position [8, 15]
type textarea "hero.moveRight(2)"
click at [920, 528] on button "Run" at bounding box center [1027, 522] width 416 height 42
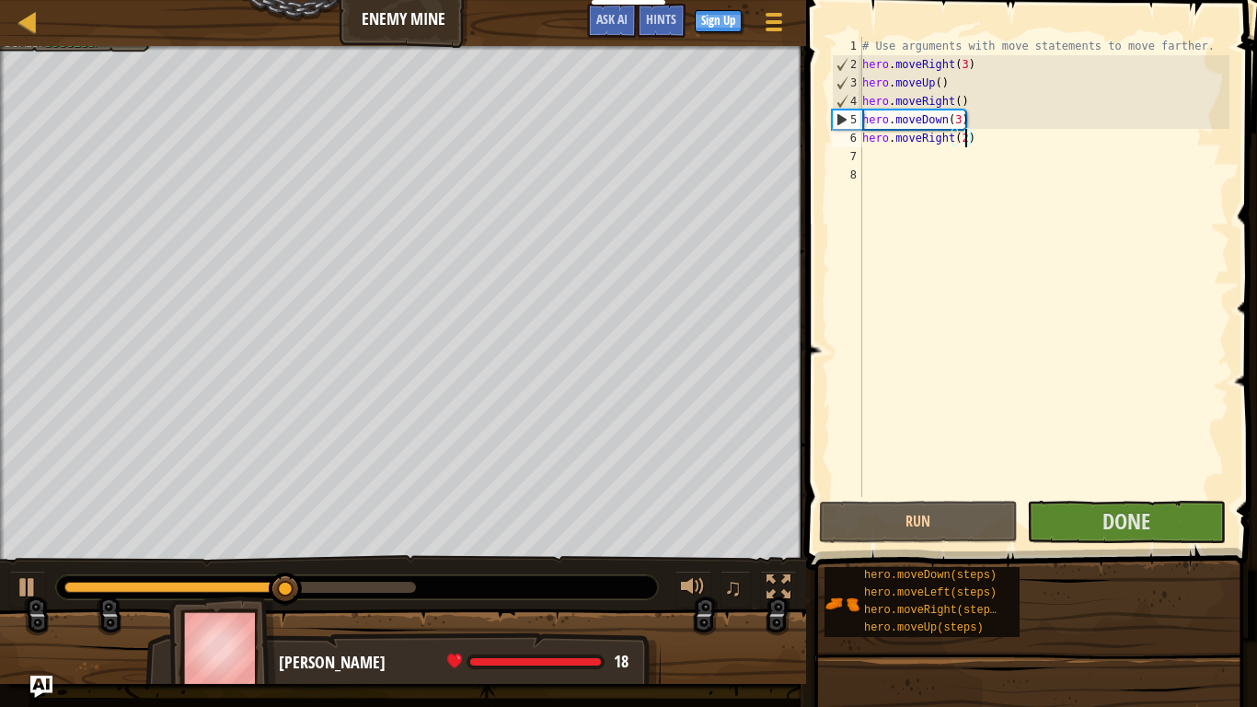
click at [926, 431] on div "# Use arguments with move statements to move farther. hero . moveRight ( 3 ) he…" at bounding box center [1043, 285] width 371 height 497
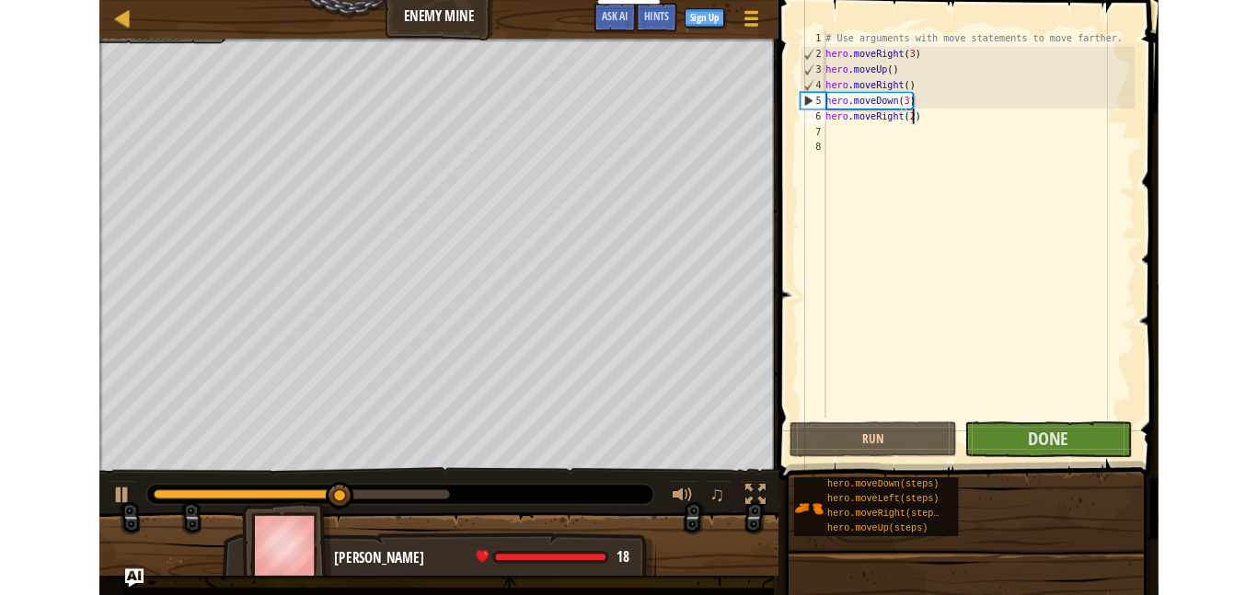
scroll to position [8, 0]
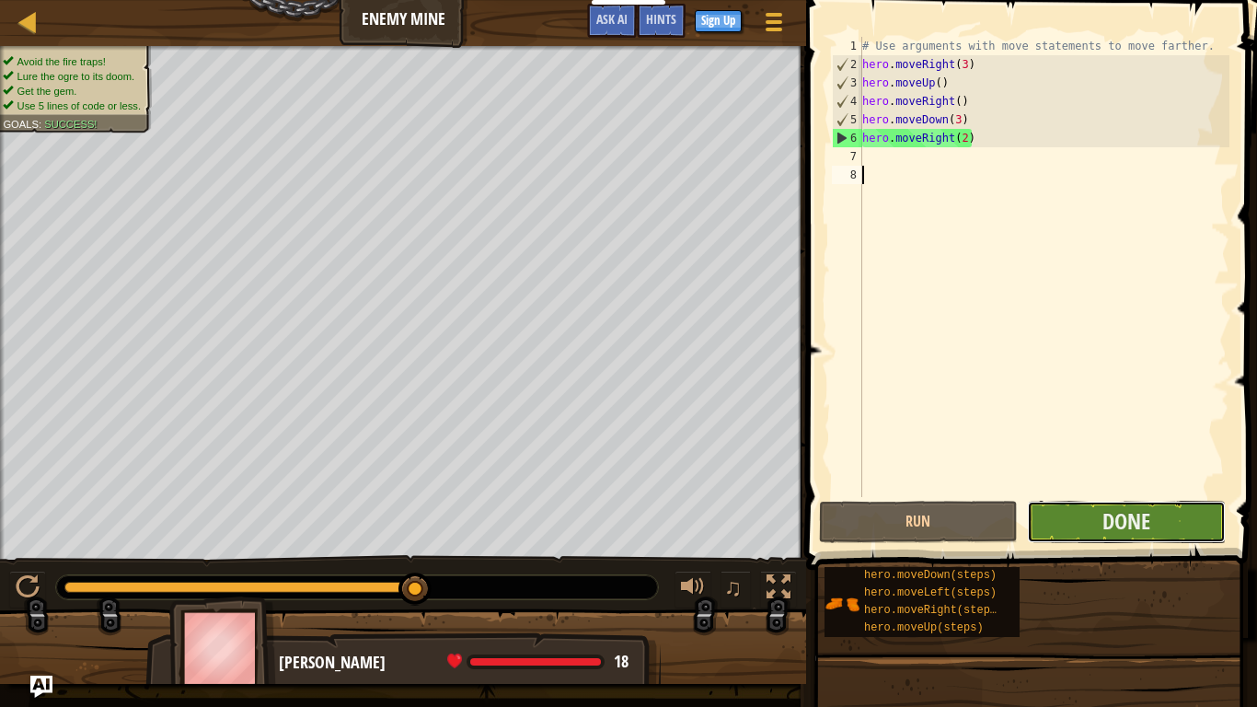
click at [1055, 512] on button "Done" at bounding box center [1126, 522] width 199 height 42
